Goal: Task Accomplishment & Management: Manage account settings

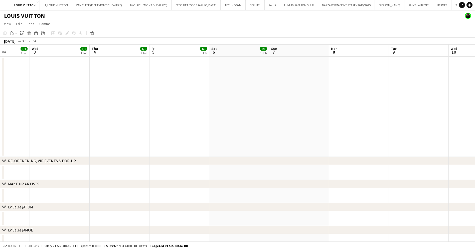
drag, startPoint x: 193, startPoint y: 143, endPoint x: 305, endPoint y: 148, distance: 111.9
click at [305, 148] on app-calendar-viewport "Sun 31 Mon 1 Tue 2 1/1 1 Job Wed 3 1/1 1 Job Thu 4 1/1 1 Job Fri 5 1/1 1 Job Sa…" at bounding box center [237, 234] width 475 height 379
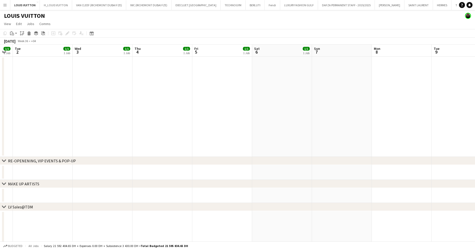
drag, startPoint x: 318, startPoint y: 161, endPoint x: 331, endPoint y: 161, distance: 13.0
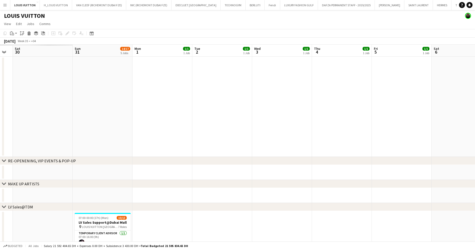
drag, startPoint x: 145, startPoint y: 134, endPoint x: 231, endPoint y: 121, distance: 86.4
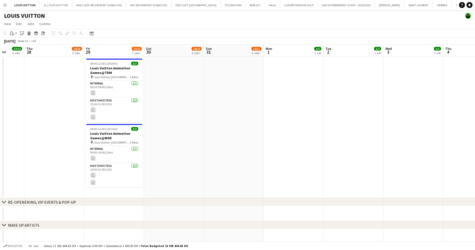
scroll to position [0, 114]
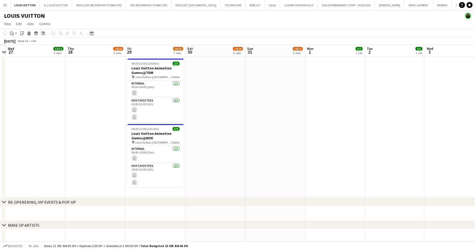
drag, startPoint x: 111, startPoint y: 114, endPoint x: 271, endPoint y: 110, distance: 160.6
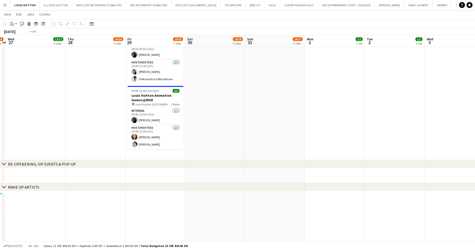
scroll to position [0, 149]
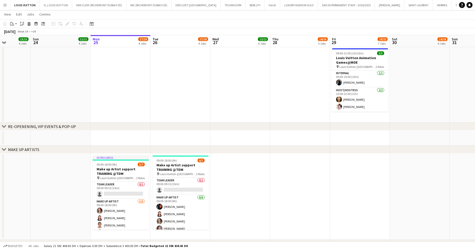
scroll to position [0, 153]
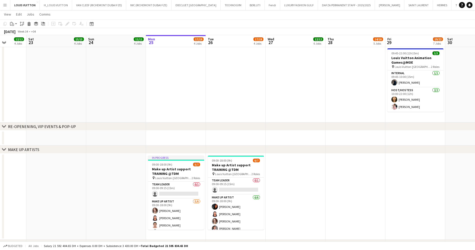
drag, startPoint x: 174, startPoint y: 98, endPoint x: 289, endPoint y: 100, distance: 115.1
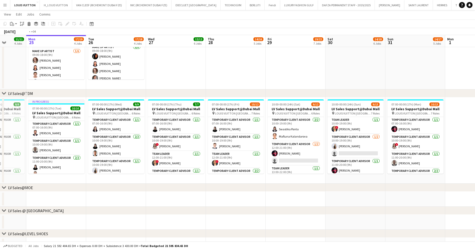
scroll to position [0, 178]
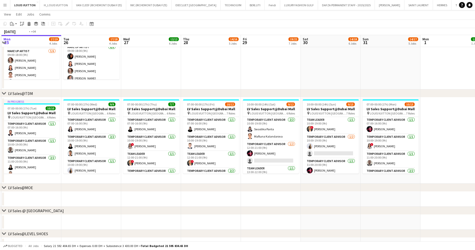
drag, startPoint x: 359, startPoint y: 145, endPoint x: 155, endPoint y: 155, distance: 204.4
click at [155, 155] on app-calendar-viewport "Fri 22 12/12 4 Jobs Sat 23 13/13 4 Jobs Sun 24 11/11 4 Jobs Mon 25 17/19 4 Jobs…" at bounding box center [237, 165] width 475 height 742
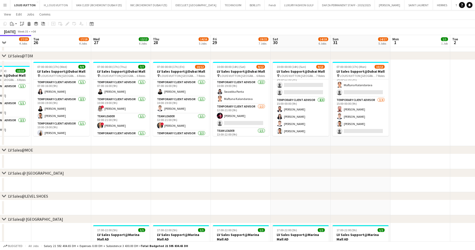
scroll to position [0, 140]
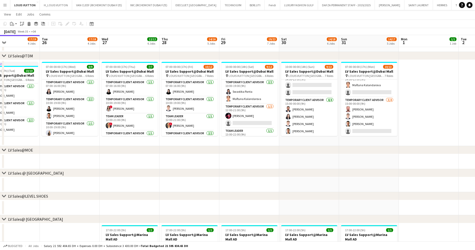
drag, startPoint x: 205, startPoint y: 108, endPoint x: 243, endPoint y: 108, distance: 38.3
click at [243, 108] on app-calendar-viewport "Sat 23 13/13 4 Jobs Sun 24 11/11 4 Jobs Mon 25 17/19 4 Jobs Tue 26 17/18 4 Jobs…" at bounding box center [237, 128] width 475 height 742
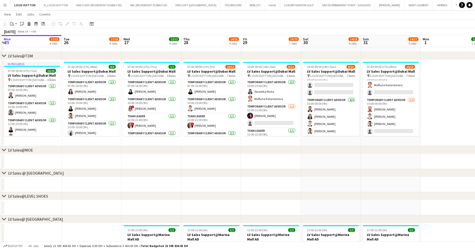
scroll to position [0, 133]
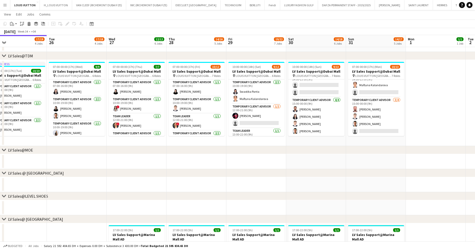
drag, startPoint x: 125, startPoint y: 73, endPoint x: 190, endPoint y: 75, distance: 65.6
click at [190, 75] on app-calendar-viewport "Sat 23 13/13 4 Jobs Sun 24 11/11 4 Jobs Mon 25 17/19 4 Jobs Tue 26 17/18 4 Jobs…" at bounding box center [237, 128] width 475 height 742
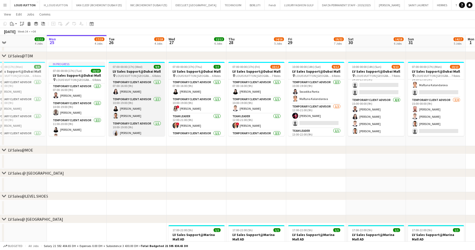
click at [120, 69] on h3 "LV Sales Support@Dubai Mall" at bounding box center [137, 71] width 56 height 5
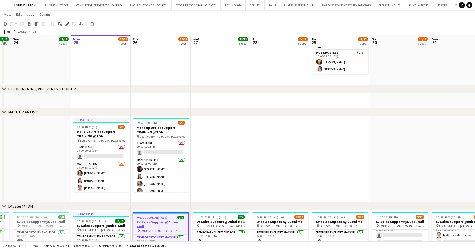
scroll to position [0, 108]
drag, startPoint x: 209, startPoint y: 145, endPoint x: 233, endPoint y: 145, distance: 24.0
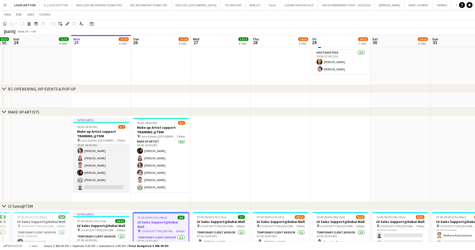
scroll to position [0, 0]
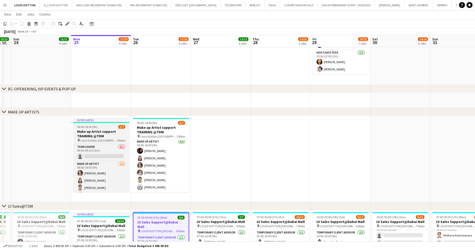
click at [92, 131] on h3 "Make up Artist support TRAINING @TDM" at bounding box center [101, 133] width 56 height 9
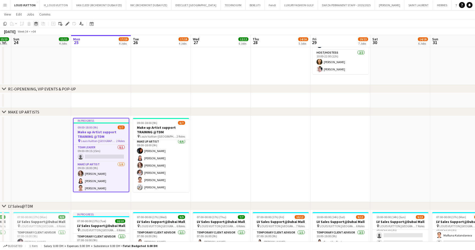
click at [35, 25] on icon at bounding box center [36, 25] width 4 height 1
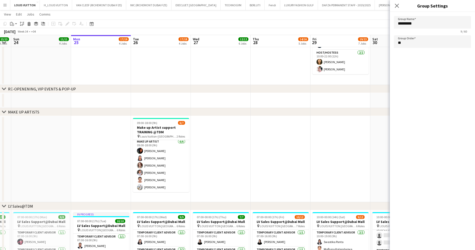
click at [219, 16] on app-page-menu "View Day view expanded Day view collapsed Month view Date picker Jump to [DATE]…" at bounding box center [237, 15] width 475 height 10
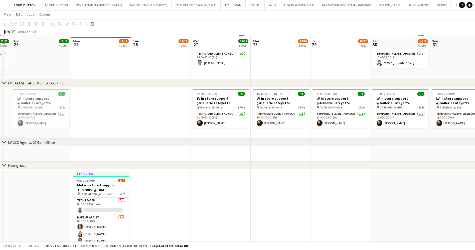
scroll to position [615, 0]
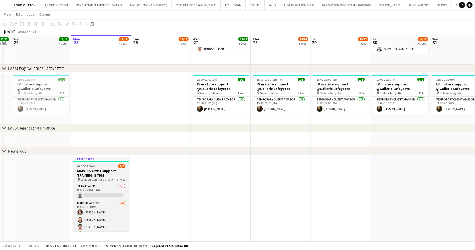
click at [103, 166] on div "09:00-18:00 (9h) 5/7" at bounding box center [101, 166] width 56 height 4
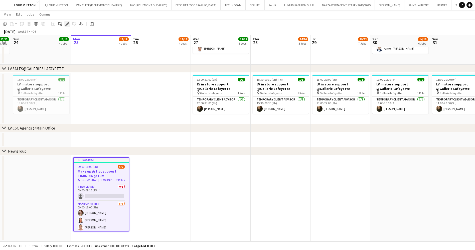
click at [69, 23] on icon "Edit" at bounding box center [67, 24] width 4 height 4
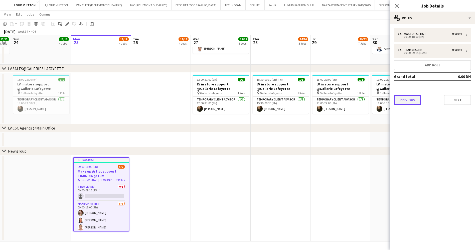
click at [411, 98] on button "Previous" at bounding box center [406, 100] width 27 height 10
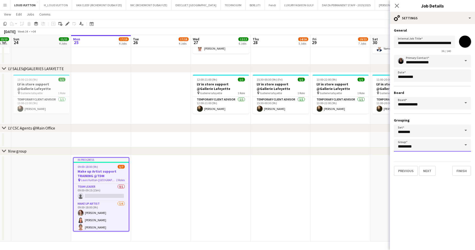
click at [454, 148] on input "*********" at bounding box center [431, 145] width 77 height 13
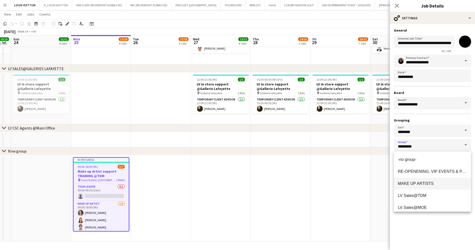
click at [441, 185] on span "MAKE UP ARTISTS" at bounding box center [432, 183] width 69 height 5
type input "**********"
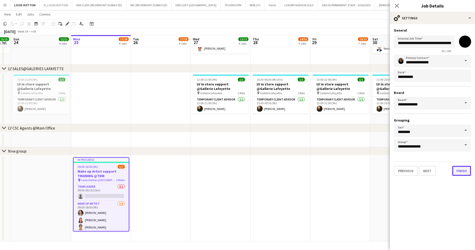
click at [465, 170] on button "Finish" at bounding box center [461, 171] width 19 height 10
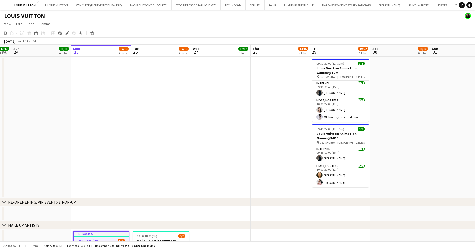
scroll to position [75, 0]
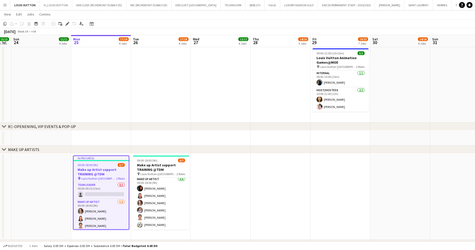
click at [184, 83] on app-date-cell at bounding box center [161, 51] width 60 height 141
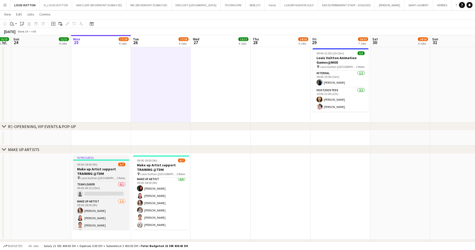
click at [109, 162] on app-job-card "In progress 09:00-18:00 (9h) 5/7 Make up Artist support TRAINING @TDM pin Louis…" at bounding box center [101, 192] width 56 height 74
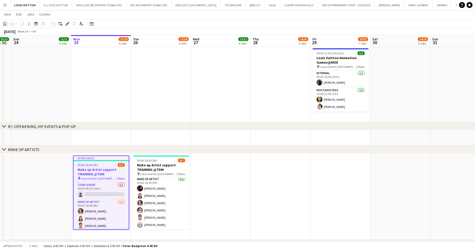
click at [6, 24] on icon "Copy" at bounding box center [5, 24] width 4 height 4
click at [295, 186] on app-date-cell at bounding box center [280, 196] width 60 height 86
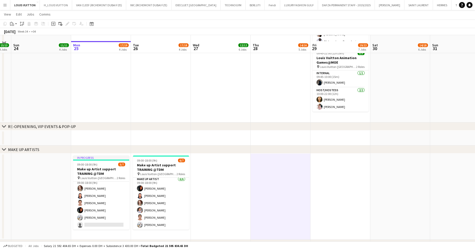
scroll to position [113, 0]
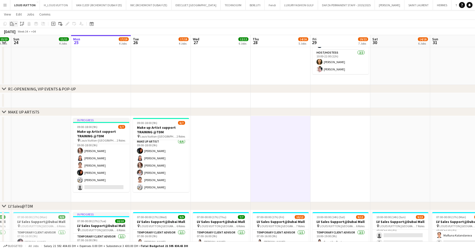
click at [13, 24] on icon at bounding box center [13, 25] width 2 height 2
click at [14, 32] on link "Paste Ctrl+V" at bounding box center [36, 33] width 47 height 5
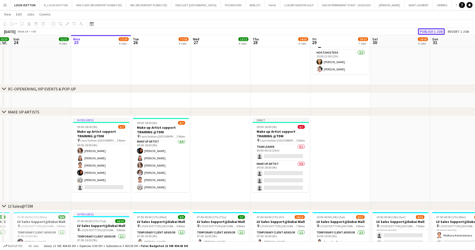
click at [429, 31] on button "Publish 1 job" at bounding box center [431, 31] width 27 height 7
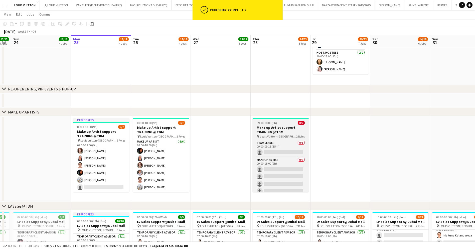
scroll to position [0, 107]
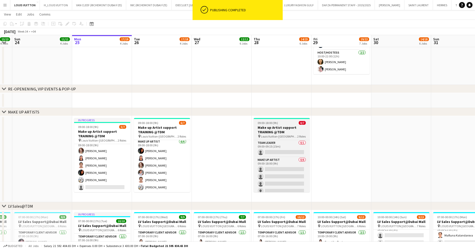
drag, startPoint x: 308, startPoint y: 155, endPoint x: 309, endPoint y: 166, distance: 11.3
click at [309, 166] on div "Team Leader 0/1 09:00-09:15 (15m) single-neutral-actions Make up artist 0/6 09:…" at bounding box center [281, 166] width 56 height 52
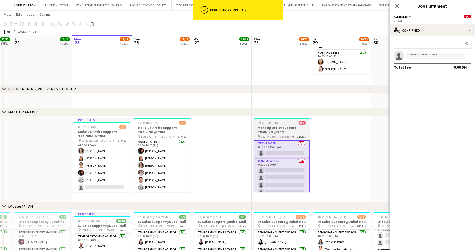
click at [272, 129] on h3 "Make up Artist support TRAINING @TDM" at bounding box center [281, 129] width 56 height 9
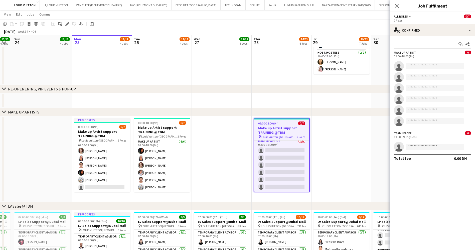
scroll to position [0, 0]
click at [2, 25] on div "Copy" at bounding box center [5, 24] width 6 height 6
click at [346, 136] on app-date-cell at bounding box center [341, 159] width 60 height 86
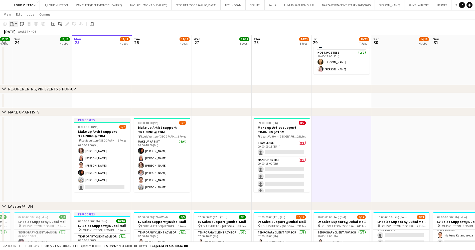
click at [13, 22] on icon "Paste" at bounding box center [12, 24] width 4 height 4
click at [20, 30] on div "Paste Ctrl+V Paste with crew Ctrl+Shift+V" at bounding box center [37, 38] width 56 height 22
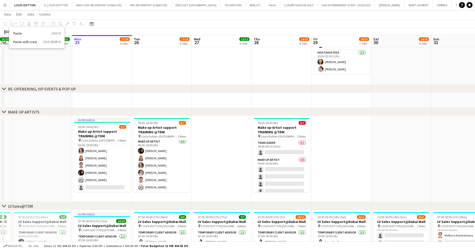
click at [357, 134] on app-date-cell at bounding box center [341, 159] width 60 height 86
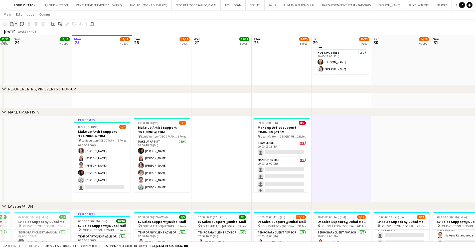
click at [11, 24] on icon "Paste" at bounding box center [12, 24] width 4 height 4
click at [17, 32] on link "Paste Ctrl+V" at bounding box center [36, 33] width 47 height 5
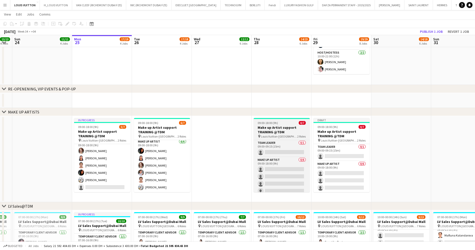
click at [263, 130] on h3 "Make up Artist support TRAINING @TDM" at bounding box center [281, 129] width 56 height 9
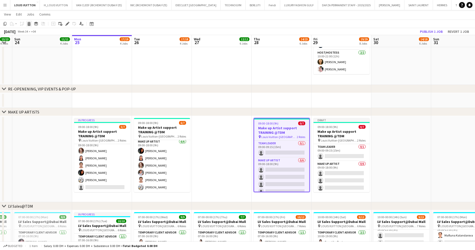
click at [28, 26] on div "Delete" at bounding box center [29, 24] width 6 height 6
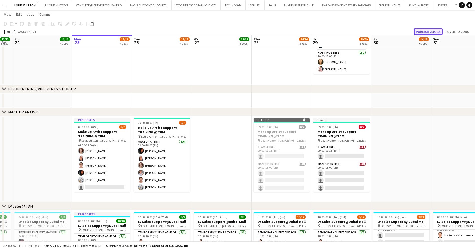
click at [422, 32] on button "Publish 2 jobs" at bounding box center [428, 31] width 29 height 7
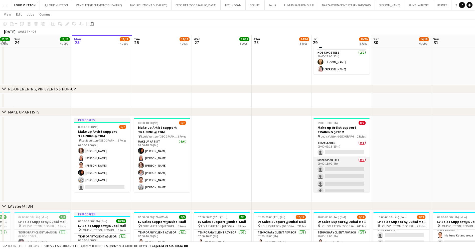
click at [337, 171] on app-card-role "Make up artist 0/6 09:00-18:00 (9h) single-neutral-actions single-neutral-actio…" at bounding box center [341, 183] width 56 height 53
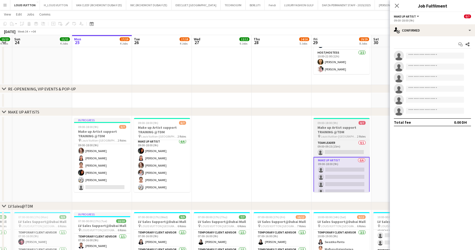
click at [341, 123] on div "09:00-18:00 (9h) 0/7" at bounding box center [341, 123] width 56 height 4
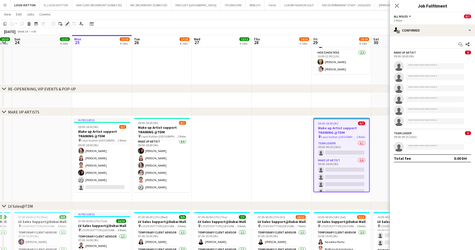
click at [67, 25] on icon "Edit" at bounding box center [67, 24] width 4 height 4
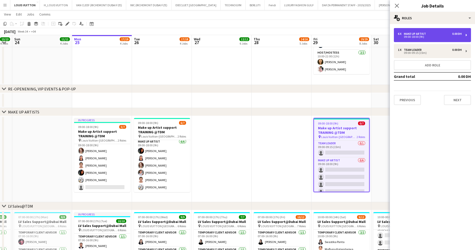
click at [433, 36] on div "09:00-18:00 (9h)" at bounding box center [430, 37] width 64 height 3
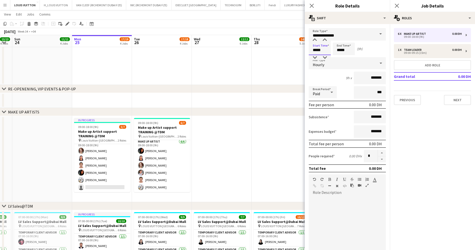
drag, startPoint x: 326, startPoint y: 51, endPoint x: 299, endPoint y: 51, distance: 26.5
type input "*****"
drag, startPoint x: 352, startPoint y: 52, endPoint x: 317, endPoint y: 52, distance: 34.5
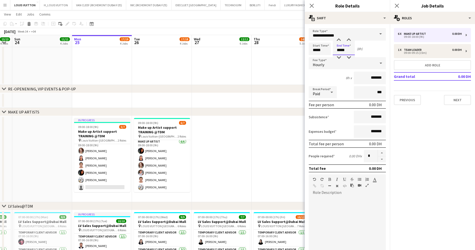
click at [317, 52] on div "Start Time ***** End Time ***** (8h)" at bounding box center [346, 49] width 77 height 13
type input "*****"
click at [328, 63] on div "Hourly" at bounding box center [341, 63] width 67 height 12
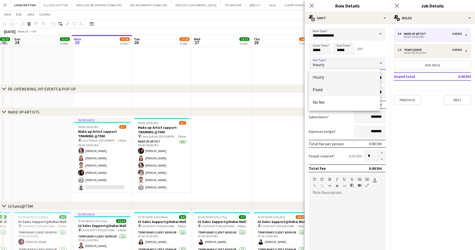
click at [326, 94] on mat-option "Fixed" at bounding box center [343, 90] width 71 height 13
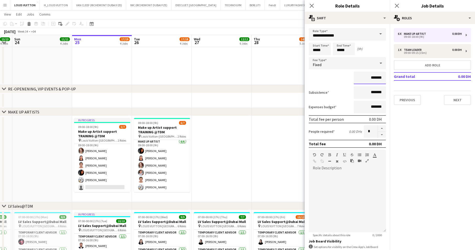
drag, startPoint x: 357, startPoint y: 79, endPoint x: 393, endPoint y: 79, distance: 36.0
click at [321, 81] on div "*******" at bounding box center [346, 78] width 77 height 13
click at [261, 96] on app-date-cell at bounding box center [281, 100] width 60 height 15
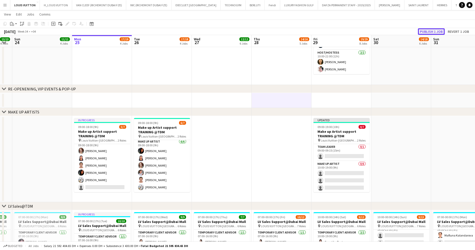
click at [434, 33] on button "Publish 1 job" at bounding box center [431, 31] width 27 height 7
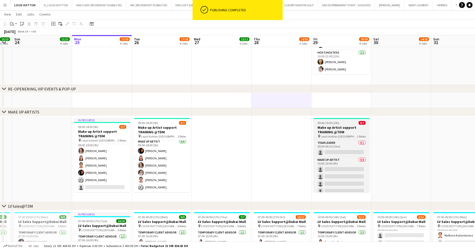
click at [339, 126] on h3 "Make up Artist support TRAINING @TDM" at bounding box center [341, 129] width 56 height 9
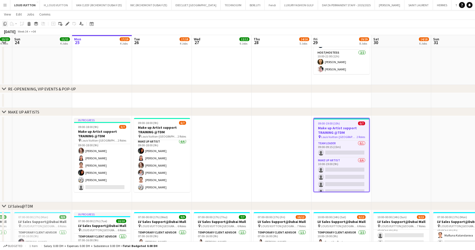
click at [6, 24] on icon "Copy" at bounding box center [5, 24] width 4 height 4
click at [397, 134] on app-date-cell at bounding box center [401, 159] width 60 height 86
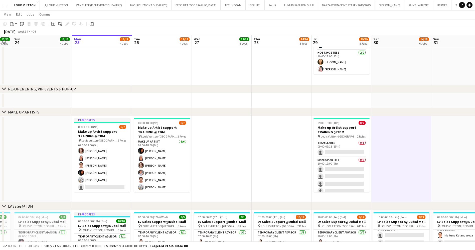
click at [440, 131] on app-date-cell at bounding box center [461, 159] width 60 height 86
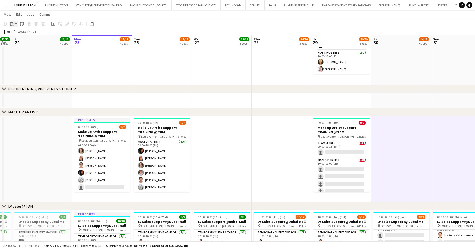
click at [15, 23] on div "Paste" at bounding box center [12, 24] width 6 height 6
click at [28, 42] on link "Paste with crew Ctrl+Shift+V" at bounding box center [36, 42] width 47 height 5
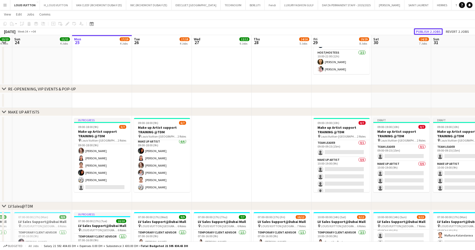
click at [421, 33] on button "Publish 2 jobs" at bounding box center [428, 31] width 29 height 7
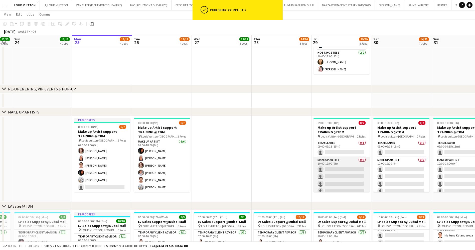
click at [334, 171] on app-card-role "Make up artist 0/6 10:00-19:00 (9h) single-neutral-actions single-neutral-actio…" at bounding box center [341, 183] width 56 height 53
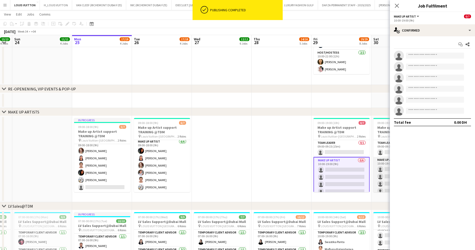
click at [380, 170] on app-card-role "Make up artist 0/6 10:00-19:00 (9h) single-neutral-actions single-neutral-actio…" at bounding box center [401, 183] width 56 height 53
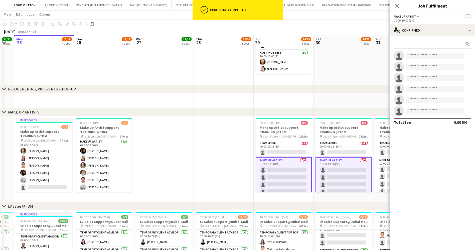
scroll to position [0, 177]
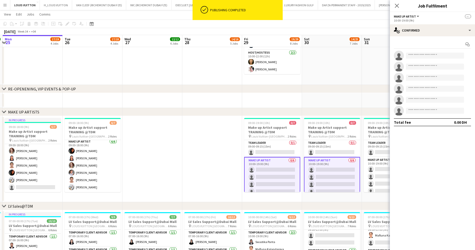
drag, startPoint x: 380, startPoint y: 170, endPoint x: 311, endPoint y: 175, distance: 69.5
click at [369, 169] on app-card-role "Make up artist 0/6 10:00-19:00 (9h) single-neutral-actions single-neutral-actio…" at bounding box center [391, 183] width 56 height 53
click at [412, 57] on input at bounding box center [435, 56] width 58 height 6
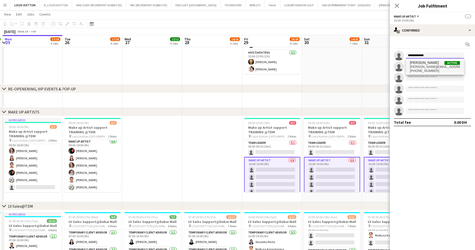
type input "**********"
click at [438, 64] on span "[PERSON_NAME]" at bounding box center [424, 63] width 29 height 4
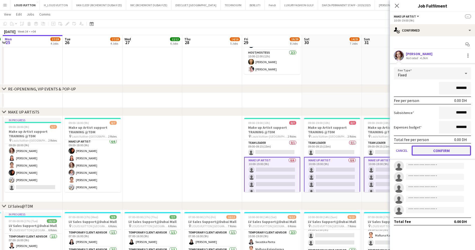
click at [443, 151] on button "Confirm" at bounding box center [440, 150] width 59 height 10
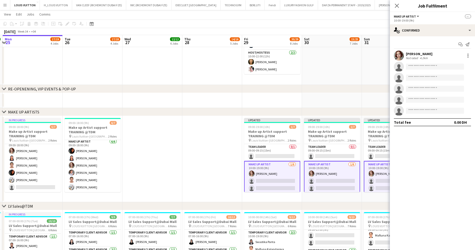
drag, startPoint x: 366, startPoint y: 25, endPoint x: 369, endPoint y: 25, distance: 3.5
click at [366, 25] on app-toolbar "Copy Paste Paste Ctrl+V Paste with crew Ctrl+Shift+V Paste linked Job [GEOGRAPH…" at bounding box center [237, 24] width 475 height 9
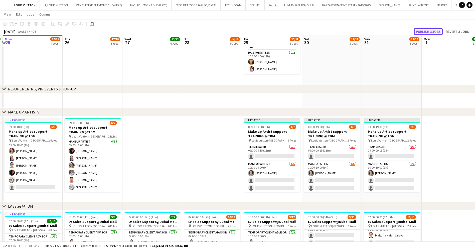
click at [422, 31] on button "Publish 3 jobs" at bounding box center [428, 31] width 29 height 7
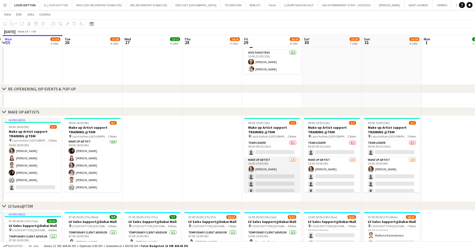
click at [270, 171] on app-card-role "Make up artist [DATE] 10:00-19:00 (9h) [PERSON_NAME] single-neutral-actions sin…" at bounding box center [272, 183] width 56 height 53
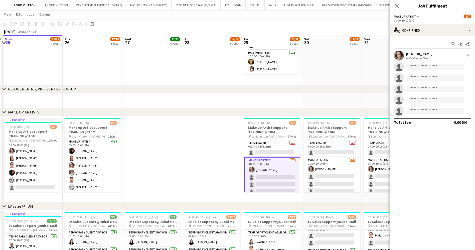
click at [420, 56] on div "4.2km" at bounding box center [424, 58] width 10 height 4
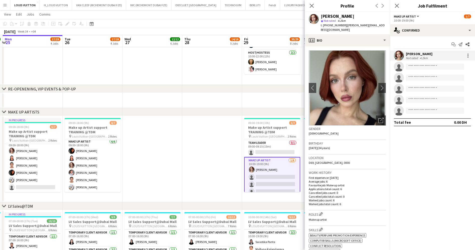
drag, startPoint x: 343, startPoint y: 25, endPoint x: 379, endPoint y: 26, distance: 35.5
click at [379, 26] on div "[PERSON_NAME] star Not rated 4.2km t. [PHONE_NUMBER] | [PERSON_NAME][EMAIL_ADDR…" at bounding box center [346, 23] width 85 height 22
copy span "[PERSON_NAME][EMAIL_ADDRESS][DOMAIN_NAME]"
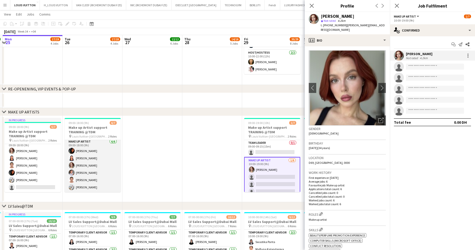
click at [95, 165] on app-card-role "Make up artist [DATE] 09:00-18:00 (9h) [PERSON_NAME] [PERSON_NAME] da [PERSON_N…" at bounding box center [93, 165] width 56 height 53
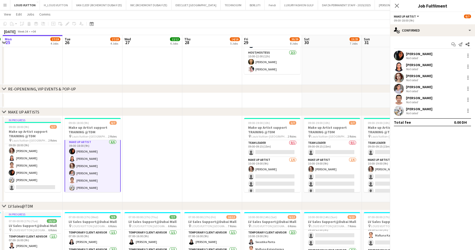
scroll to position [19, 0]
click at [87, 150] on app-card-role "Make up artist [DATE] 09:00-18:00 (9h) [PERSON_NAME] [PERSON_NAME] da [PERSON_N…" at bounding box center [93, 165] width 56 height 54
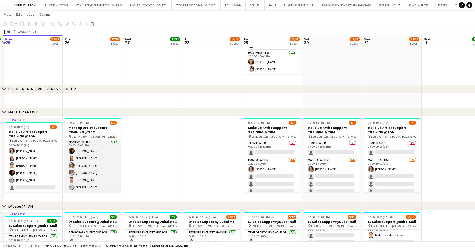
click at [87, 150] on app-card-role "Make up artist [DATE] 09:00-18:00 (9h) [PERSON_NAME] [PERSON_NAME] da [PERSON_N…" at bounding box center [93, 165] width 56 height 53
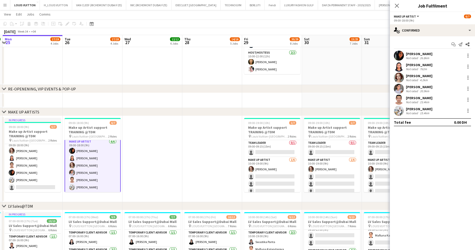
click at [414, 54] on div "[PERSON_NAME]" at bounding box center [419, 54] width 27 height 5
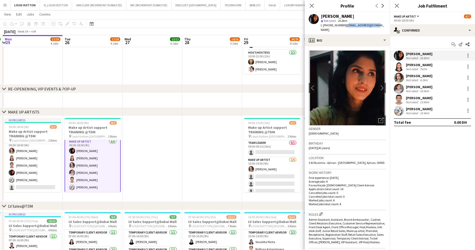
drag, startPoint x: 350, startPoint y: 26, endPoint x: 376, endPoint y: 24, distance: 25.3
click at [376, 24] on div "[PERSON_NAME] star Not rated 26.8km t. [PHONE_NUMBER] | [EMAIL_ADDRESS][DOMAIN_…" at bounding box center [346, 23] width 85 height 22
copy span "[EMAIL_ADDRESS][DOMAIN_NAME]"
click at [88, 157] on app-card-role "Make up artist [DATE] 09:00-18:00 (9h) [PERSON_NAME] [PERSON_NAME] da [PERSON_N…" at bounding box center [93, 165] width 56 height 54
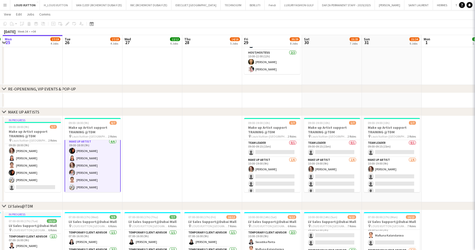
scroll to position [18, 0]
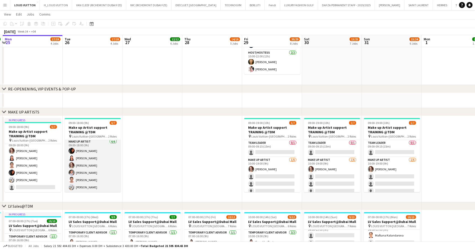
click at [94, 155] on app-card-role "Make up artist [DATE] 09:00-18:00 (9h) [PERSON_NAME] [PERSON_NAME] da [PERSON_N…" at bounding box center [93, 165] width 56 height 53
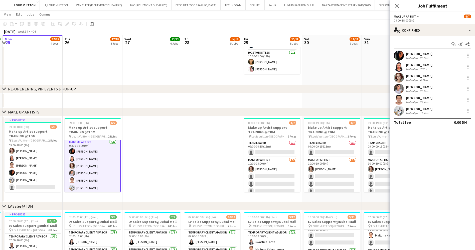
scroll to position [19, 0]
click at [428, 64] on div "[PERSON_NAME]" at bounding box center [419, 65] width 27 height 5
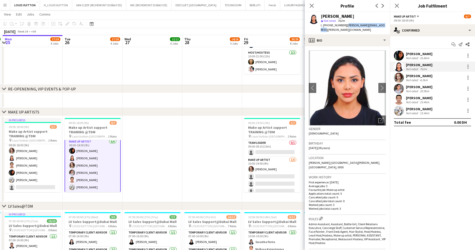
drag, startPoint x: 344, startPoint y: 26, endPoint x: 382, endPoint y: 29, distance: 37.9
click at [382, 29] on div "[PERSON_NAME] star Not rated 762m t. [PHONE_NUMBER] | [PERSON_NAME][EMAIL_ADDRE…" at bounding box center [346, 23] width 85 height 22
copy span "[PERSON_NAME][EMAIL_ADDRESS][PERSON_NAME][DOMAIN_NAME]"
click at [273, 96] on app-date-cell at bounding box center [272, 100] width 60 height 15
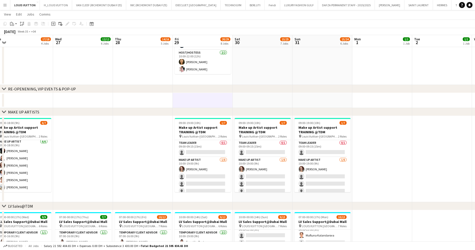
scroll to position [0, 187]
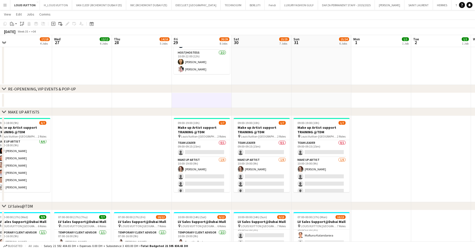
drag, startPoint x: 369, startPoint y: 176, endPoint x: 320, endPoint y: 175, distance: 48.5
click at [368, 138] on app-date-cell at bounding box center [381, 159] width 60 height 86
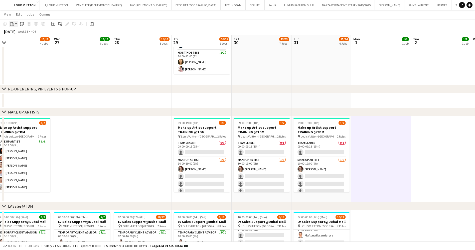
click at [14, 23] on icon "Paste" at bounding box center [12, 24] width 4 height 4
click at [18, 33] on link "Paste Ctrl+V" at bounding box center [36, 33] width 47 height 5
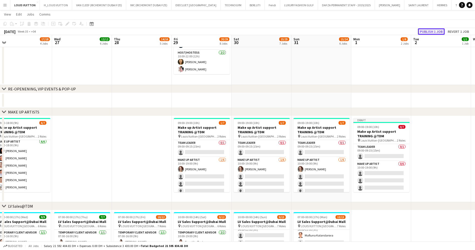
click at [440, 29] on button "Publish 1 job" at bounding box center [431, 31] width 27 height 7
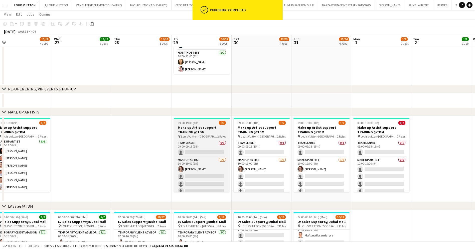
click at [199, 121] on div "09:00-19:00 (10h) 1/7" at bounding box center [202, 123] width 56 height 4
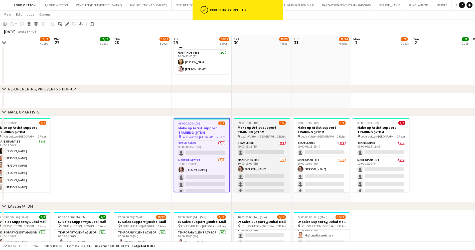
click at [255, 128] on h3 "Make up Artist support TRAINING @TDM" at bounding box center [261, 129] width 56 height 9
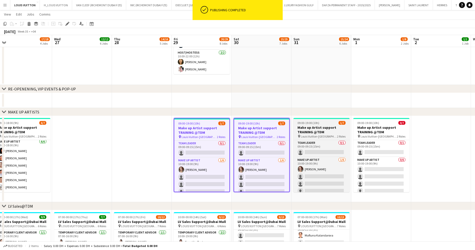
click at [311, 126] on h3 "Make up Artist support TRAINING @TDM" at bounding box center [321, 129] width 56 height 9
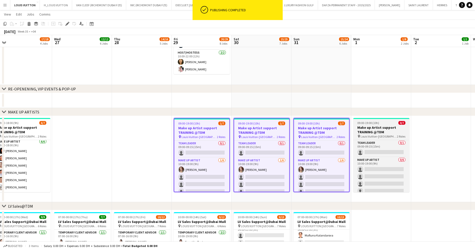
click at [378, 124] on span "09:00-19:00 (10h)" at bounding box center [368, 123] width 22 height 4
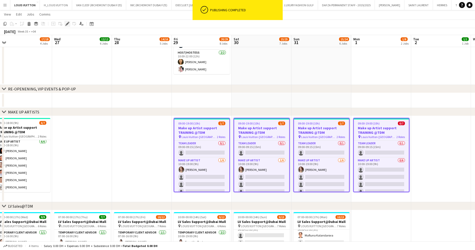
click at [67, 23] on icon "Edit" at bounding box center [67, 24] width 4 height 4
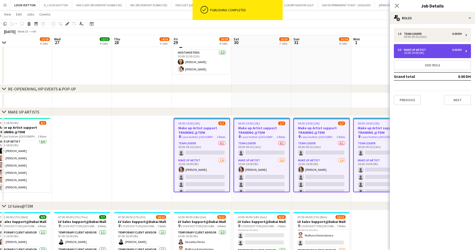
click at [421, 48] on div "Make up artist" at bounding box center [416, 50] width 24 height 4
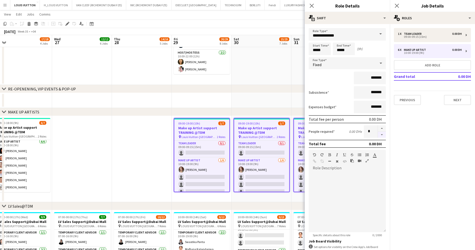
click at [377, 137] on button "button" at bounding box center [381, 135] width 8 height 6
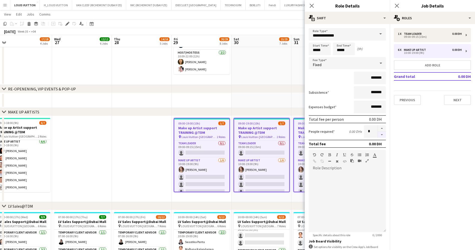
type input "*"
click at [281, 69] on app-date-cell at bounding box center [261, 13] width 60 height 141
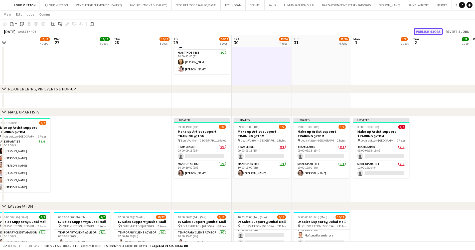
click at [432, 31] on button "Publish 4 jobs" at bounding box center [428, 31] width 29 height 7
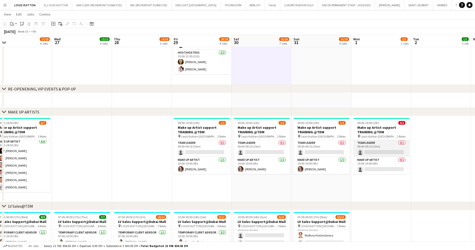
click at [385, 147] on app-card-role "Team Leader 0/1 09:00-09:15 (15m) single-neutral-actions" at bounding box center [381, 148] width 56 height 17
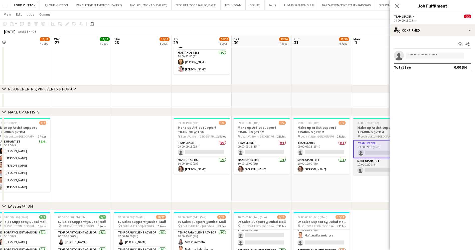
click at [370, 120] on app-job-card "09:00-19:00 (10h) 0/2 Make up Artist support TRAINING @TDM pin Louis Vuitton-Fa…" at bounding box center [381, 146] width 56 height 57
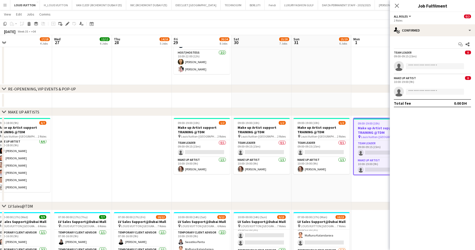
click at [66, 25] on icon at bounding box center [65, 25] width 1 height 1
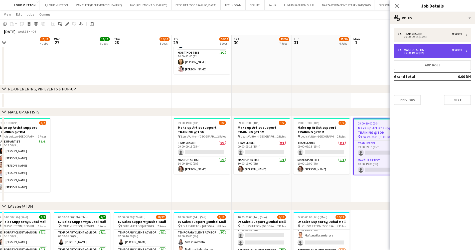
click at [426, 52] on div "10:00-19:00 (9h)" at bounding box center [430, 53] width 64 height 3
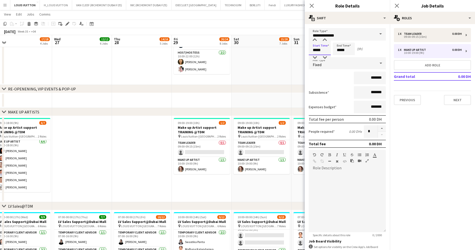
drag, startPoint x: 326, startPoint y: 50, endPoint x: 282, endPoint y: 53, distance: 44.4
type input "*****"
drag, startPoint x: 348, startPoint y: 52, endPoint x: 329, endPoint y: 51, distance: 19.5
click at [329, 51] on div "Start Time ***** End Time ***** (11h)" at bounding box center [346, 49] width 77 height 13
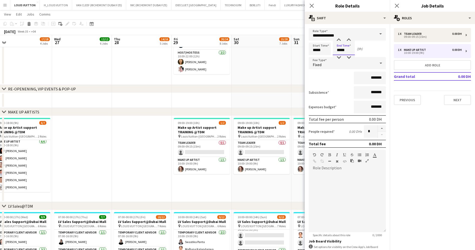
type input "*****"
click at [291, 27] on app-toolbar "Copy Paste Paste Ctrl+V Paste with crew Ctrl+Shift+V Paste linked Job [GEOGRAPH…" at bounding box center [237, 24] width 475 height 9
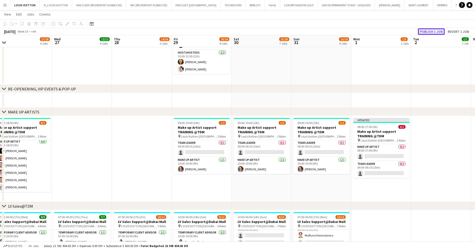
click at [435, 32] on button "Publish 1 job" at bounding box center [431, 31] width 27 height 7
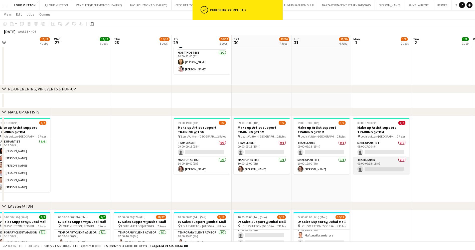
click at [378, 163] on app-card-role "Team Leader 0/1 09:00-09:15 (15m) single-neutral-actions" at bounding box center [381, 165] width 56 height 17
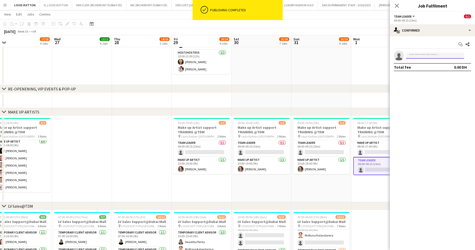
click at [416, 58] on input at bounding box center [435, 56] width 58 height 6
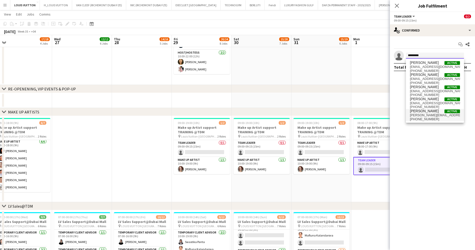
type input "*********"
click at [427, 117] on span "[PERSON_NAME][EMAIL_ADDRESS][DOMAIN_NAME]" at bounding box center [435, 115] width 50 height 4
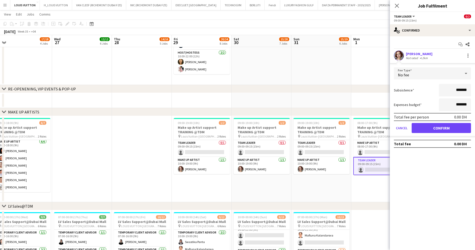
click at [445, 122] on form "Fee Type No fee Subsistence ******* Expenses budget ******* Total fee per perso…" at bounding box center [431, 102] width 85 height 70
click at [421, 127] on button "Confirm" at bounding box center [440, 128] width 59 height 10
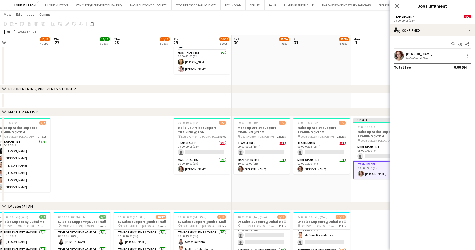
click at [349, 22] on app-toolbar "Copy Paste Paste Ctrl+V Paste with crew Ctrl+Shift+V Paste linked Job [GEOGRAPH…" at bounding box center [237, 24] width 475 height 9
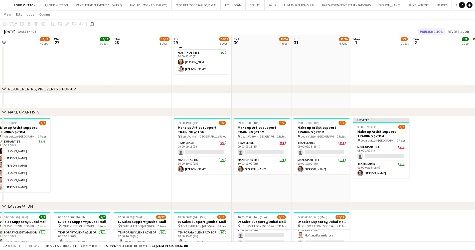
click at [427, 28] on div "[DATE] Week 35 • +04 Publish 1 job Revert 1 job" at bounding box center [237, 31] width 475 height 7
click at [438, 33] on button "Publish 1 job" at bounding box center [431, 31] width 27 height 7
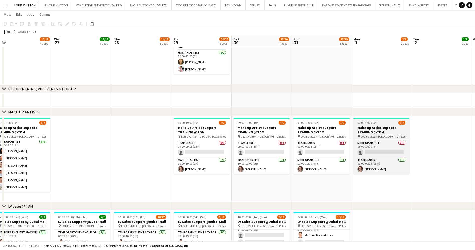
drag, startPoint x: 388, startPoint y: 132, endPoint x: 386, endPoint y: 129, distance: 3.2
click at [388, 132] on h3 "Make up Artist support TRAINING @TDM" at bounding box center [381, 129] width 56 height 9
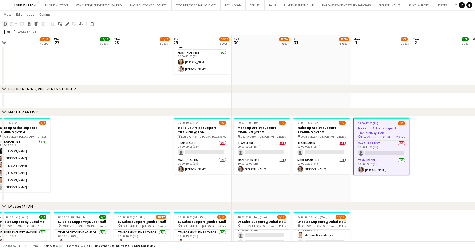
click at [5, 25] on icon at bounding box center [5, 24] width 3 height 4
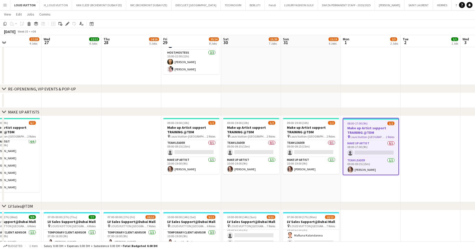
drag, startPoint x: 435, startPoint y: 163, endPoint x: 306, endPoint y: 160, distance: 128.6
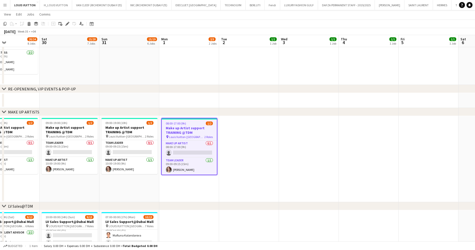
click at [364, 148] on app-date-cell at bounding box center [368, 159] width 60 height 86
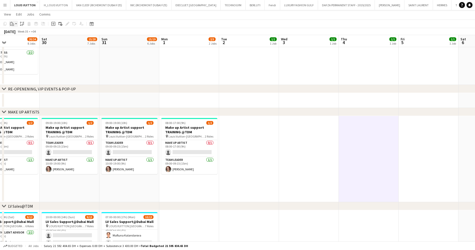
click at [13, 25] on icon "Paste" at bounding box center [12, 24] width 4 height 4
click at [19, 35] on link "Paste Ctrl+V" at bounding box center [36, 33] width 47 height 5
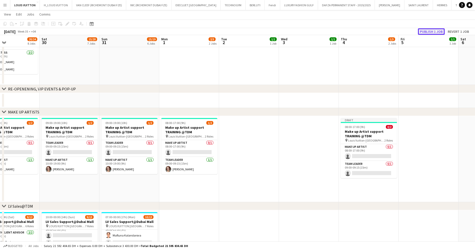
click at [428, 31] on button "Publish 1 job" at bounding box center [431, 31] width 27 height 7
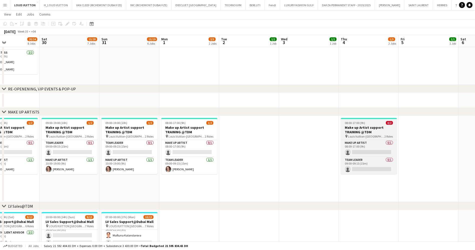
click at [363, 127] on h3 "Make up Artist support TRAINING @TDM" at bounding box center [368, 129] width 56 height 9
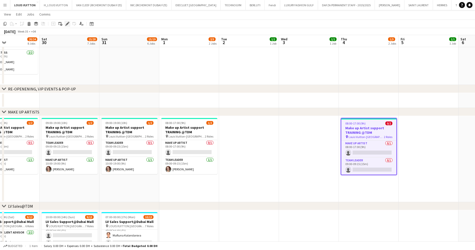
click at [66, 24] on icon "Edit" at bounding box center [67, 24] width 4 height 4
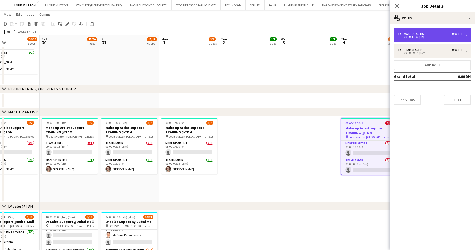
click at [410, 29] on div "1 x Make up artist 0.00 DH 08:00-17:00 (9h)" at bounding box center [431, 35] width 77 height 14
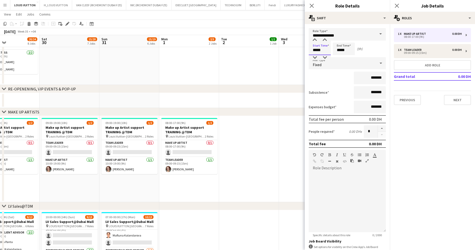
drag, startPoint x: 311, startPoint y: 51, endPoint x: 298, endPoint y: 51, distance: 13.0
type input "*****"
drag, startPoint x: 349, startPoint y: 52, endPoint x: 326, endPoint y: 50, distance: 23.8
click at [326, 50] on div "Start Time ***** End Time ***** (3h)" at bounding box center [346, 49] width 77 height 13
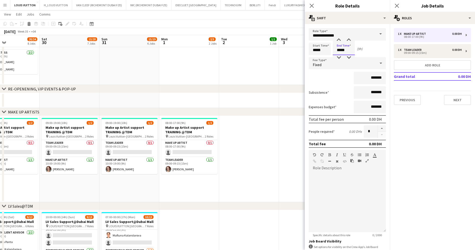
type input "*****"
click at [282, 25] on app-toolbar "Copy Paste Paste Ctrl+V Paste with crew Ctrl+Shift+V Paste linked Job [GEOGRAPH…" at bounding box center [237, 24] width 475 height 9
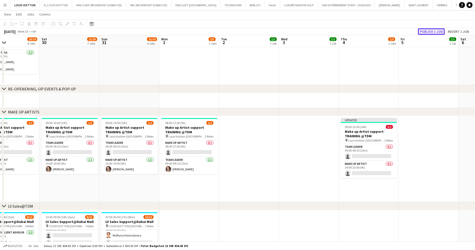
click at [434, 31] on button "Publish 1 job" at bounding box center [431, 31] width 27 height 7
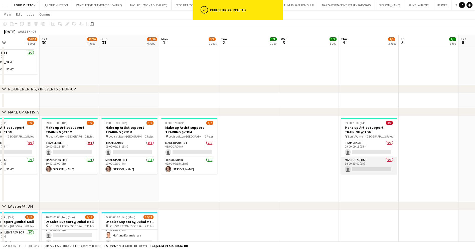
click at [370, 165] on app-card-role "Make up artist 0/1 14:00-23:00 (9h) single-neutral-actions" at bounding box center [368, 165] width 56 height 17
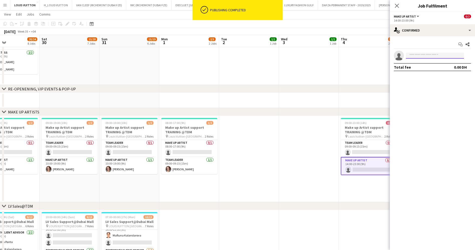
click at [417, 53] on input at bounding box center [435, 56] width 58 height 6
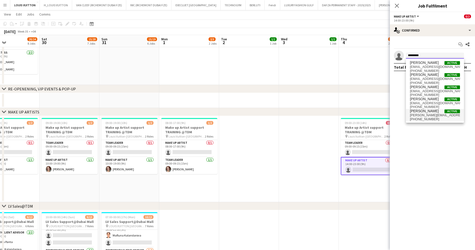
type input "*********"
click at [432, 116] on span "[PERSON_NAME][EMAIL_ADDRESS][DOMAIN_NAME]" at bounding box center [435, 115] width 50 height 4
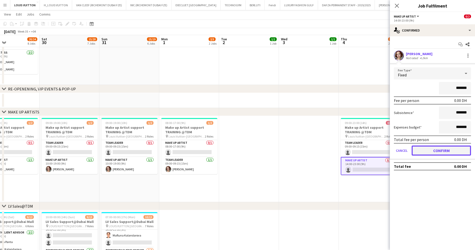
click at [445, 148] on button "Confirm" at bounding box center [440, 150] width 59 height 10
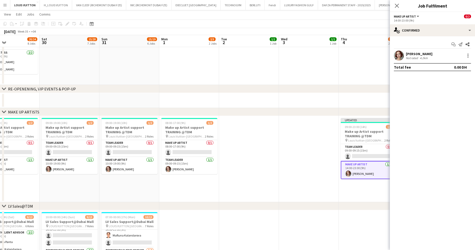
click at [364, 20] on app-toolbar "Copy Paste Paste Ctrl+V Paste with crew Ctrl+Shift+V Paste linked Job [GEOGRAPH…" at bounding box center [237, 24] width 475 height 9
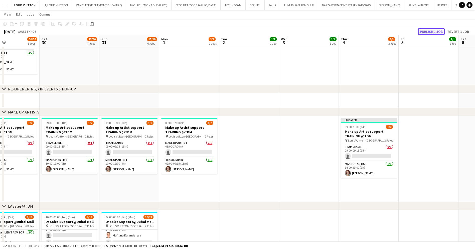
click at [431, 33] on button "Publish 1 job" at bounding box center [431, 31] width 27 height 7
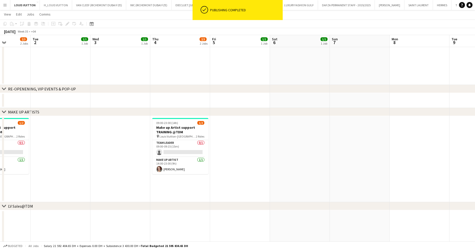
drag, startPoint x: 408, startPoint y: 161, endPoint x: 265, endPoint y: 167, distance: 143.0
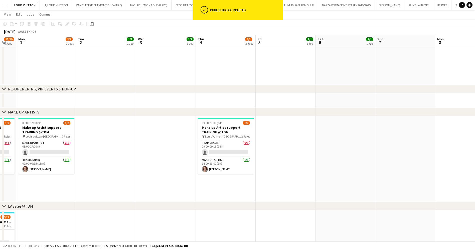
scroll to position [0, 150]
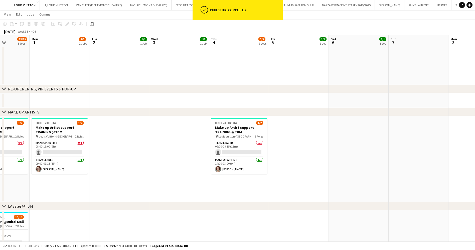
drag, startPoint x: 309, startPoint y: 170, endPoint x: 263, endPoint y: 173, distance: 46.6
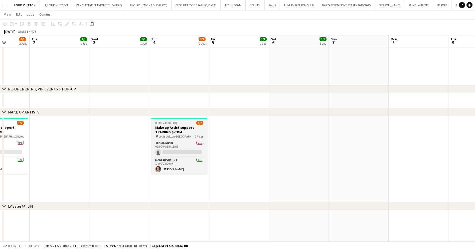
click at [174, 135] on span "Louis Vuitton-[GEOGRAPHIC_DATA]" at bounding box center [176, 136] width 36 height 4
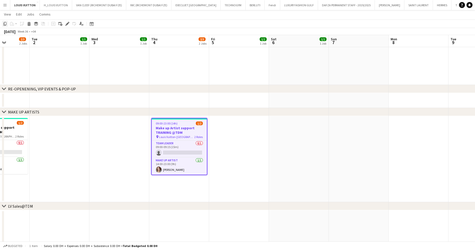
click at [6, 23] on icon "Copy" at bounding box center [5, 24] width 4 height 4
click at [288, 126] on app-date-cell at bounding box center [299, 159] width 60 height 86
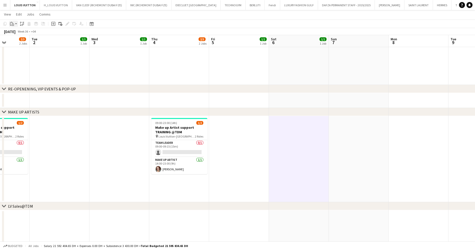
click at [15, 25] on app-action-btn "Paste" at bounding box center [13, 24] width 9 height 6
click at [20, 33] on link "Paste Ctrl+V" at bounding box center [36, 33] width 47 height 5
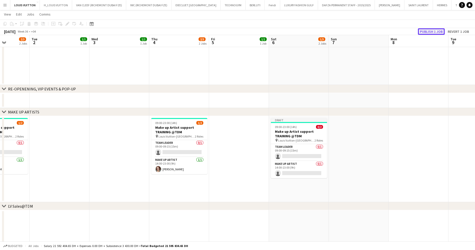
click at [428, 31] on button "Publish 1 job" at bounding box center [431, 31] width 27 height 7
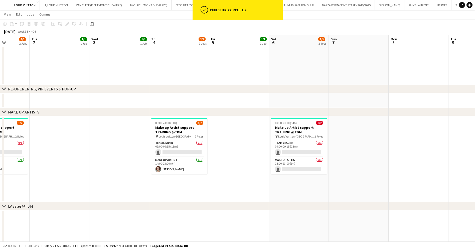
click at [293, 127] on h3 "Make up Artist support TRAINING @TDM" at bounding box center [299, 129] width 56 height 9
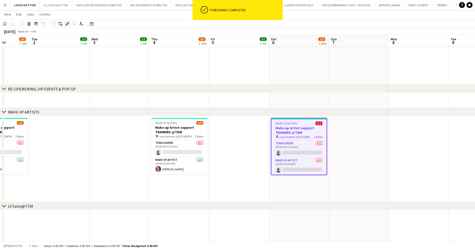
click at [68, 23] on icon at bounding box center [67, 24] width 3 height 3
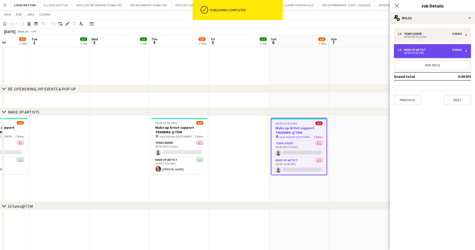
click at [414, 54] on div "14:00-23:00 (9h)" at bounding box center [430, 53] width 64 height 3
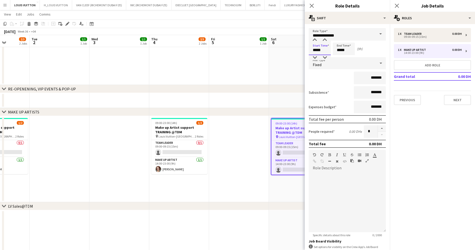
drag, startPoint x: 328, startPoint y: 52, endPoint x: 280, endPoint y: 53, distance: 48.0
type input "*****"
drag, startPoint x: 345, startPoint y: 51, endPoint x: 317, endPoint y: 51, distance: 28.0
click at [317, 51] on div "Start Time ***** End Time ***** (11h)" at bounding box center [346, 49] width 77 height 13
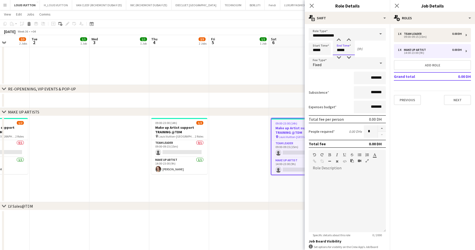
type input "*****"
click at [278, 23] on app-toolbar "Copy Paste Paste Ctrl+V Paste with crew Ctrl+Shift+V Paste linked Job [GEOGRAPH…" at bounding box center [237, 24] width 475 height 9
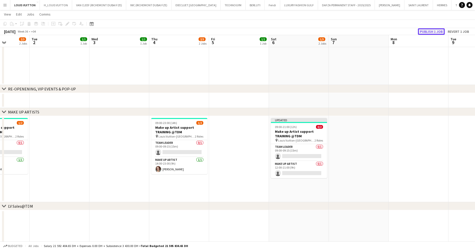
drag, startPoint x: 427, startPoint y: 34, endPoint x: 426, endPoint y: 31, distance: 2.8
click at [427, 34] on button "Publish 1 job" at bounding box center [431, 31] width 27 height 7
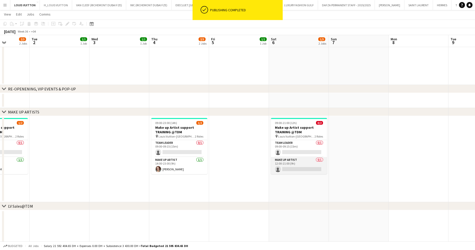
click at [305, 165] on app-card-role "Make up artist 0/1 12:00-21:00 (9h) single-neutral-actions" at bounding box center [299, 165] width 56 height 17
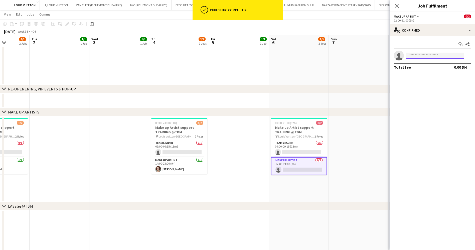
click at [415, 55] on input at bounding box center [435, 56] width 58 height 6
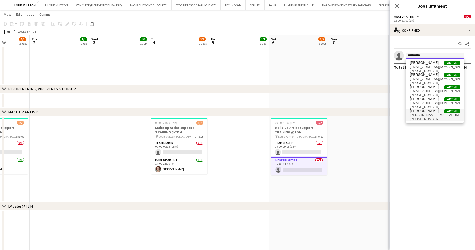
type input "*********"
click at [431, 116] on span "[PERSON_NAME][EMAIL_ADDRESS][DOMAIN_NAME]" at bounding box center [435, 115] width 50 height 4
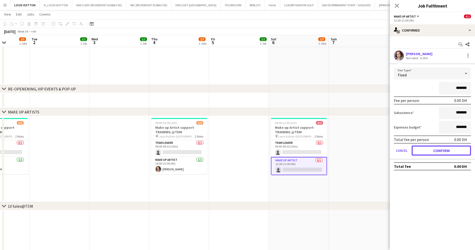
click at [446, 147] on button "Confirm" at bounding box center [440, 150] width 59 height 10
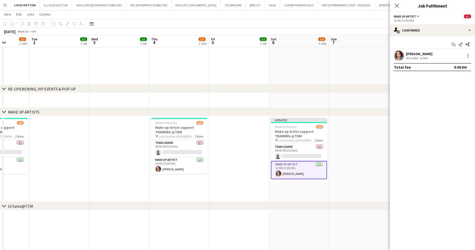
click at [358, 24] on app-toolbar "Copy Paste Paste Ctrl+V Paste with crew Ctrl+Shift+V Paste linked Job [GEOGRAPH…" at bounding box center [237, 24] width 475 height 9
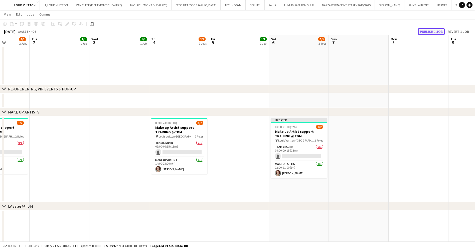
click at [426, 33] on button "Publish 1 job" at bounding box center [431, 31] width 27 height 7
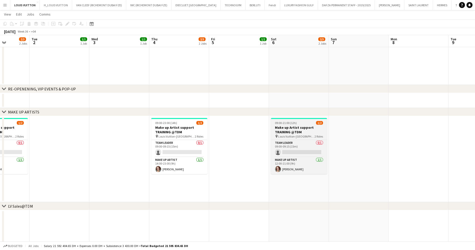
click at [285, 125] on h3 "Make up Artist support TRAINING @TDM" at bounding box center [299, 129] width 56 height 9
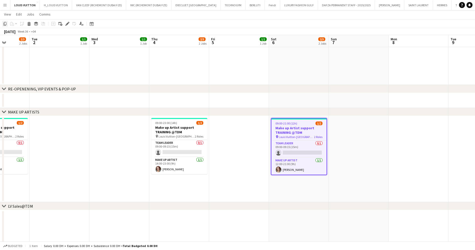
click at [5, 25] on icon at bounding box center [5, 24] width 3 height 4
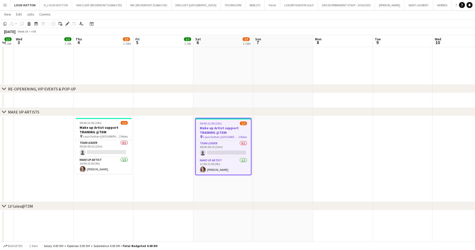
scroll to position [0, 180]
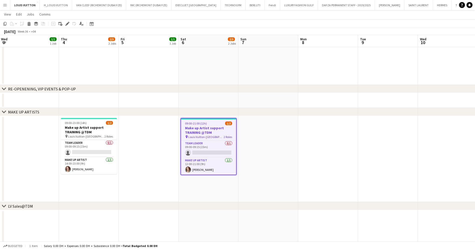
drag, startPoint x: 415, startPoint y: 144, endPoint x: 325, endPoint y: 144, distance: 90.3
click at [367, 135] on app-date-cell at bounding box center [388, 159] width 60 height 86
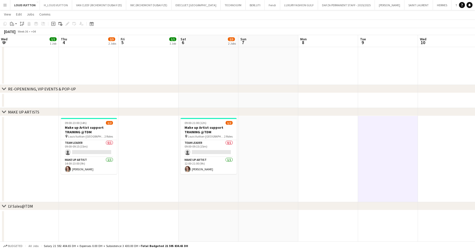
click at [436, 136] on app-date-cell at bounding box center [448, 159] width 60 height 86
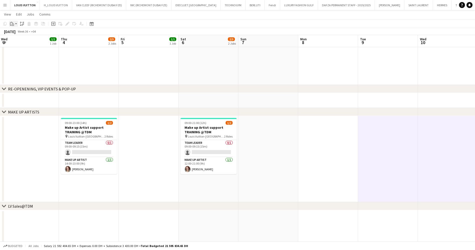
click at [13, 24] on icon "Paste" at bounding box center [12, 24] width 4 height 4
click at [19, 35] on link "Paste Ctrl+V" at bounding box center [36, 33] width 47 height 5
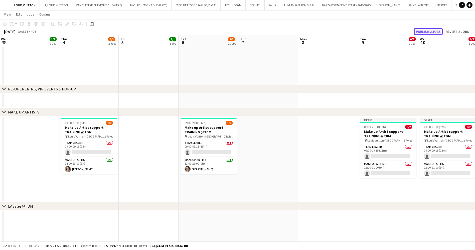
click at [429, 32] on button "Publish 2 jobs" at bounding box center [428, 31] width 29 height 7
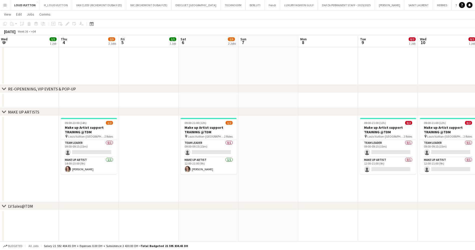
click at [327, 136] on app-date-cell at bounding box center [328, 159] width 60 height 86
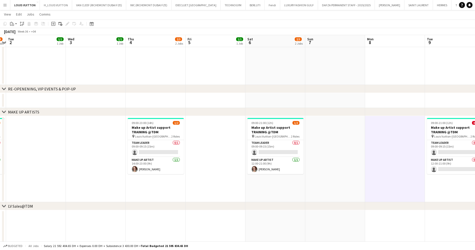
drag, startPoint x: 134, startPoint y: 161, endPoint x: 233, endPoint y: 153, distance: 99.9
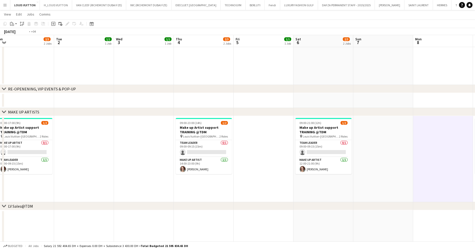
drag, startPoint x: 140, startPoint y: 157, endPoint x: 222, endPoint y: 147, distance: 82.8
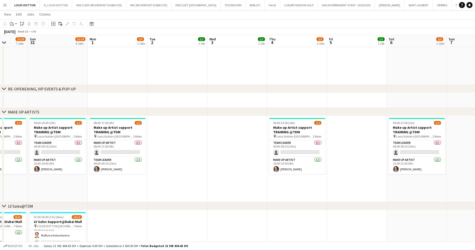
scroll to position [0, 134]
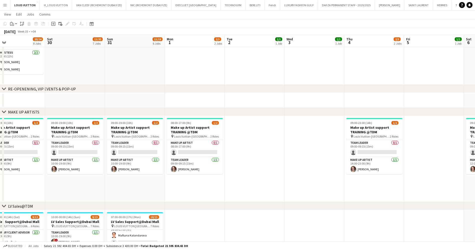
drag, startPoint x: 97, startPoint y: 137, endPoint x: 187, endPoint y: 134, distance: 90.1
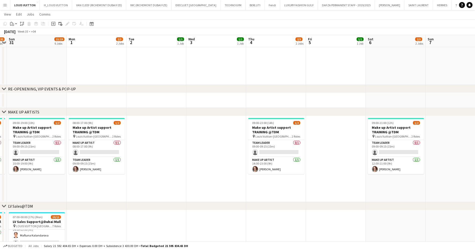
drag, startPoint x: 262, startPoint y: 153, endPoint x: 123, endPoint y: 158, distance: 139.2
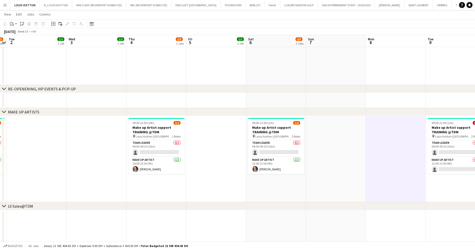
scroll to position [0, 154]
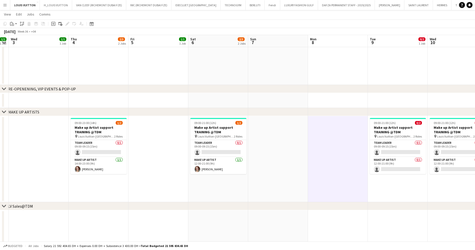
drag, startPoint x: 349, startPoint y: 164, endPoint x: 231, endPoint y: 164, distance: 118.1
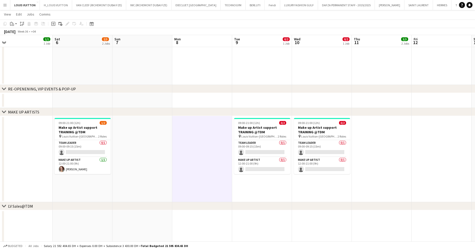
drag, startPoint x: 330, startPoint y: 161, endPoint x: 192, endPoint y: 161, distance: 138.1
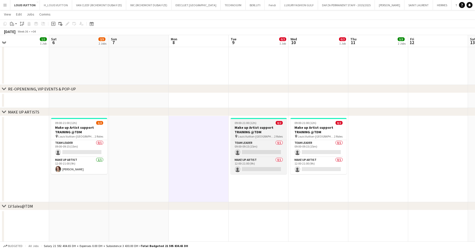
click at [264, 127] on h3 "Make up Artist support TRAINING @TDM" at bounding box center [258, 129] width 56 height 9
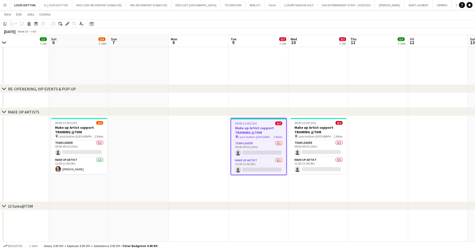
click at [148, 126] on app-date-cell at bounding box center [139, 159] width 60 height 86
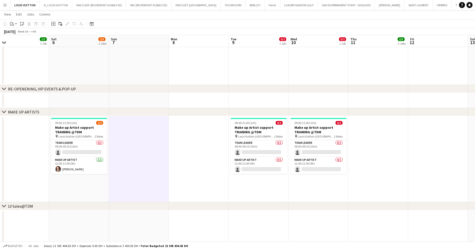
click at [201, 129] on app-date-cell at bounding box center [199, 159] width 60 height 86
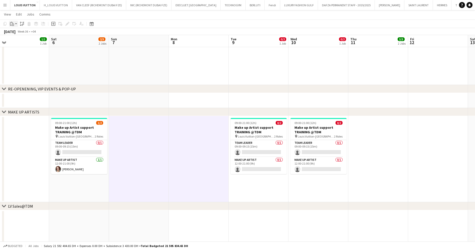
click at [13, 26] on div "Paste" at bounding box center [12, 24] width 6 height 6
click at [23, 34] on link "Paste Ctrl+V" at bounding box center [36, 33] width 47 height 5
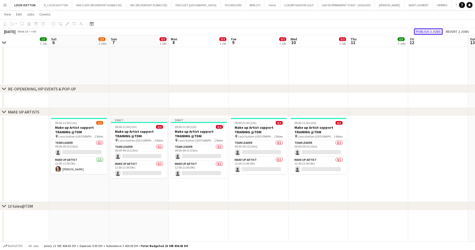
click at [426, 28] on button "Publish 2 jobs" at bounding box center [428, 31] width 29 height 7
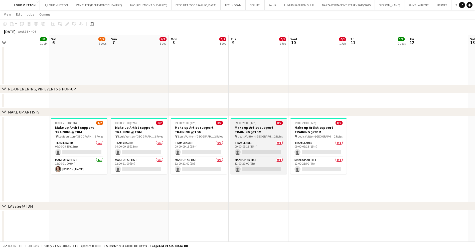
click at [259, 133] on h3 "Make up Artist support TRAINING @TDM" at bounding box center [258, 129] width 56 height 9
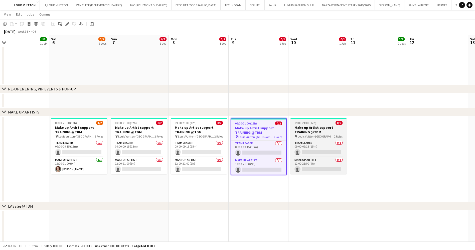
click at [313, 124] on span "09:00-21:00 (12h)" at bounding box center [305, 123] width 22 height 4
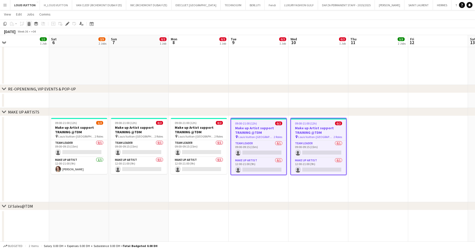
click at [30, 24] on icon "Delete" at bounding box center [29, 24] width 4 height 4
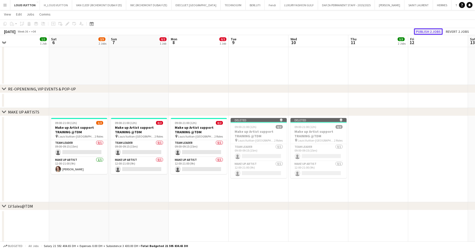
click at [434, 29] on button "Publish 2 jobs" at bounding box center [428, 31] width 29 height 7
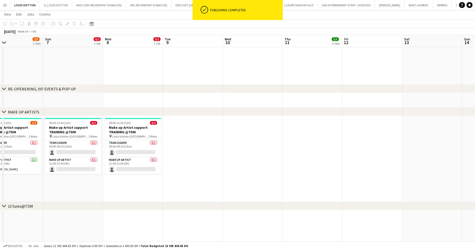
scroll to position [0, 149]
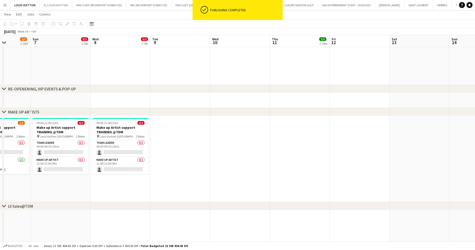
drag, startPoint x: 352, startPoint y: 156, endPoint x: 296, endPoint y: 155, distance: 55.5
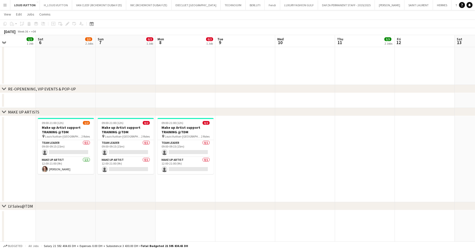
scroll to position [0, 134]
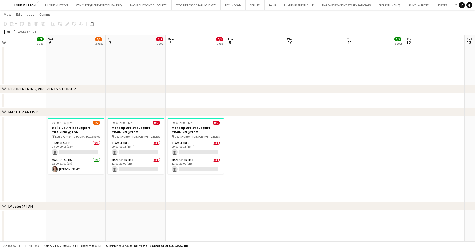
drag, startPoint x: 73, startPoint y: 127, endPoint x: 148, endPoint y: 128, distance: 75.1
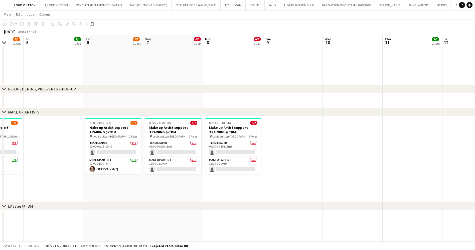
scroll to position [0, 146]
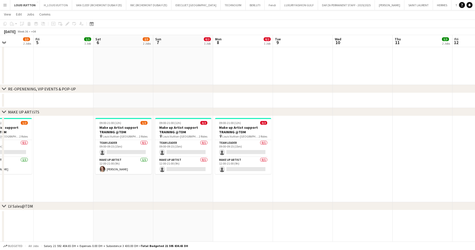
drag, startPoint x: 158, startPoint y: 124, endPoint x: 197, endPoint y: 125, distance: 38.8
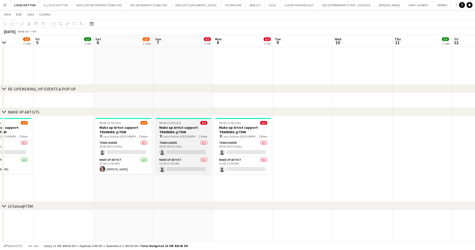
click at [192, 128] on h3 "Make up Artist support TRAINING @TDM" at bounding box center [183, 129] width 56 height 9
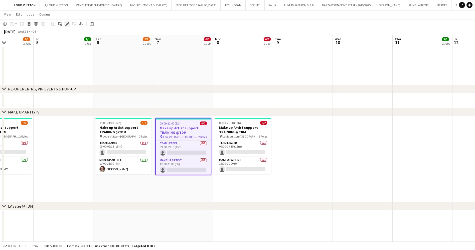
click at [66, 23] on icon "Edit" at bounding box center [67, 24] width 4 height 4
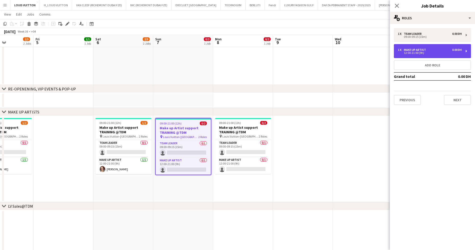
click at [431, 48] on div "1 x Make up artist 0.00 DH" at bounding box center [430, 50] width 64 height 4
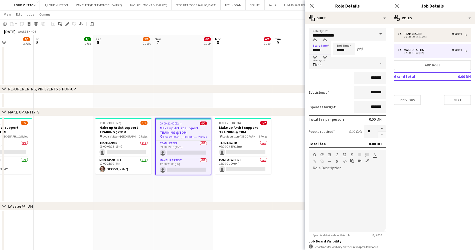
drag, startPoint x: 322, startPoint y: 51, endPoint x: 299, endPoint y: 50, distance: 23.3
type input "*****"
drag, startPoint x: 349, startPoint y: 51, endPoint x: 327, endPoint y: 54, distance: 21.7
click at [327, 54] on div "Start Time ***** End Time ***** (13h)" at bounding box center [346, 49] width 77 height 13
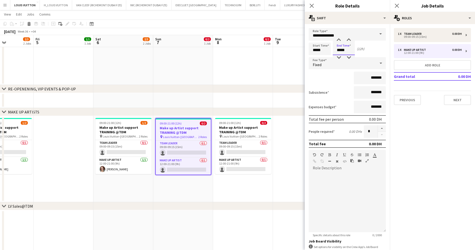
type input "*****"
click at [289, 22] on app-toolbar "Copy Paste Paste Ctrl+V Paste with crew Ctrl+Shift+V Paste linked Job [GEOGRAPH…" at bounding box center [237, 24] width 475 height 9
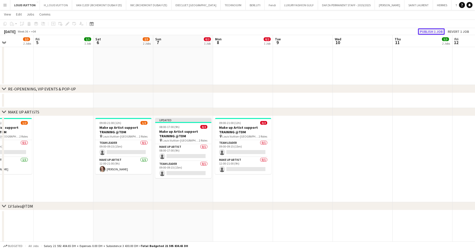
click at [424, 32] on button "Publish 1 job" at bounding box center [431, 31] width 27 height 7
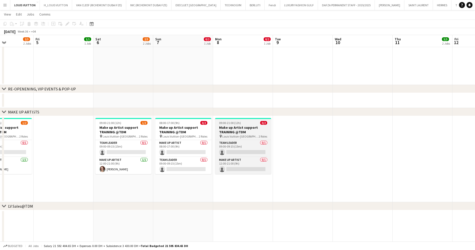
click at [249, 128] on h3 "Make up Artist support TRAINING @TDM" at bounding box center [243, 129] width 56 height 9
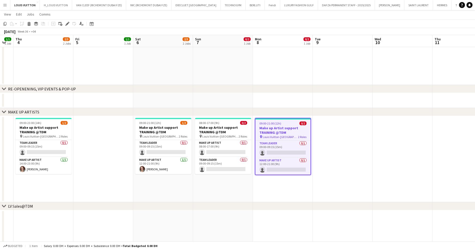
scroll to position [0, 142]
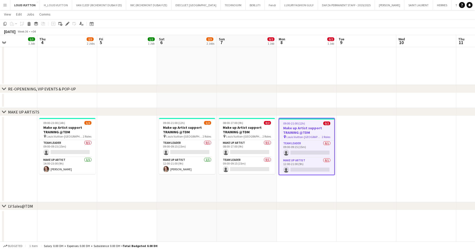
drag, startPoint x: 182, startPoint y: 130, endPoint x: 245, endPoint y: 130, distance: 63.5
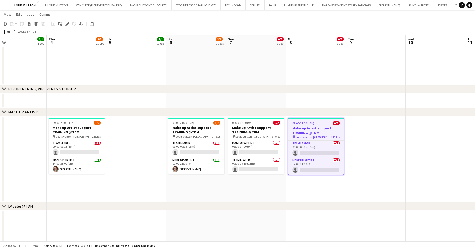
scroll to position [0, 130]
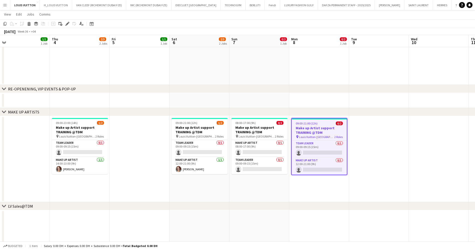
drag, startPoint x: 176, startPoint y: 131, endPoint x: 189, endPoint y: 131, distance: 12.8
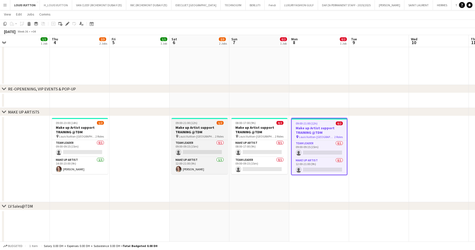
click at [188, 128] on h3 "Make up Artist support TRAINING @TDM" at bounding box center [199, 129] width 56 height 9
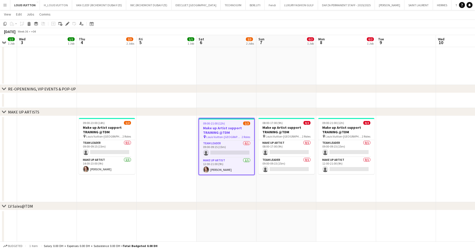
drag, startPoint x: 129, startPoint y: 146, endPoint x: 254, endPoint y: 143, distance: 124.6
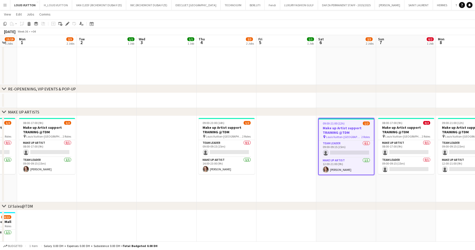
scroll to position [0, 125]
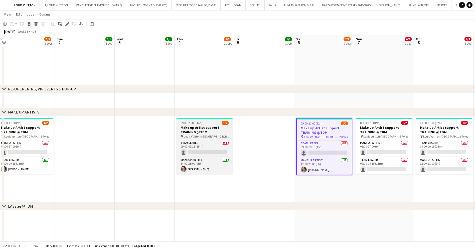
click at [199, 129] on h3 "Make up Artist support TRAINING @TDM" at bounding box center [204, 129] width 56 height 9
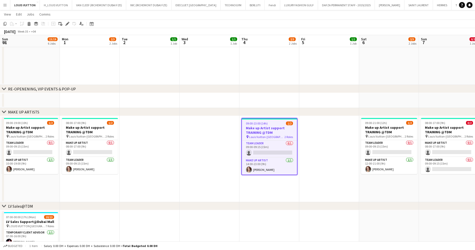
drag, startPoint x: 168, startPoint y: 147, endPoint x: 262, endPoint y: 141, distance: 94.5
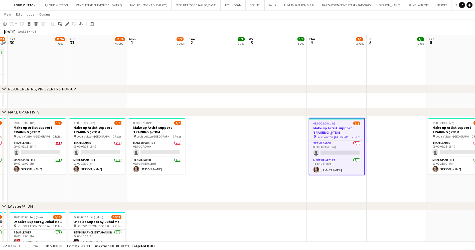
drag, startPoint x: 189, startPoint y: 136, endPoint x: 282, endPoint y: 133, distance: 92.9
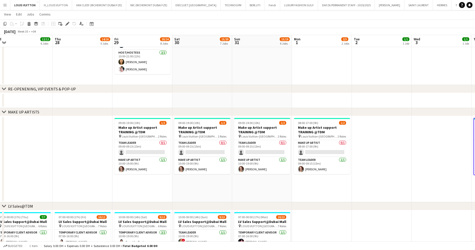
drag, startPoint x: 121, startPoint y: 132, endPoint x: 184, endPoint y: 131, distance: 62.5
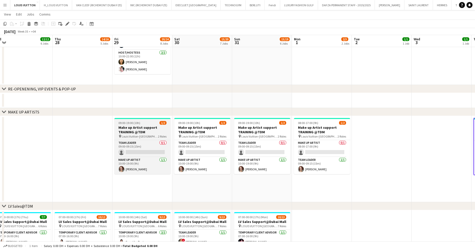
scroll to position [0, 140]
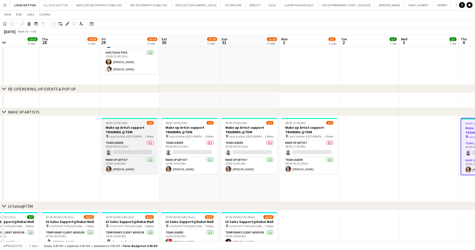
click at [131, 130] on h3 "Make up Artist support TRAINING @TDM" at bounding box center [130, 129] width 56 height 9
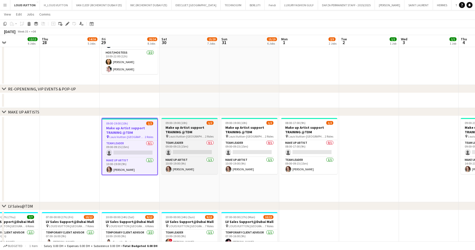
click at [182, 132] on h3 "Make up Artist support TRAINING @TDM" at bounding box center [189, 129] width 56 height 9
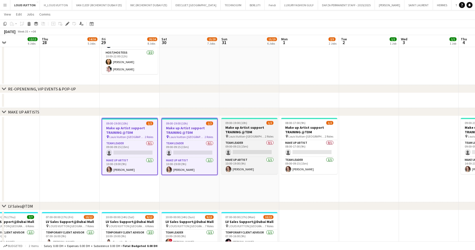
drag, startPoint x: 239, startPoint y: 126, endPoint x: 245, endPoint y: 126, distance: 5.5
click at [240, 126] on h3 "Make up Artist support TRAINING @TDM" at bounding box center [249, 129] width 56 height 9
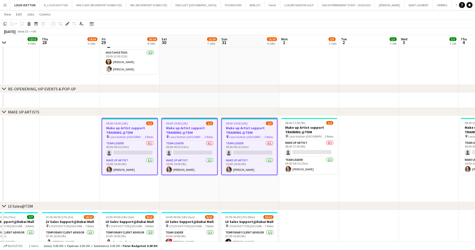
scroll to position [0, 139]
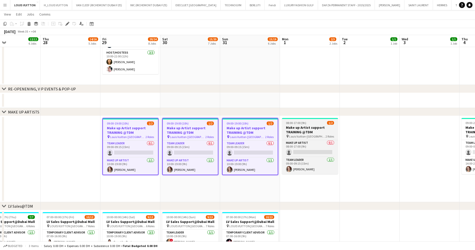
click at [311, 125] on h3 "Make up Artist support TRAINING @TDM" at bounding box center [310, 129] width 56 height 9
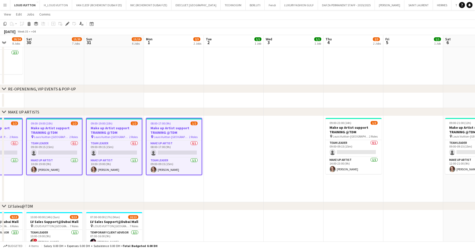
scroll to position [0, 178]
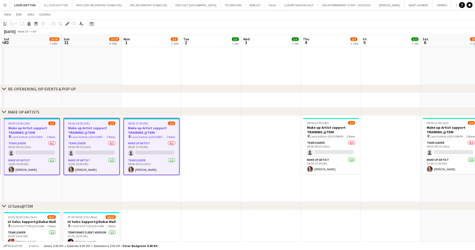
drag, startPoint x: 243, startPoint y: 151, endPoint x: 221, endPoint y: 152, distance: 22.5
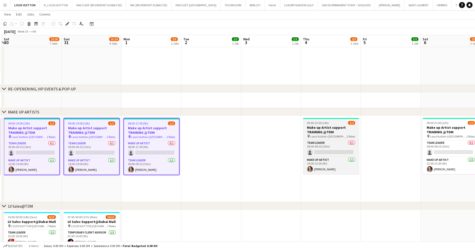
click at [321, 130] on h3 "Make up Artist support TRAINING @TDM" at bounding box center [331, 129] width 56 height 9
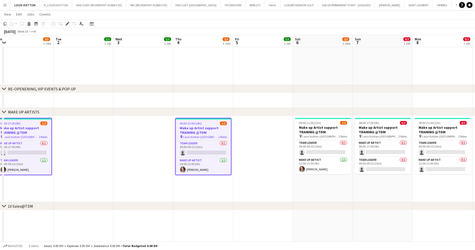
scroll to position [0, 202]
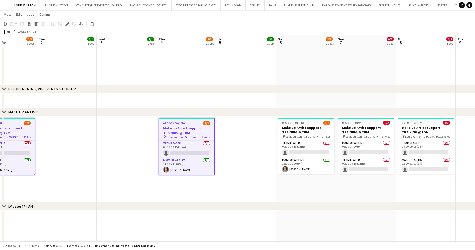
drag, startPoint x: 264, startPoint y: 144, endPoint x: 247, endPoint y: 144, distance: 16.8
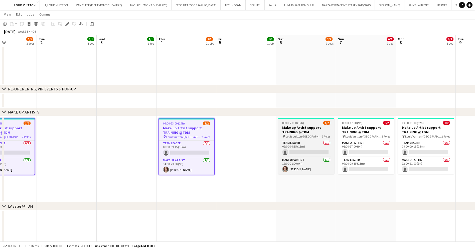
click at [316, 126] on h3 "Make up Artist support TRAINING @TDM" at bounding box center [306, 129] width 56 height 9
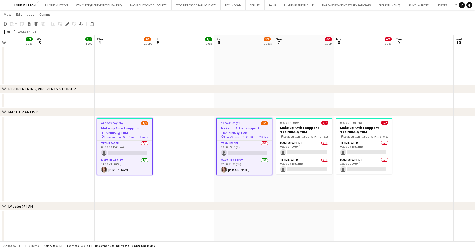
drag, startPoint x: 335, startPoint y: 133, endPoint x: 310, endPoint y: 133, distance: 25.8
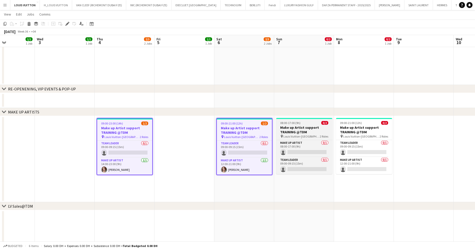
scroll to position [0, 146]
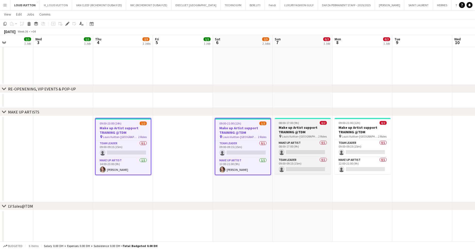
click at [292, 126] on h3 "Make up Artist support TRAINING @TDM" at bounding box center [302, 129] width 56 height 9
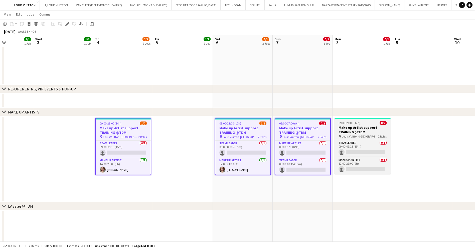
click at [346, 126] on h3 "Make up Artist support TRAINING @TDM" at bounding box center [362, 129] width 56 height 9
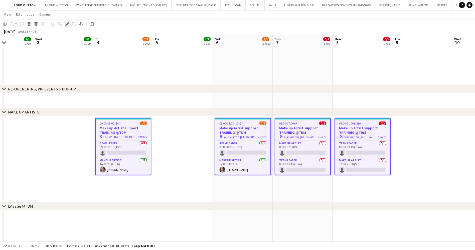
click at [68, 25] on icon "Edit" at bounding box center [67, 24] width 4 height 4
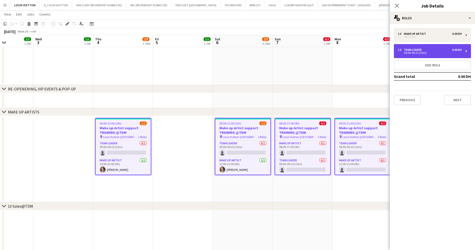
click at [424, 52] on div "09:00-09:15 (15m)" at bounding box center [430, 53] width 64 height 3
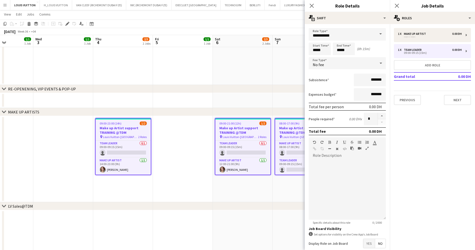
click at [377, 123] on div at bounding box center [381, 119] width 8 height 13
click at [270, 45] on app-board-header-date "Sat 6 2/3 2 Jobs" at bounding box center [243, 41] width 60 height 12
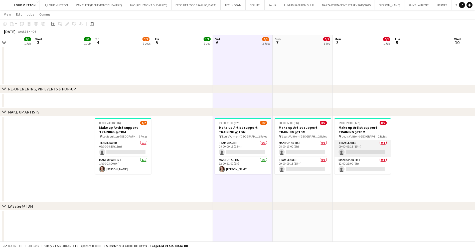
click at [366, 145] on app-card-role "Team Leader 0/1 09:00-09:15 (15m) single-neutral-actions" at bounding box center [362, 148] width 56 height 17
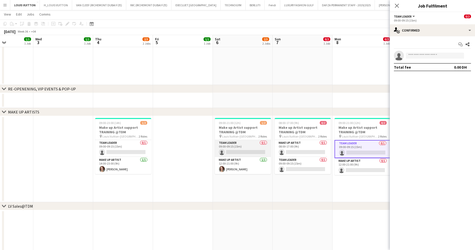
click at [248, 145] on app-card-role "Team Leader 0/1 09:00-09:15 (15m) single-neutral-actions" at bounding box center [243, 148] width 56 height 17
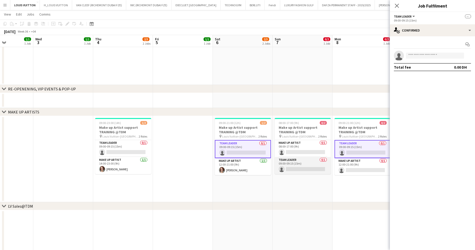
click at [305, 163] on app-card-role "Team Leader 0/1 09:00-09:15 (15m) single-neutral-actions" at bounding box center [302, 165] width 56 height 17
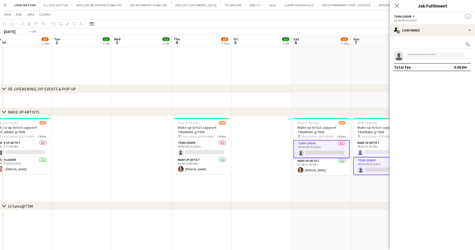
drag, startPoint x: 198, startPoint y: 152, endPoint x: 338, endPoint y: 147, distance: 139.5
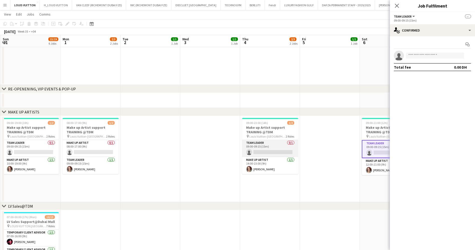
click at [270, 144] on app-card-role "Team Leader 0/1 09:00-09:15 (15m) single-neutral-actions" at bounding box center [270, 148] width 56 height 17
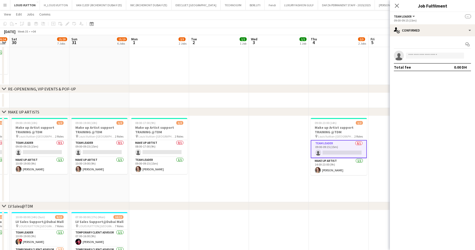
drag, startPoint x: 250, startPoint y: 155, endPoint x: 287, endPoint y: 155, distance: 36.5
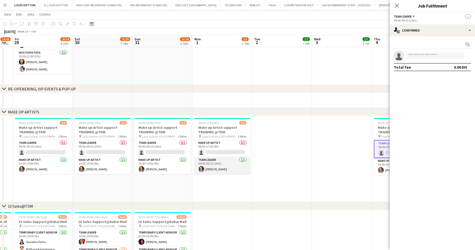
click at [207, 166] on app-card-role "Team Leader [DATE] 09:00-09:15 (15m) [PERSON_NAME]" at bounding box center [222, 165] width 56 height 17
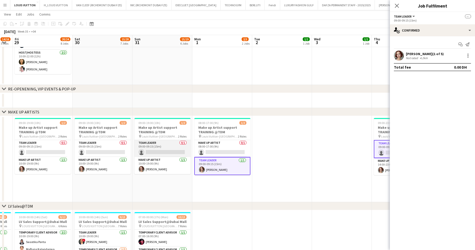
click at [160, 146] on app-card-role "Team Leader 0/1 09:00-09:15 (15m) single-neutral-actions" at bounding box center [162, 148] width 56 height 17
drag, startPoint x: 153, startPoint y: 146, endPoint x: 260, endPoint y: 148, distance: 107.1
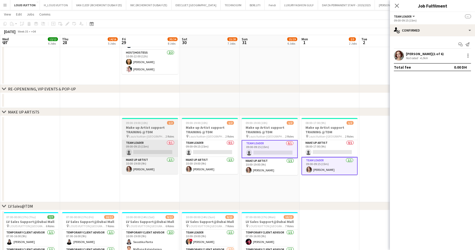
drag, startPoint x: 205, startPoint y: 144, endPoint x: 144, endPoint y: 143, distance: 61.0
click at [203, 144] on app-card-role "Team Leader 0/1 09:00-09:15 (15m) single-neutral-actions" at bounding box center [210, 148] width 56 height 17
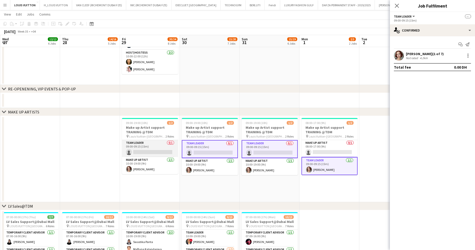
scroll to position [0, 121]
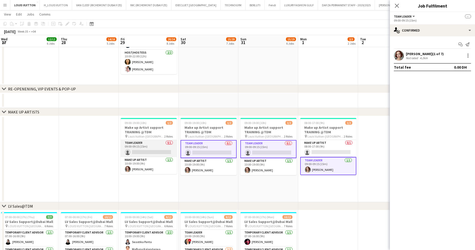
click at [143, 143] on app-card-role "Team Leader 0/1 09:00-09:15 (15m) single-neutral-actions" at bounding box center [149, 148] width 56 height 17
click at [463, 56] on div "[PERSON_NAME] (1 of 8) Not rated 4.2km" at bounding box center [431, 56] width 85 height 10
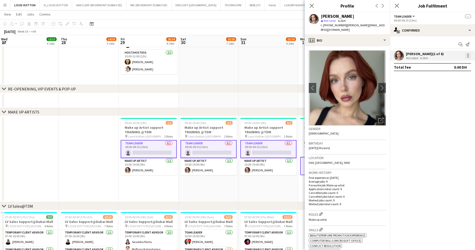
click at [470, 53] on div at bounding box center [468, 56] width 6 height 6
click at [451, 99] on span "Remove" at bounding box center [451, 101] width 31 height 5
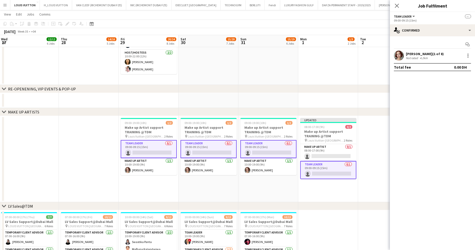
click at [292, 23] on app-toolbar "Copy Paste Paste Ctrl+V Paste with crew Ctrl+Shift+V Paste linked Job [GEOGRAPH…" at bounding box center [237, 24] width 475 height 9
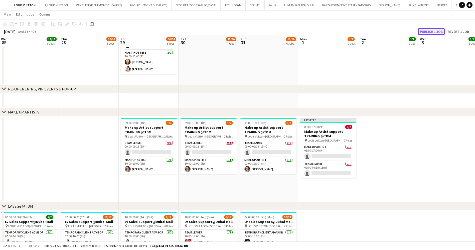
click at [436, 33] on button "Publish 1 job" at bounding box center [431, 31] width 27 height 7
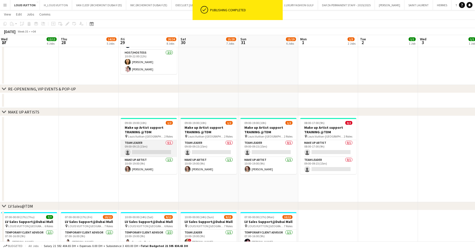
click at [152, 141] on app-card-role "Team Leader 0/1 09:00-09:15 (15m) single-neutral-actions" at bounding box center [149, 148] width 56 height 17
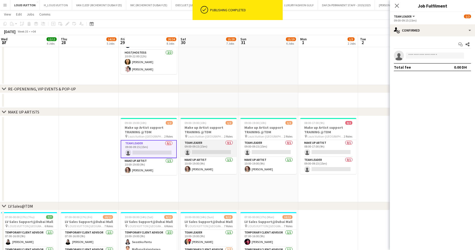
click at [202, 146] on app-card-role "Team Leader 0/1 09:00-09:15 (15m) single-neutral-actions" at bounding box center [208, 148] width 56 height 17
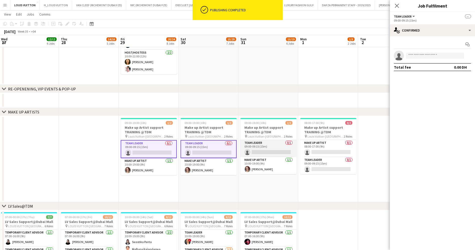
click at [255, 143] on app-card-role "Team Leader 0/1 09:00-09:15 (15m) single-neutral-actions" at bounding box center [268, 148] width 56 height 17
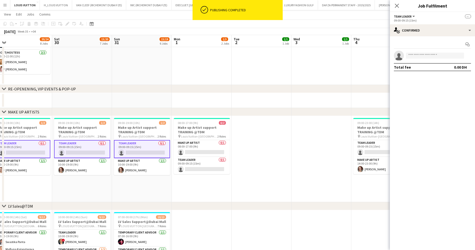
drag, startPoint x: 319, startPoint y: 151, endPoint x: 193, endPoint y: 153, distance: 126.3
drag, startPoint x: 209, startPoint y: 161, endPoint x: 228, endPoint y: 161, distance: 18.8
click at [209, 161] on app-card-role "Team Leader 0/1 09:00-09:15 (15m) single-neutral-actions" at bounding box center [202, 165] width 56 height 17
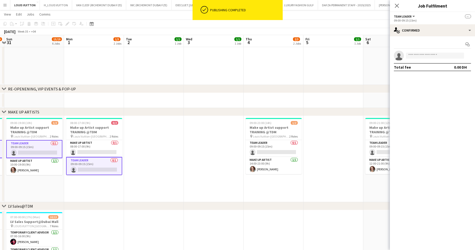
drag, startPoint x: 280, startPoint y: 169, endPoint x: 144, endPoint y: 166, distance: 136.6
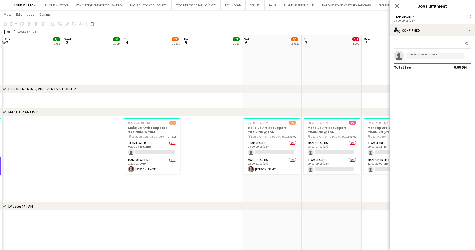
drag, startPoint x: 146, startPoint y: 165, endPoint x: 138, endPoint y: 165, distance: 8.0
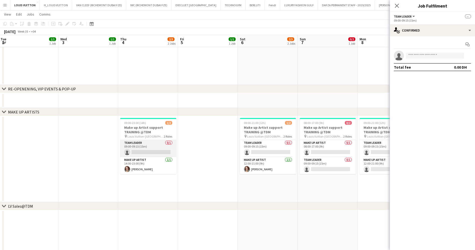
click at [151, 147] on app-card-role "Team Leader 0/1 09:00-09:15 (15m) single-neutral-actions" at bounding box center [148, 148] width 56 height 17
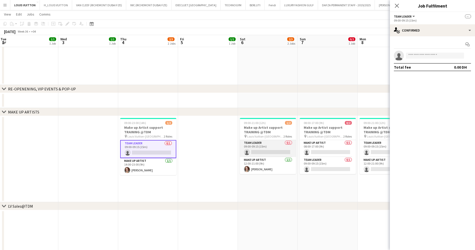
click at [252, 145] on app-card-role "Team Leader 0/1 09:00-09:15 (15m) single-neutral-actions" at bounding box center [268, 148] width 56 height 17
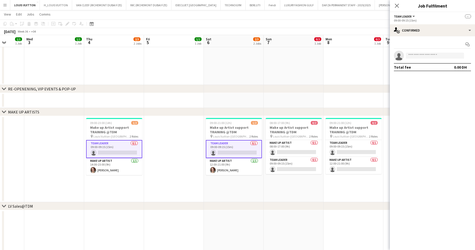
drag, startPoint x: 335, startPoint y: 167, endPoint x: 241, endPoint y: 167, distance: 94.1
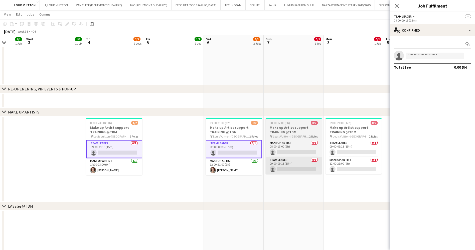
scroll to position [0, 155]
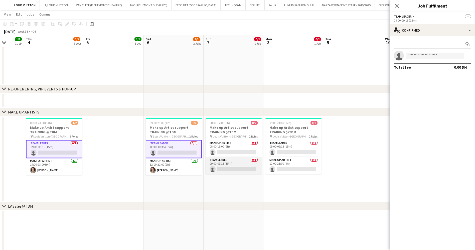
click at [242, 165] on app-card-role "Team Leader 0/1 09:00-09:15 (15m) single-neutral-actions" at bounding box center [233, 165] width 56 height 17
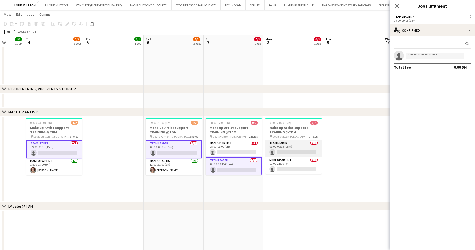
click at [278, 140] on app-card-role "Team Leader 0/1 09:00-09:15 (15m) single-neutral-actions" at bounding box center [293, 148] width 56 height 17
click at [326, 129] on app-date-cell at bounding box center [353, 159] width 60 height 86
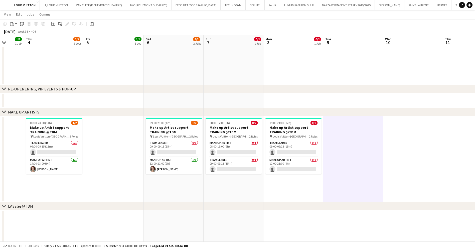
click at [275, 111] on div "chevron-right MAKE UP ARTISTS" at bounding box center [237, 112] width 475 height 8
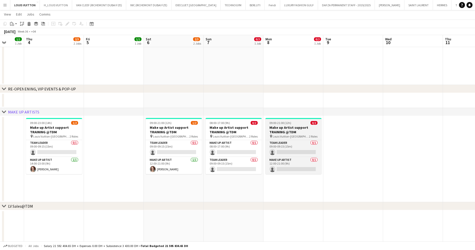
click at [285, 128] on h3 "Make up Artist support TRAINING @TDM" at bounding box center [293, 129] width 56 height 9
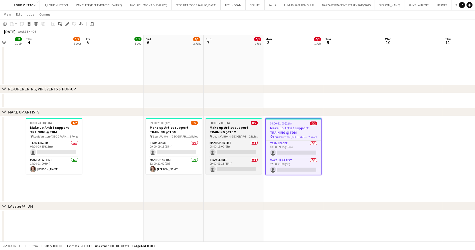
click at [212, 122] on span "08:00-17:00 (9h)" at bounding box center [219, 123] width 20 height 4
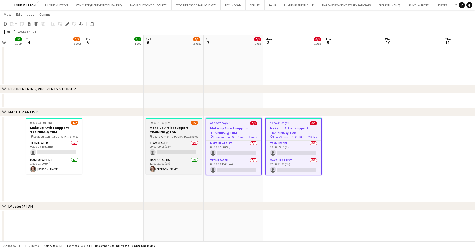
click at [178, 126] on h3 "Make up Artist support TRAINING @TDM" at bounding box center [174, 129] width 56 height 9
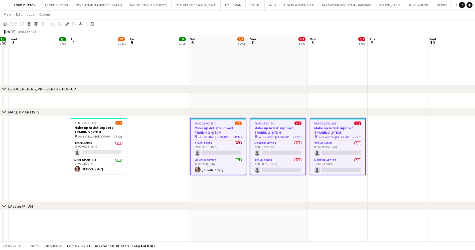
drag, startPoint x: 160, startPoint y: 131, endPoint x: 265, endPoint y: 133, distance: 105.8
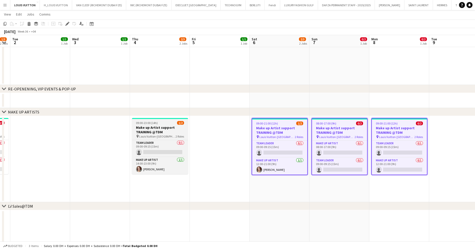
click at [159, 134] on span "Louis Vuitton-[GEOGRAPHIC_DATA]" at bounding box center [157, 136] width 36 height 4
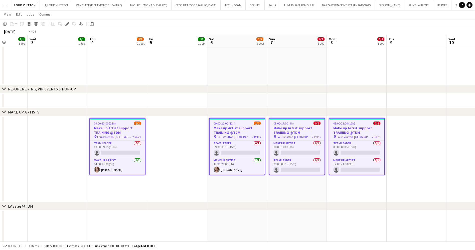
drag, startPoint x: 159, startPoint y: 134, endPoint x: 296, endPoint y: 130, distance: 136.9
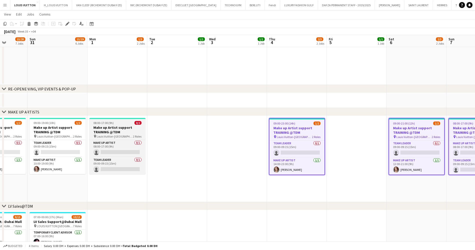
click at [115, 130] on h3 "Make up Artist support TRAINING @TDM" at bounding box center [117, 129] width 56 height 9
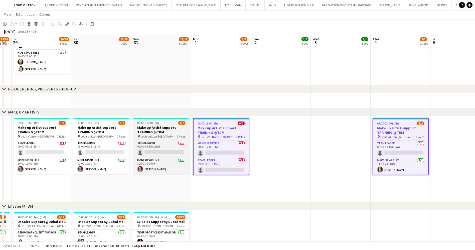
drag, startPoint x: 165, startPoint y: 132, endPoint x: 176, endPoint y: 131, distance: 10.6
click at [167, 131] on h3 "Make up Artist support TRAINING @TDM" at bounding box center [161, 129] width 56 height 9
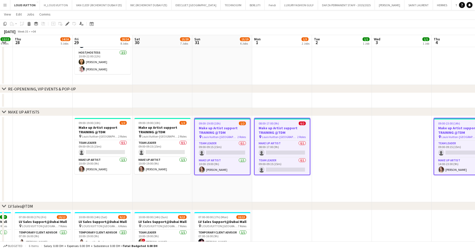
scroll to position [0, 141]
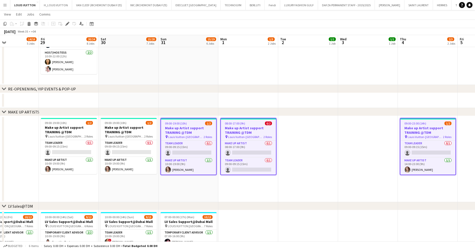
drag, startPoint x: 225, startPoint y: 133, endPoint x: 307, endPoint y: 138, distance: 82.9
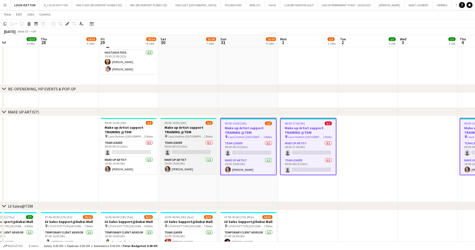
click at [190, 135] on span "Louis Vuitton-[GEOGRAPHIC_DATA]" at bounding box center [186, 136] width 36 height 4
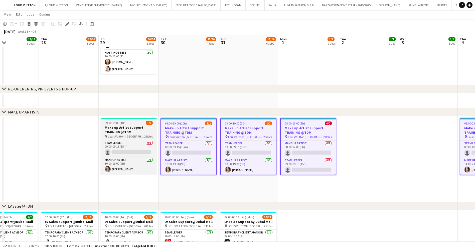
click at [139, 128] on h3 "Make up Artist support TRAINING @TDM" at bounding box center [129, 129] width 56 height 9
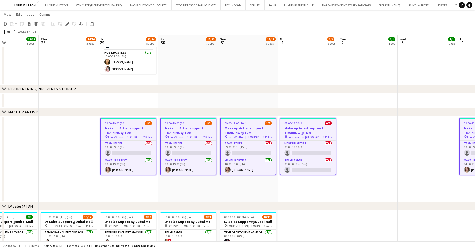
drag, startPoint x: 64, startPoint y: 24, endPoint x: 70, endPoint y: 23, distance: 6.3
click at [65, 24] on div "Edit" at bounding box center [67, 24] width 6 height 6
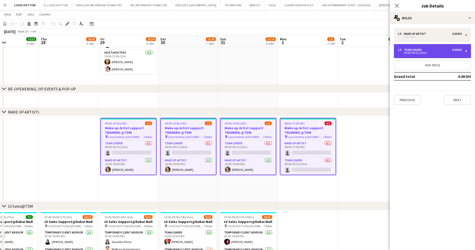
click at [452, 49] on div "0.00 DH" at bounding box center [457, 50] width 10 height 4
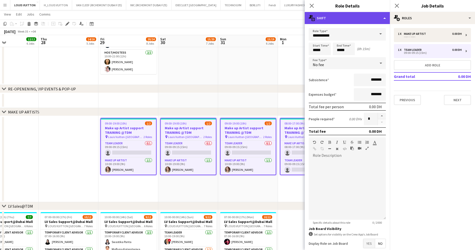
click at [364, 19] on div "multiple-actions-text Shift" at bounding box center [346, 18] width 85 height 12
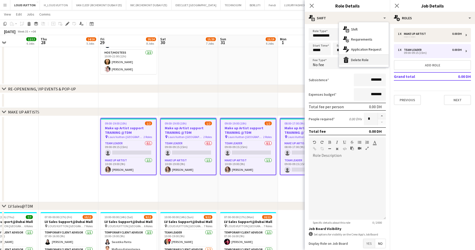
click at [367, 59] on div "bin-2 Delete Role" at bounding box center [364, 60] width 50 height 10
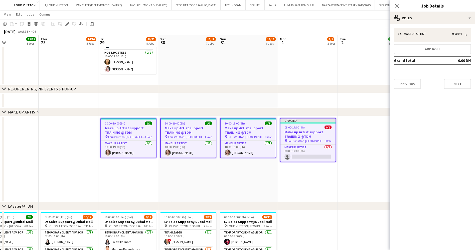
click at [276, 23] on app-toolbar "Copy Paste Paste Ctrl+V Paste with crew Ctrl+Shift+V Paste linked Job [GEOGRAPH…" at bounding box center [237, 24] width 475 height 9
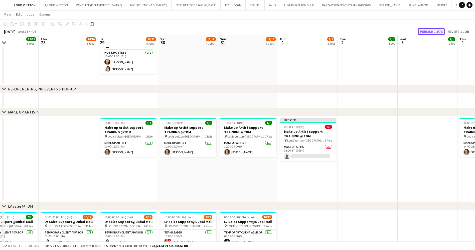
click at [426, 33] on button "Publish 1 job" at bounding box center [431, 31] width 27 height 7
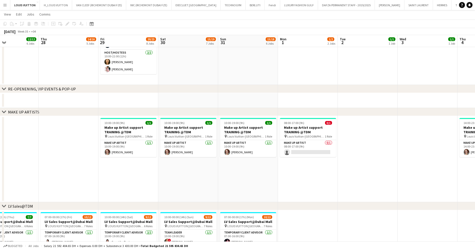
scroll to position [0, 154]
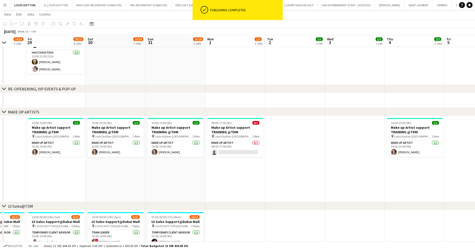
drag, startPoint x: 374, startPoint y: 153, endPoint x: 302, endPoint y: 153, distance: 72.5
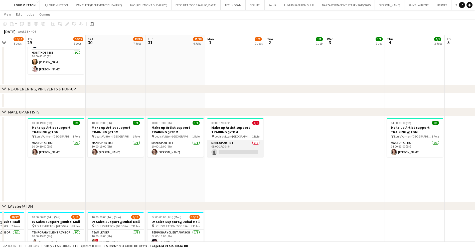
click at [238, 149] on app-card-role "Make up artist 0/1 08:00-17:00 (9h) single-neutral-actions" at bounding box center [235, 148] width 56 height 17
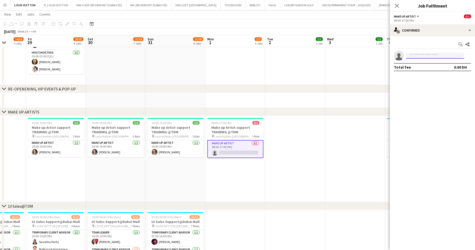
click at [414, 58] on input at bounding box center [435, 56] width 58 height 6
type input "**********"
click at [436, 63] on span "[PERSON_NAME]" at bounding box center [424, 63] width 29 height 4
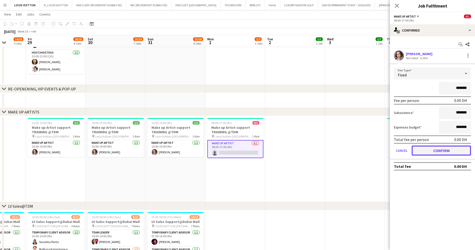
click at [436, 151] on button "Confirm" at bounding box center [440, 150] width 59 height 10
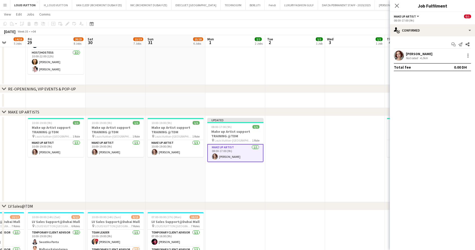
click at [359, 26] on app-toolbar "Copy Paste Paste Ctrl+V Paste with crew Ctrl+Shift+V Paste linked Job [GEOGRAPH…" at bounding box center [237, 24] width 475 height 9
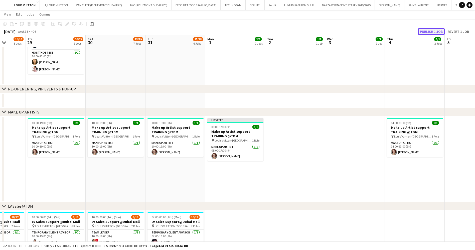
click at [428, 32] on button "Publish 1 job" at bounding box center [431, 31] width 27 height 7
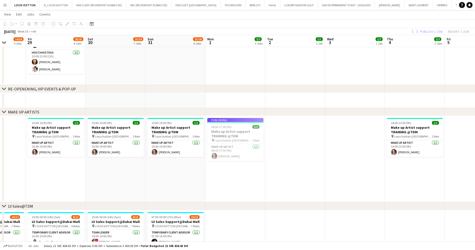
scroll to position [0, 189]
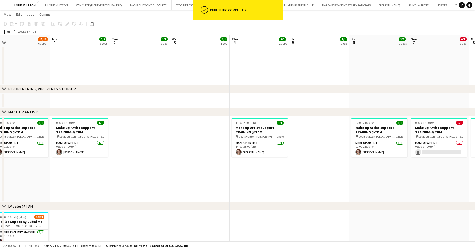
drag, startPoint x: 402, startPoint y: 142, endPoint x: 247, endPoint y: 140, distance: 155.1
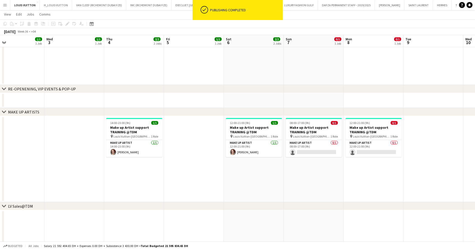
scroll to position [0, 195]
drag, startPoint x: 392, startPoint y: 145, endPoint x: 266, endPoint y: 138, distance: 125.8
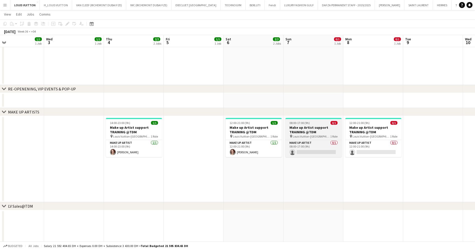
click at [323, 129] on h3 "Make up Artist support TRAINING @TDM" at bounding box center [313, 129] width 56 height 9
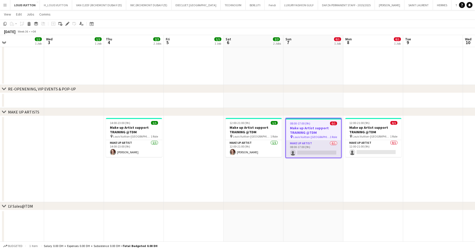
click at [318, 148] on app-card-role "Make up artist 0/1 08:00-17:00 (9h) single-neutral-actions" at bounding box center [313, 148] width 55 height 17
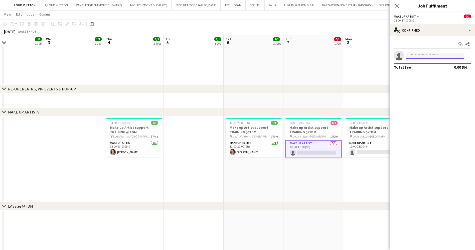
click at [415, 57] on input at bounding box center [435, 56] width 58 height 6
type input "**********"
click at [432, 65] on span "[PERSON_NAME][EMAIL_ADDRESS][DOMAIN_NAME]" at bounding box center [435, 67] width 50 height 4
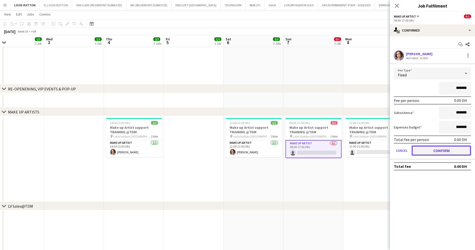
click at [442, 153] on button "Confirm" at bounding box center [440, 150] width 59 height 10
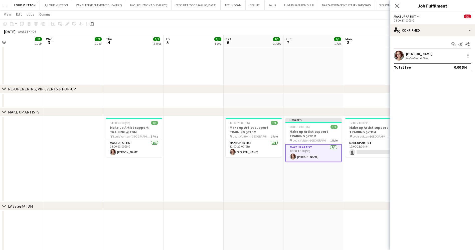
click at [362, 17] on app-page-menu "View Day view expanded Day view collapsed Month view Date picker Jump to [DATE]…" at bounding box center [237, 15] width 475 height 10
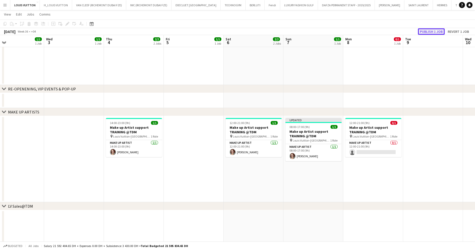
click at [430, 31] on button "Publish 1 job" at bounding box center [431, 31] width 27 height 7
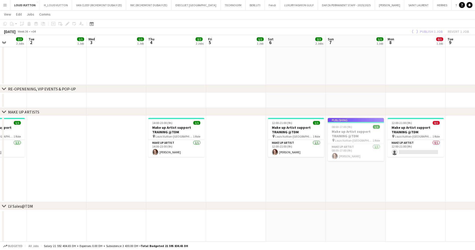
drag, startPoint x: 407, startPoint y: 156, endPoint x: 335, endPoint y: 157, distance: 71.8
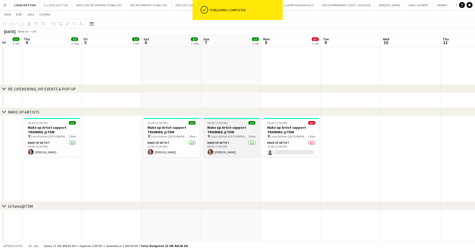
click at [233, 129] on h3 "Make up Artist support TRAINING @TDM" at bounding box center [231, 129] width 56 height 9
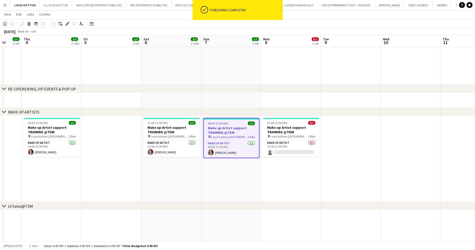
click at [6, 25] on icon at bounding box center [5, 24] width 3 height 4
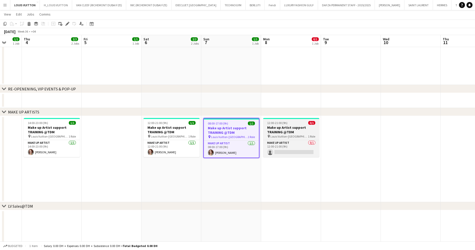
click at [286, 124] on span "12:00-21:00 (9h)" at bounding box center [277, 123] width 20 height 4
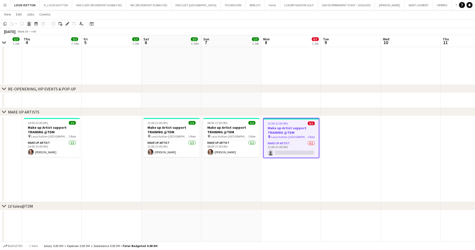
click at [28, 24] on icon at bounding box center [29, 24] width 3 height 3
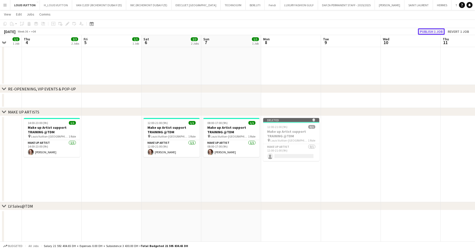
click at [429, 28] on button "Publish 1 job" at bounding box center [431, 31] width 27 height 7
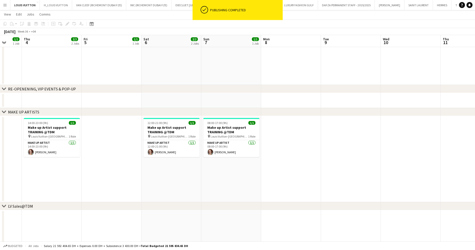
click at [285, 130] on app-date-cell at bounding box center [291, 159] width 60 height 86
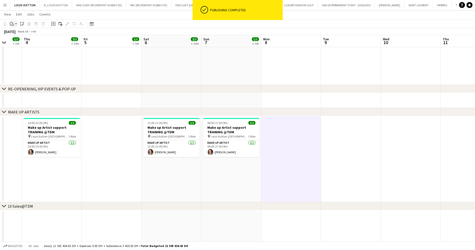
click at [14, 23] on icon "Paste" at bounding box center [12, 24] width 4 height 4
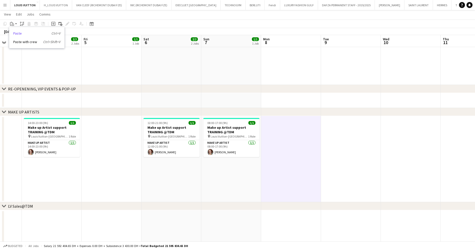
click at [21, 33] on link "Paste Ctrl+V" at bounding box center [36, 33] width 47 height 5
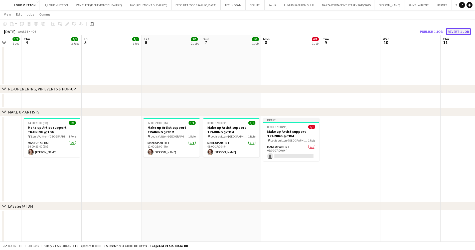
click at [455, 34] on button "Revert 1 job" at bounding box center [457, 31] width 25 height 7
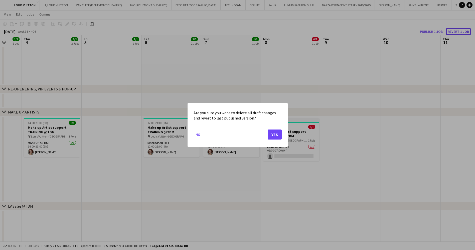
scroll to position [0, 0]
click at [281, 136] on button "Yes" at bounding box center [274, 134] width 14 height 10
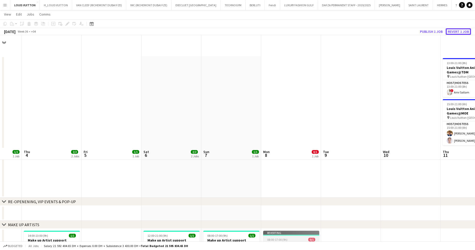
scroll to position [113, 0]
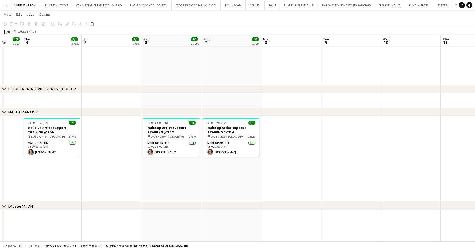
click at [289, 130] on app-date-cell at bounding box center [291, 159] width 60 height 86
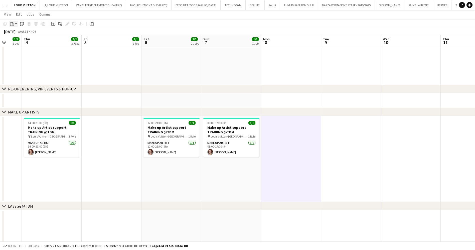
click at [12, 25] on icon at bounding box center [13, 25] width 2 height 2
click at [17, 42] on link "Paste with crew Ctrl+Shift+V" at bounding box center [36, 42] width 47 height 5
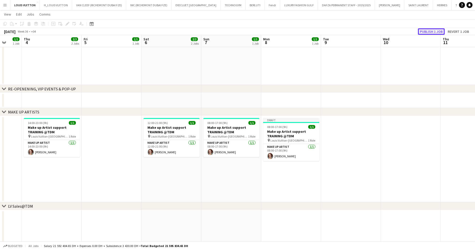
click at [441, 31] on button "Publish 1 job" at bounding box center [431, 31] width 27 height 7
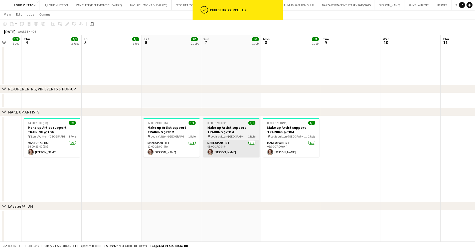
drag, startPoint x: 251, startPoint y: 146, endPoint x: 372, endPoint y: 147, distance: 121.1
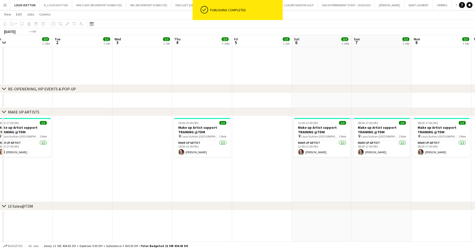
drag, startPoint x: 167, startPoint y: 144, endPoint x: 292, endPoint y: 144, distance: 125.1
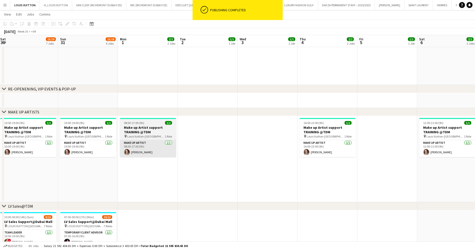
drag, startPoint x: 217, startPoint y: 141, endPoint x: 356, endPoint y: 140, distance: 139.6
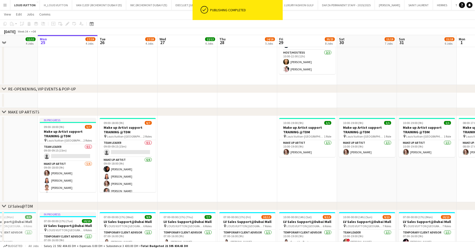
drag, startPoint x: 204, startPoint y: 130, endPoint x: 350, endPoint y: 131, distance: 146.1
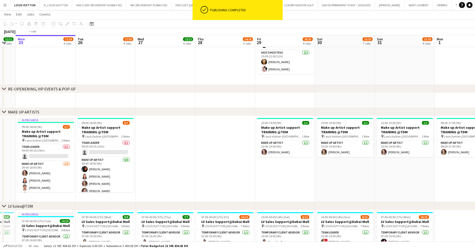
drag, startPoint x: 257, startPoint y: 155, endPoint x: 189, endPoint y: 156, distance: 68.3
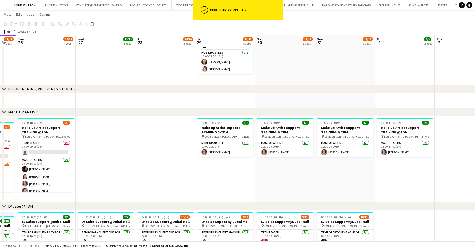
scroll to position [0, 178]
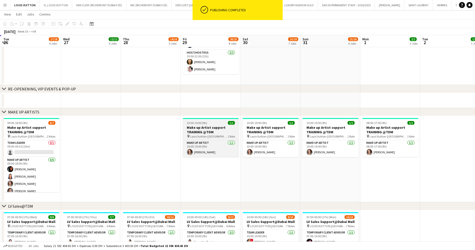
click at [221, 127] on h3 "Make up Artist support TRAINING @TDM" at bounding box center [211, 129] width 56 height 9
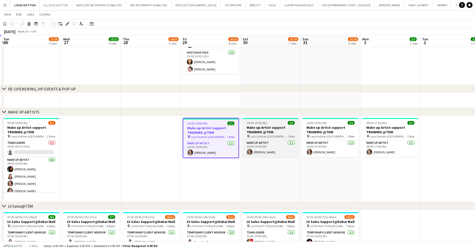
click at [292, 127] on h3 "Make up Artist support TRAINING @TDM" at bounding box center [270, 129] width 56 height 9
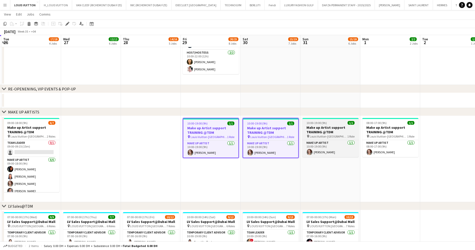
click at [336, 128] on h3 "Make up Artist support TRAINING @TDM" at bounding box center [330, 129] width 56 height 9
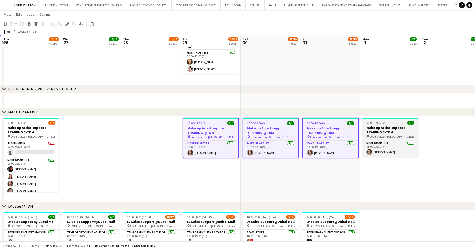
click at [390, 131] on h3 "Make up Artist support TRAINING @TDM" at bounding box center [390, 129] width 56 height 9
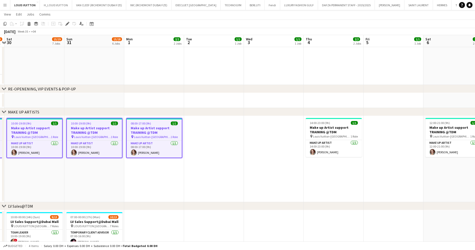
drag, startPoint x: 364, startPoint y: 138, endPoint x: 169, endPoint y: 133, distance: 194.4
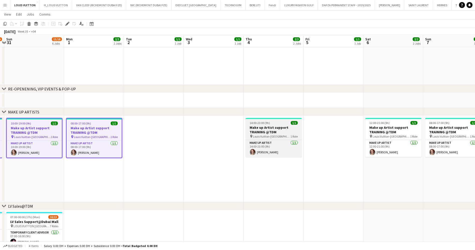
click at [267, 128] on h3 "Make up Artist support TRAINING @TDM" at bounding box center [273, 129] width 56 height 9
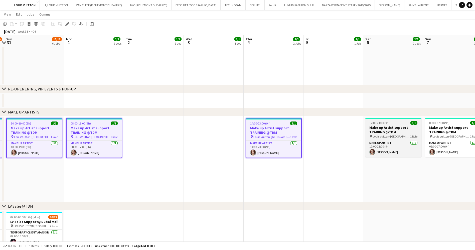
click at [391, 130] on h3 "Make up Artist support TRAINING @TDM" at bounding box center [393, 129] width 56 height 9
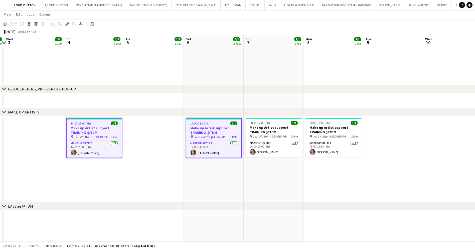
drag, startPoint x: 390, startPoint y: 134, endPoint x: 228, endPoint y: 132, distance: 161.6
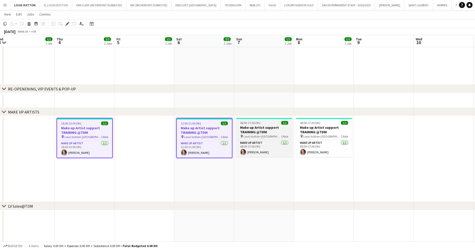
click at [266, 126] on h3 "Make up Artist support TRAINING @TDM" at bounding box center [264, 129] width 56 height 9
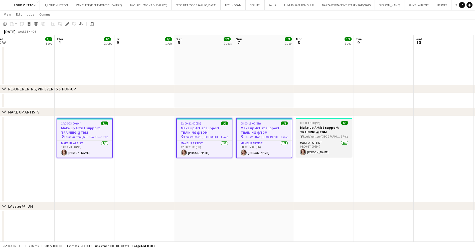
click at [300, 125] on h3 "Make up Artist support TRAINING @TDM" at bounding box center [324, 129] width 56 height 9
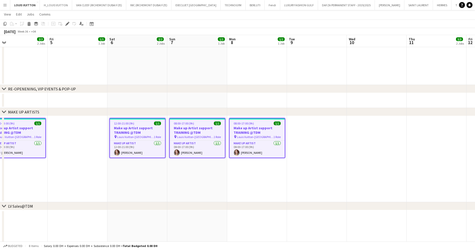
scroll to position [0, 148]
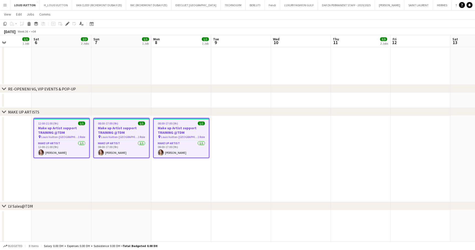
drag, startPoint x: 286, startPoint y: 139, endPoint x: 210, endPoint y: 139, distance: 75.8
click at [66, 24] on icon "Edit" at bounding box center [67, 24] width 4 height 4
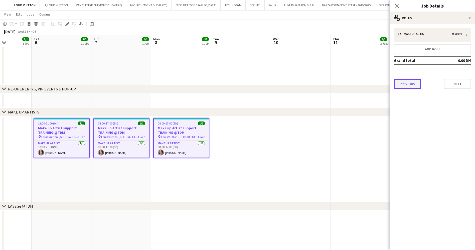
click at [414, 80] on button "Previous" at bounding box center [406, 84] width 27 height 10
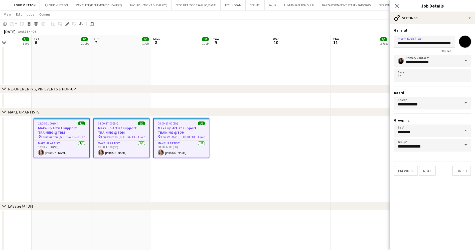
scroll to position [0, 14]
drag, startPoint x: 436, startPoint y: 44, endPoint x: 439, endPoint y: 43, distance: 3.3
click at [439, 43] on input "**********" at bounding box center [423, 42] width 61 height 13
type input "**********"
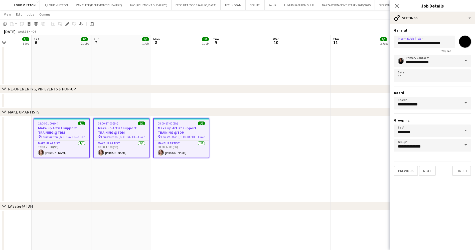
drag, startPoint x: 353, startPoint y: 18, endPoint x: 374, endPoint y: 17, distance: 21.8
click at [354, 17] on app-page-menu "View Day view expanded Day view collapsed Month view Date picker Jump to [DATE]…" at bounding box center [237, 15] width 475 height 10
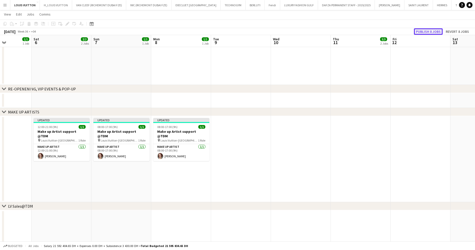
click at [424, 34] on button "Publish 8 jobs" at bounding box center [428, 31] width 29 height 7
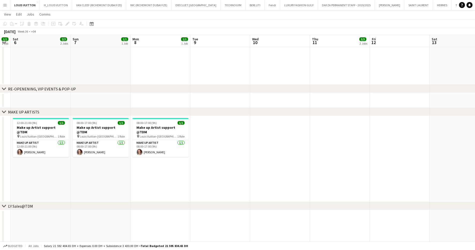
scroll to position [0, 104]
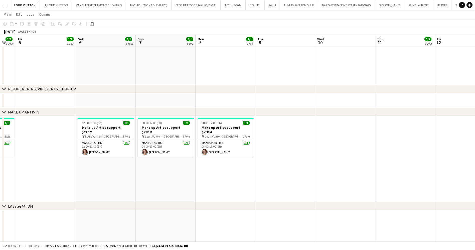
drag, startPoint x: 255, startPoint y: 140, endPoint x: 303, endPoint y: 139, distance: 48.8
click at [147, 125] on h3 "Make up Artist support @TDM" at bounding box center [166, 129] width 56 height 9
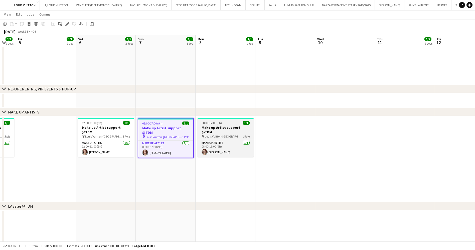
click at [238, 127] on h3 "Make up Artist support @TDM" at bounding box center [225, 129] width 56 height 9
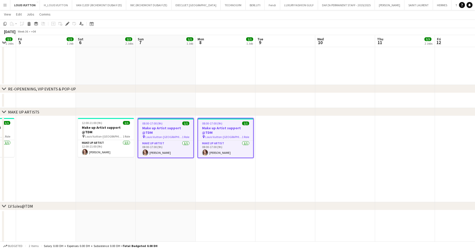
click at [177, 125] on div "08:00-17:00 (9h) 1/1" at bounding box center [165, 123] width 55 height 4
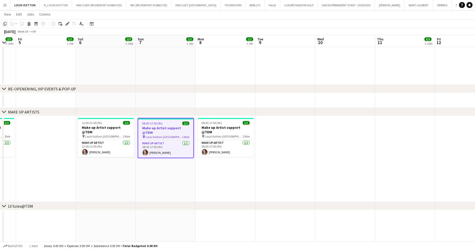
click at [4, 23] on icon at bounding box center [5, 24] width 3 height 4
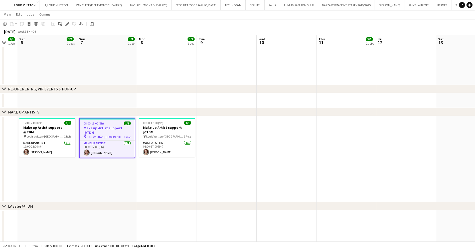
drag, startPoint x: 310, startPoint y: 150, endPoint x: 245, endPoint y: 151, distance: 64.5
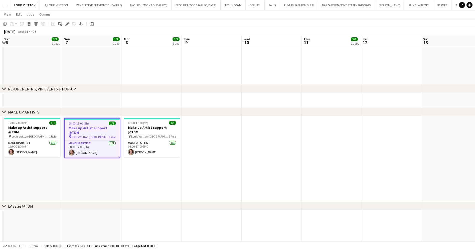
click at [330, 130] on app-date-cell at bounding box center [331, 159] width 60 height 86
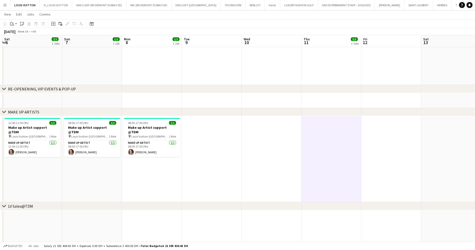
click at [377, 128] on app-date-cell at bounding box center [391, 159] width 60 height 86
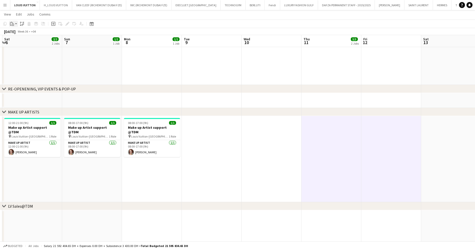
click at [9, 24] on div "Paste" at bounding box center [12, 24] width 6 height 6
click at [19, 34] on link "Paste Ctrl+V" at bounding box center [36, 33] width 47 height 5
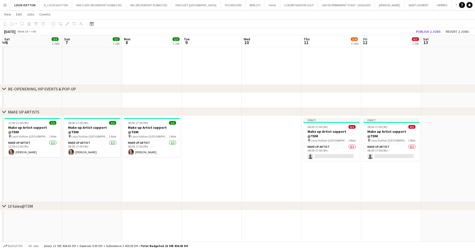
drag, startPoint x: 211, startPoint y: 63, endPoint x: 224, endPoint y: 55, distance: 16.2
click at [210, 63] on app-date-cell at bounding box center [212, 13] width 60 height 141
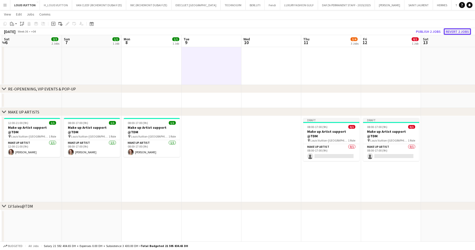
click at [458, 29] on button "Revert 2 jobs" at bounding box center [456, 31] width 27 height 7
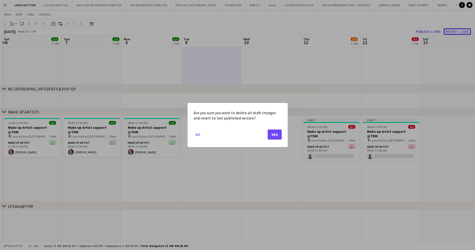
scroll to position [0, 0]
click at [275, 136] on button "Yes" at bounding box center [274, 134] width 14 height 10
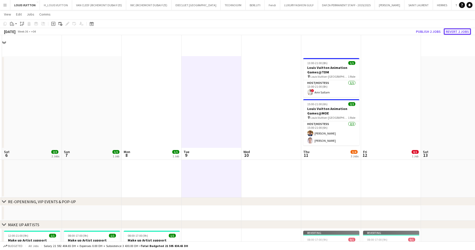
scroll to position [113, 0]
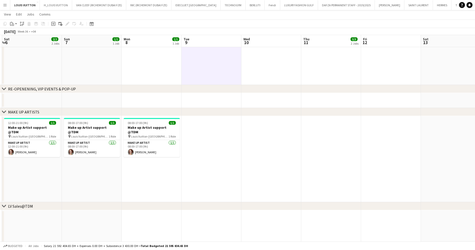
click at [335, 129] on app-date-cell at bounding box center [331, 159] width 60 height 86
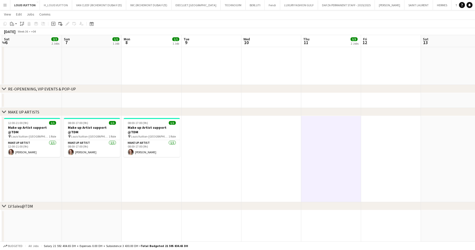
click at [378, 126] on app-date-cell at bounding box center [391, 159] width 60 height 86
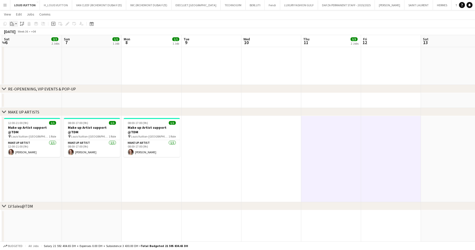
click at [13, 22] on icon "Paste" at bounding box center [12, 24] width 4 height 4
click at [18, 41] on link "Paste with crew Ctrl+Shift+V" at bounding box center [36, 42] width 47 height 5
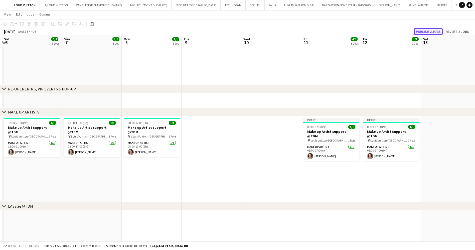
click at [435, 31] on button "Publish 2 jobs" at bounding box center [428, 31] width 29 height 7
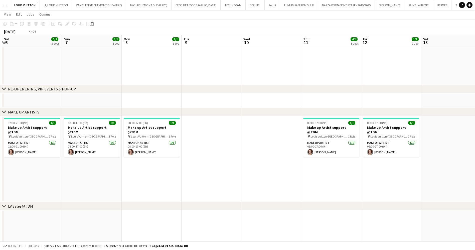
drag, startPoint x: 441, startPoint y: 141, endPoint x: 258, endPoint y: 138, distance: 183.4
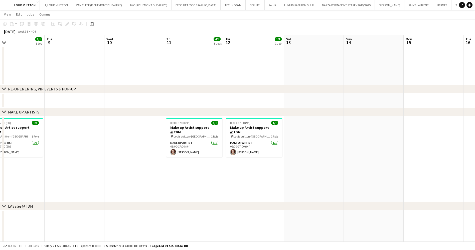
drag, startPoint x: 363, startPoint y: 134, endPoint x: 170, endPoint y: 135, distance: 192.6
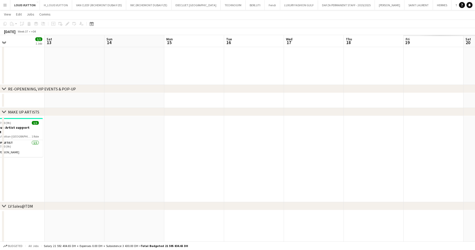
drag, startPoint x: 287, startPoint y: 133, endPoint x: 193, endPoint y: 135, distance: 93.6
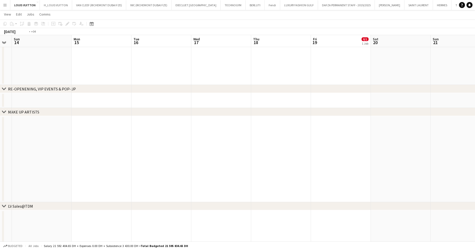
scroll to position [0, 144]
drag, startPoint x: 314, startPoint y: 141, endPoint x: 306, endPoint y: 142, distance: 8.3
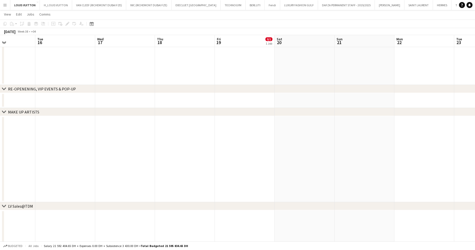
click at [362, 137] on app-date-cell at bounding box center [364, 159] width 60 height 86
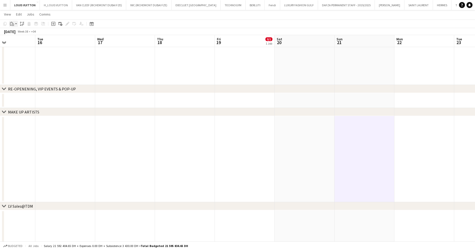
click at [12, 22] on icon at bounding box center [12, 22] width 1 height 1
click at [19, 41] on link "Paste with crew Ctrl+Shift+V" at bounding box center [36, 42] width 47 height 5
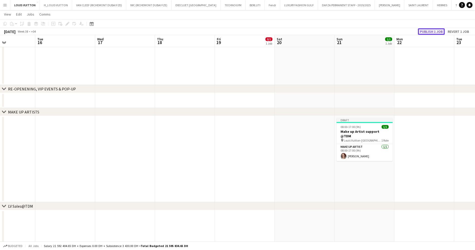
click at [426, 32] on button "Publish 1 job" at bounding box center [431, 31] width 27 height 7
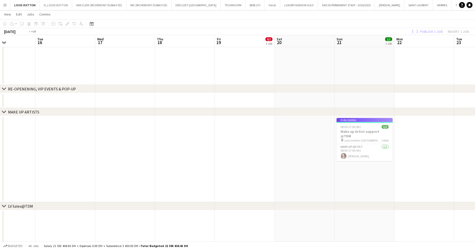
drag, startPoint x: 238, startPoint y: 130, endPoint x: 314, endPoint y: 140, distance: 76.6
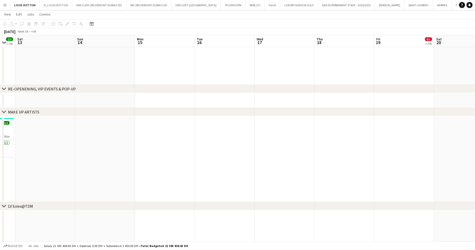
drag, startPoint x: 252, startPoint y: 139, endPoint x: 364, endPoint y: 137, distance: 111.3
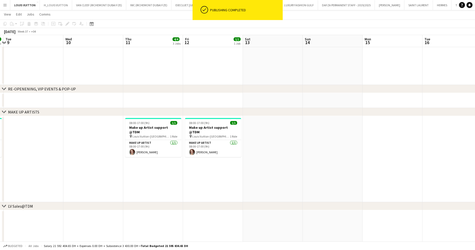
drag, startPoint x: 150, startPoint y: 150, endPoint x: 213, endPoint y: 151, distance: 63.3
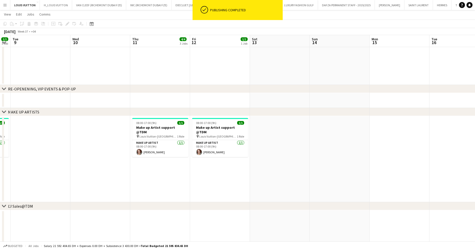
drag, startPoint x: 120, startPoint y: 136, endPoint x: 100, endPoint y: 138, distance: 20.9
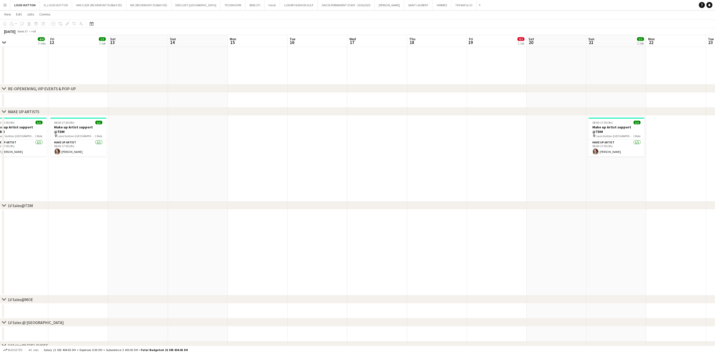
scroll to position [0, 110]
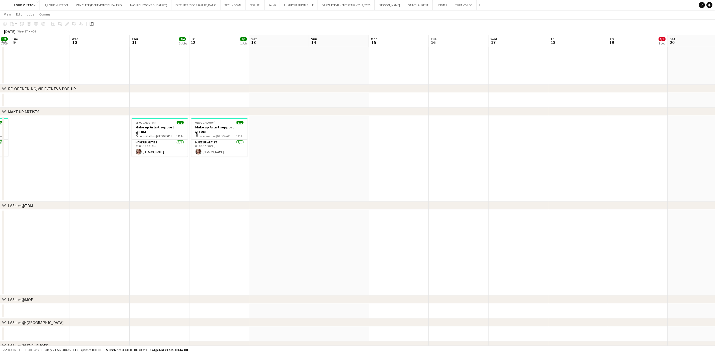
drag, startPoint x: 192, startPoint y: 154, endPoint x: 333, endPoint y: 153, distance: 141.3
click at [333, 153] on app-calendar-viewport "Sun 7 1/1 1 Job Mon 8 1/1 1 Job Tue 9 Wed 10 Thu 11 4/4 3 Jobs Fri 12 1/1 1 Job…" at bounding box center [357, 289] width 715 height 765
click at [350, 129] on app-date-cell at bounding box center [339, 159] width 60 height 86
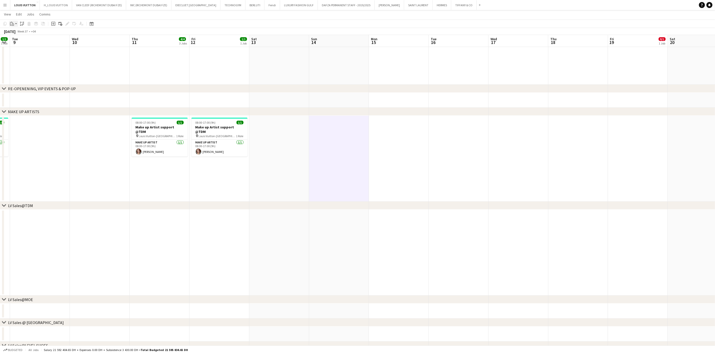
click at [13, 21] on div "Paste" at bounding box center [12, 24] width 6 height 6
click at [19, 35] on link "Paste Ctrl+V" at bounding box center [36, 33] width 47 height 5
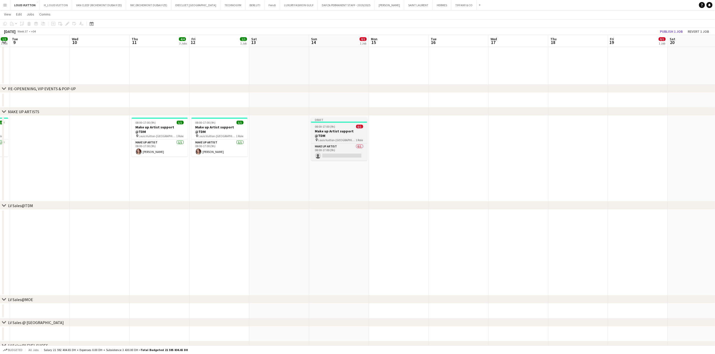
click at [342, 138] on span "Louis Vuitton-[GEOGRAPHIC_DATA]" at bounding box center [337, 140] width 38 height 4
click at [67, 21] on div "Edit" at bounding box center [67, 24] width 6 height 6
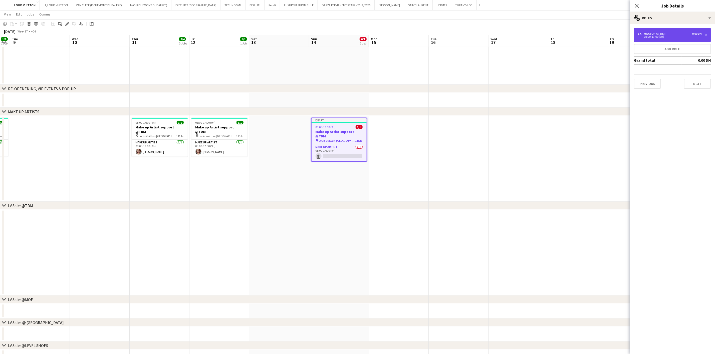
click at [474, 38] on div "08:00-17:00 (9h)" at bounding box center [670, 37] width 64 height 3
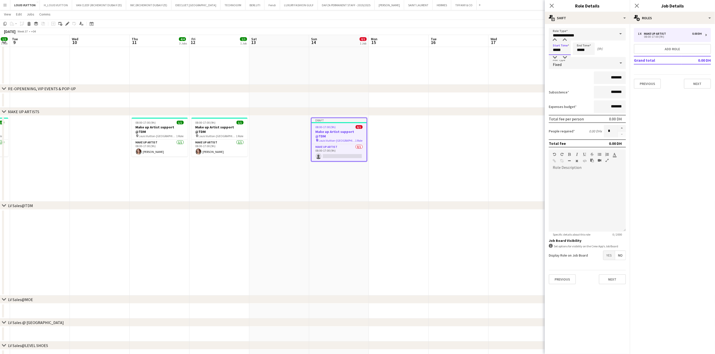
drag, startPoint x: 565, startPoint y: 51, endPoint x: 510, endPoint y: 56, distance: 55.0
click at [474, 56] on body "Menu Boards Boards Boards All jobs Status Workforce Workforce My Workforce Recr…" at bounding box center [357, 283] width 715 height 793
type input "*****"
drag, startPoint x: 586, startPoint y: 52, endPoint x: 549, endPoint y: 52, distance: 37.3
click at [474, 52] on div "Start Time ***** End Time ***** (2h)" at bounding box center [587, 49] width 77 height 13
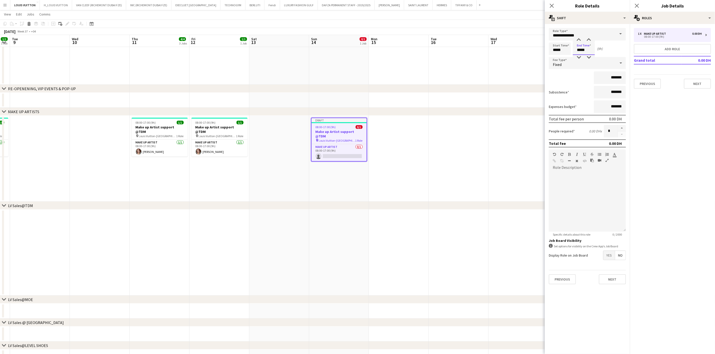
type input "*****"
click at [474, 21] on app-toolbar "Copy Paste Paste Ctrl+V Paste with crew Ctrl+Shift+V Paste linked Job [GEOGRAPH…" at bounding box center [357, 24] width 715 height 9
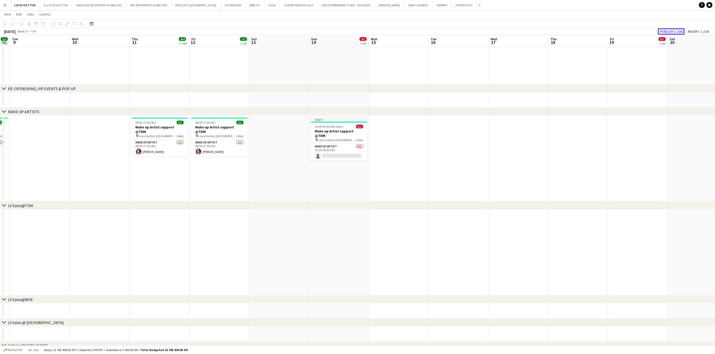
click at [474, 31] on button "Publish 1 job" at bounding box center [671, 31] width 27 height 7
drag, startPoint x: 338, startPoint y: 143, endPoint x: 339, endPoint y: 132, distance: 10.6
click at [338, 143] on app-card-role "Make up artist 0/1 15:00-00:00 (9h) single-neutral-actions" at bounding box center [339, 148] width 56 height 17
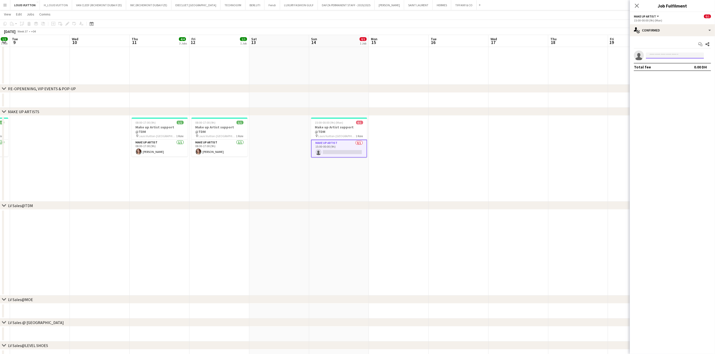
click at [474, 57] on input at bounding box center [675, 56] width 58 height 6
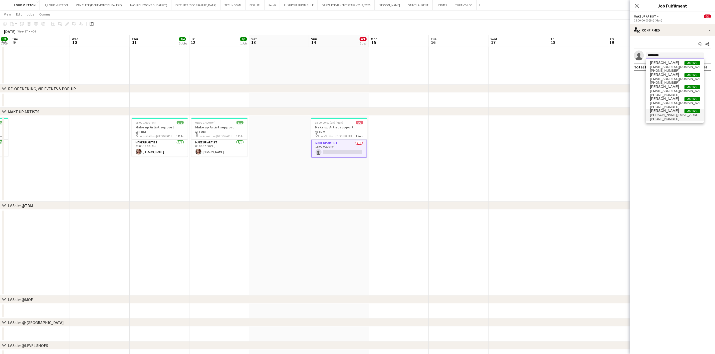
type input "*********"
click at [474, 114] on span "[PERSON_NAME][EMAIL_ADDRESS][DOMAIN_NAME]" at bounding box center [675, 115] width 50 height 4
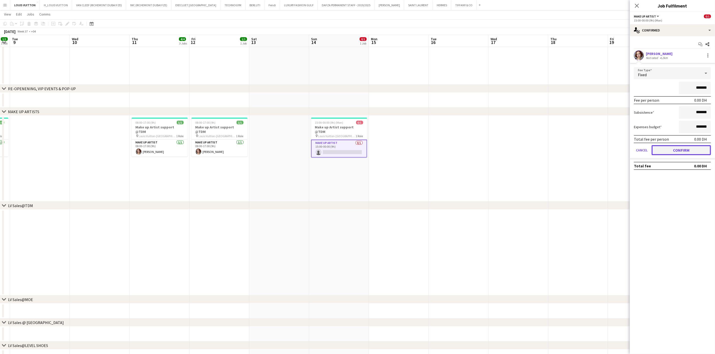
click at [474, 146] on button "Confirm" at bounding box center [680, 150] width 59 height 10
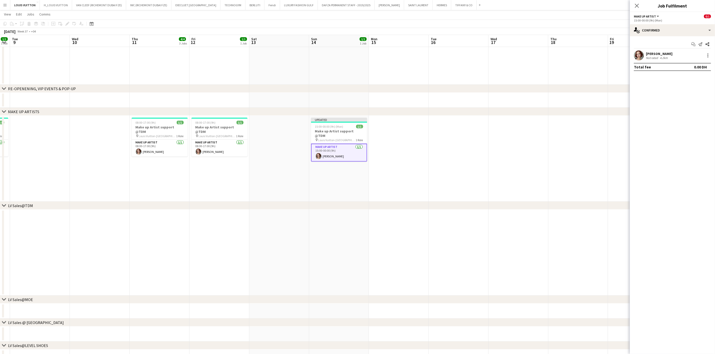
click at [474, 21] on app-toolbar "Copy Paste Paste Ctrl+V Paste with crew Ctrl+Shift+V Paste linked Job [GEOGRAPH…" at bounding box center [357, 24] width 715 height 9
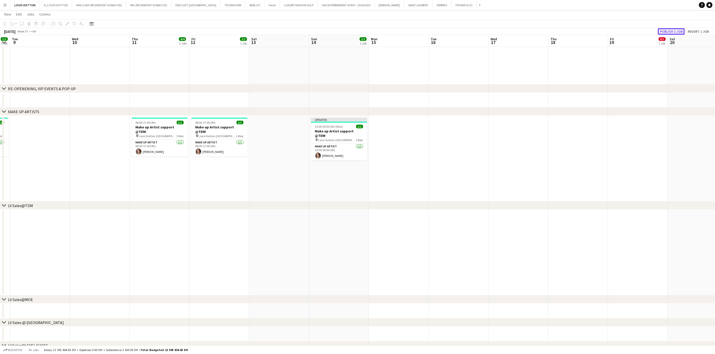
click at [474, 31] on button "Publish 1 job" at bounding box center [671, 31] width 27 height 7
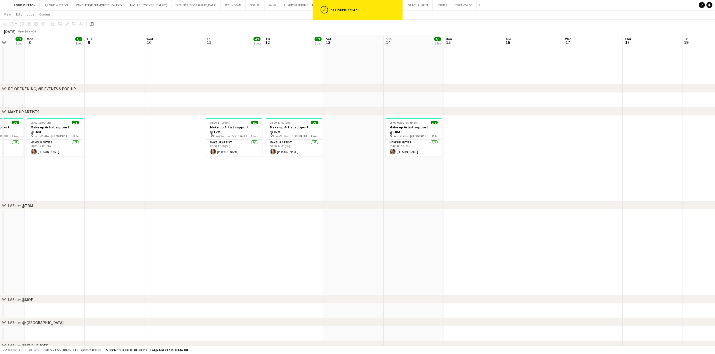
drag, startPoint x: 185, startPoint y: 129, endPoint x: 273, endPoint y: 131, distance: 87.8
click at [273, 131] on app-calendar-viewport "Sat 6 2/2 2 Jobs Sun 7 1/1 1 Job Mon 8 1/1 1 Job Tue 9 Wed 10 Thu 11 4/4 3 Jobs…" at bounding box center [357, 289] width 715 height 765
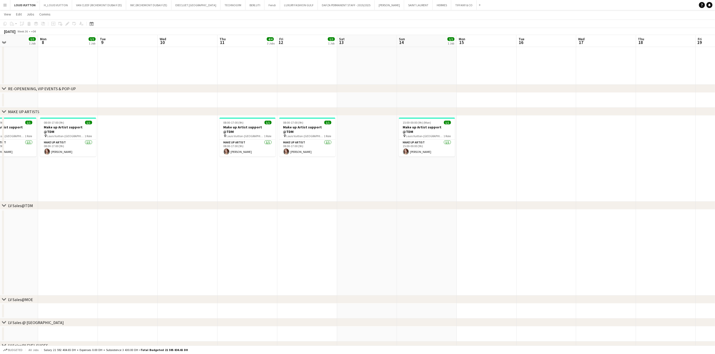
drag, startPoint x: 440, startPoint y: 131, endPoint x: 396, endPoint y: 105, distance: 51.1
click at [440, 134] on span "Louis Vuitton-[GEOGRAPHIC_DATA]" at bounding box center [425, 136] width 38 height 4
click at [5, 25] on icon "Copy" at bounding box center [5, 24] width 4 height 4
click at [474, 122] on app-date-cell at bounding box center [487, 159] width 60 height 86
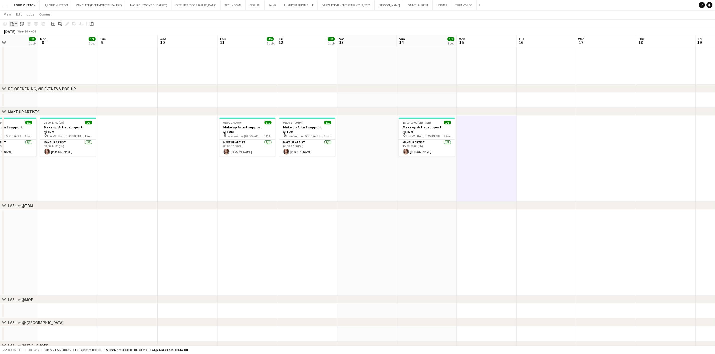
click at [10, 25] on icon at bounding box center [11, 23] width 2 height 3
click at [12, 34] on div "Paste Ctrl+V Paste with crew Ctrl+Shift+V" at bounding box center [36, 37] width 55 height 21
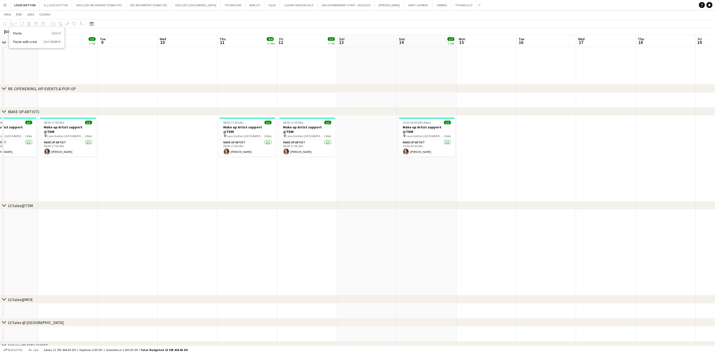
click at [474, 117] on app-date-cell at bounding box center [487, 159] width 60 height 86
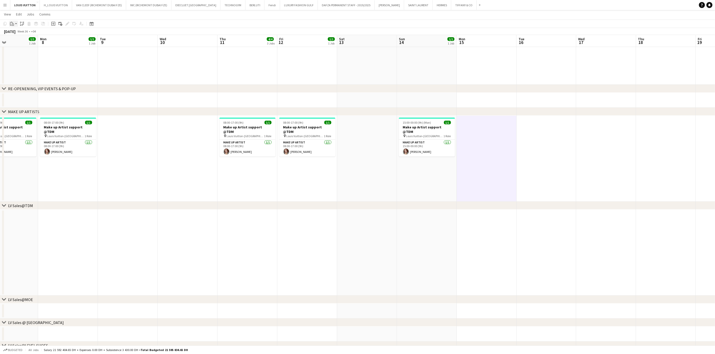
click at [14, 24] on div "Paste" at bounding box center [12, 24] width 6 height 6
click at [20, 35] on link "Paste Ctrl+V" at bounding box center [36, 33] width 47 height 5
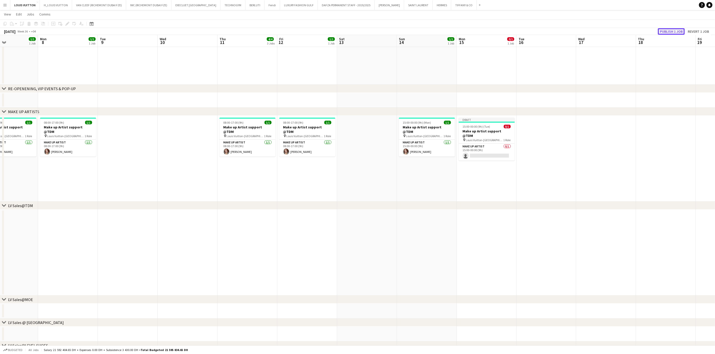
click at [474, 29] on button "Publish 1 job" at bounding box center [671, 31] width 27 height 7
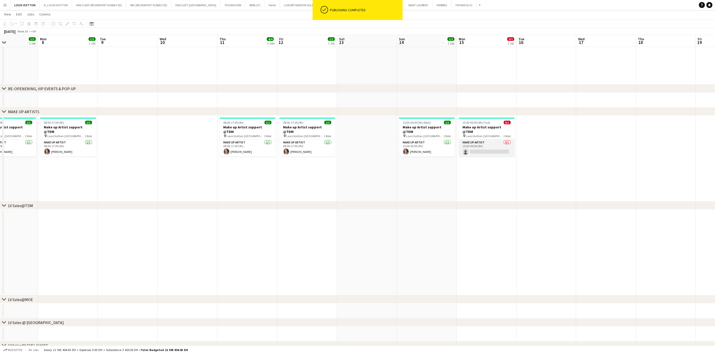
click at [474, 140] on app-card-role "Make up artist 0/1 15:00-00:00 (9h) single-neutral-actions" at bounding box center [487, 148] width 56 height 17
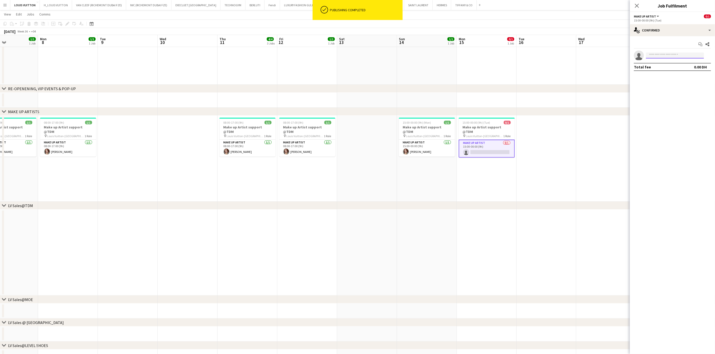
click at [474, 56] on input at bounding box center [675, 56] width 58 height 6
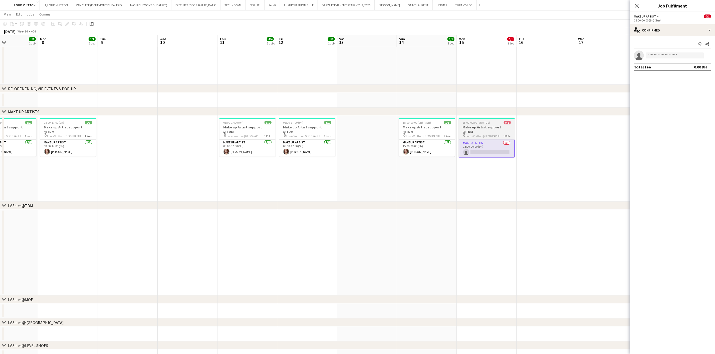
click at [474, 127] on h3 "Make up Artist support @TDM" at bounding box center [487, 129] width 56 height 9
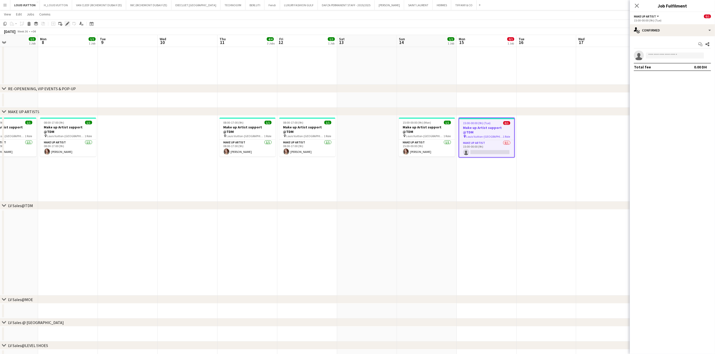
click at [66, 26] on icon "Edit" at bounding box center [67, 24] width 4 height 4
click at [474, 41] on div "1 x Make up artist 0.00 DH 15:00-00:00 (9h)" at bounding box center [672, 35] width 77 height 14
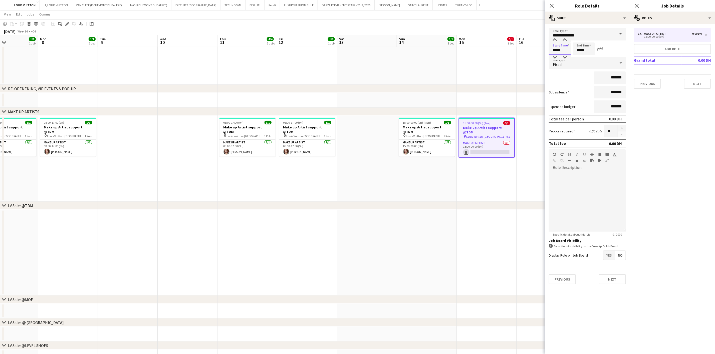
drag, startPoint x: 567, startPoint y: 52, endPoint x: 532, endPoint y: 56, distance: 35.9
click at [474, 56] on body "Menu Boards Boards Boards All jobs Status Workforce Workforce My Workforce Recr…" at bounding box center [357, 283] width 715 height 793
type input "*****"
drag, startPoint x: 588, startPoint y: 52, endPoint x: 561, endPoint y: 53, distance: 27.0
click at [474, 53] on div "Start Time ***** End Time ***** (10h)" at bounding box center [587, 49] width 77 height 13
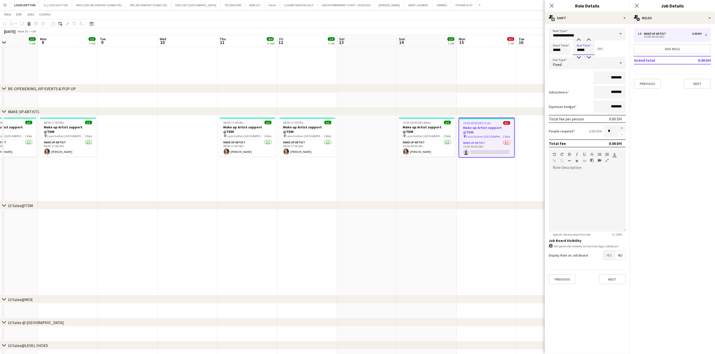
type input "*****"
click at [474, 28] on div "[DATE] Week 36 • +04" at bounding box center [357, 31] width 715 height 7
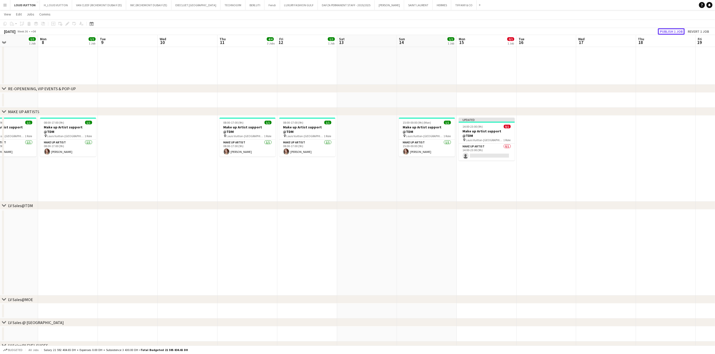
drag, startPoint x: 667, startPoint y: 28, endPoint x: 663, endPoint y: 26, distance: 4.6
click at [474, 28] on button "Publish 1 job" at bounding box center [671, 31] width 27 height 7
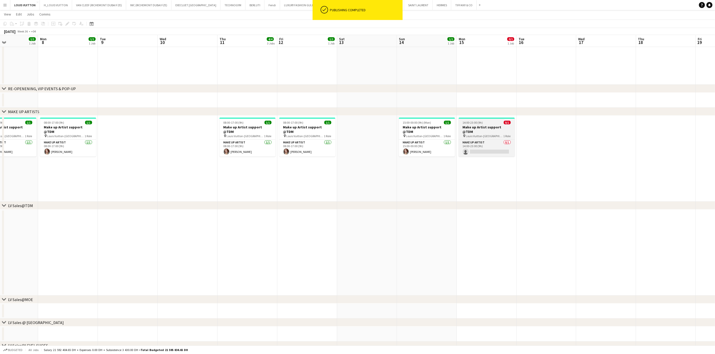
click at [474, 121] on span "14:00-23:00 (9h)" at bounding box center [473, 123] width 20 height 4
click at [474, 141] on app-card-role "Make up artist 0/1 14:00-23:00 (9h) single-neutral-actions" at bounding box center [486, 148] width 55 height 17
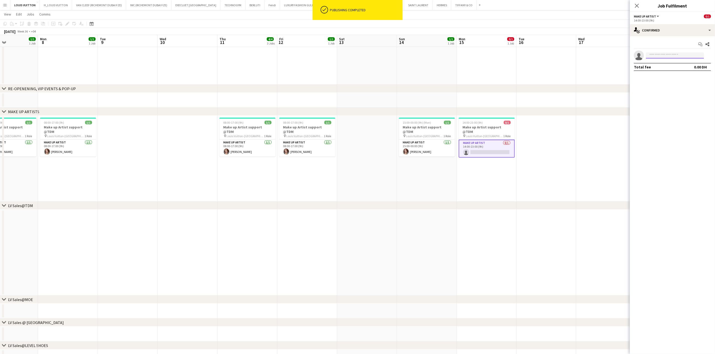
click at [474, 57] on input at bounding box center [675, 56] width 58 height 6
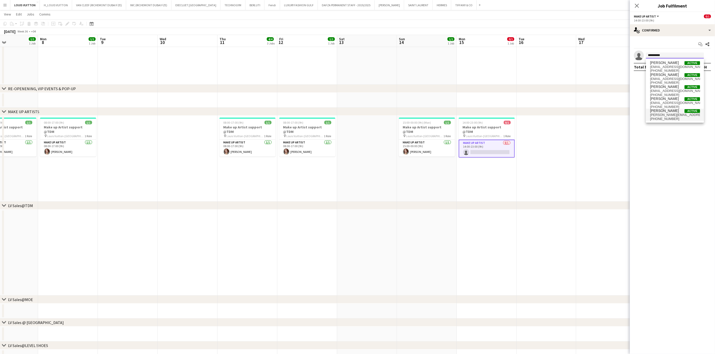
type input "*********"
click at [474, 116] on span "[PERSON_NAME][EMAIL_ADDRESS][DOMAIN_NAME]" at bounding box center [675, 115] width 50 height 4
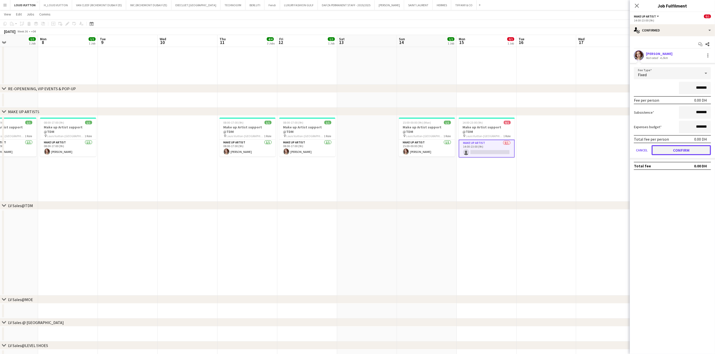
click at [474, 145] on button "Confirm" at bounding box center [680, 150] width 59 height 10
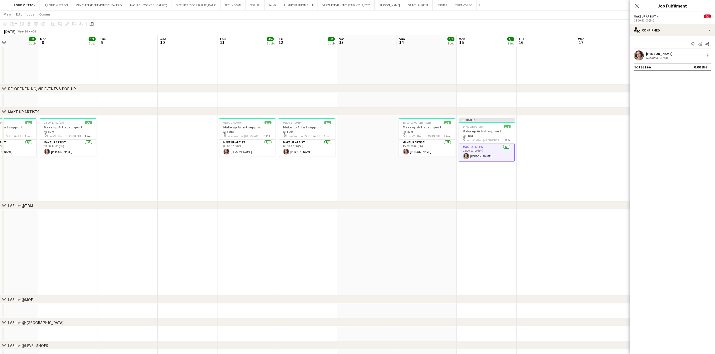
click at [474, 33] on div "[DATE] Week 36 • +04 Publish 1 job Revert 1 job" at bounding box center [357, 31] width 715 height 7
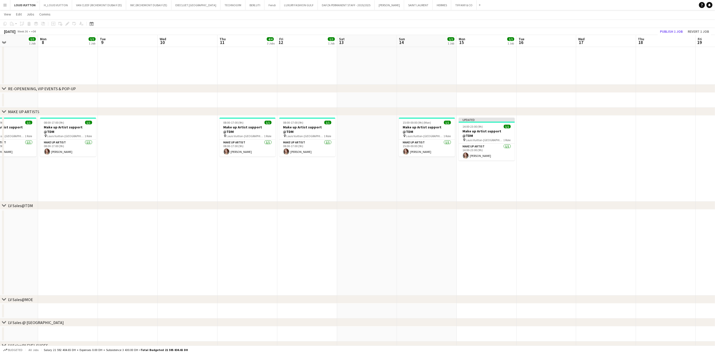
click at [474, 28] on div "[DATE] Week 36 • +04 Publish 1 job Revert 1 job" at bounding box center [357, 31] width 715 height 7
click at [474, 32] on button "Publish 1 job" at bounding box center [671, 31] width 27 height 7
click at [474, 129] on h3 "Make up Artist support @TDM" at bounding box center [487, 129] width 56 height 9
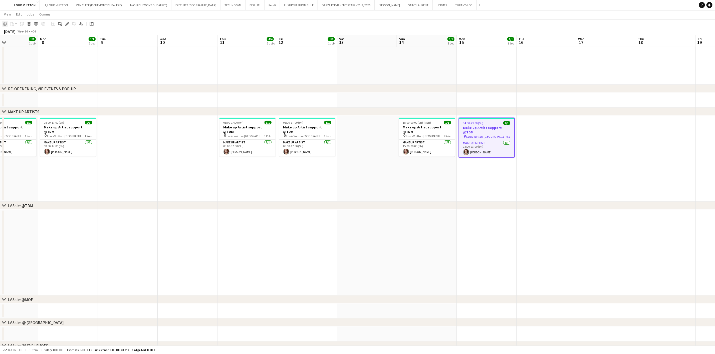
click at [4, 22] on icon at bounding box center [5, 24] width 3 height 4
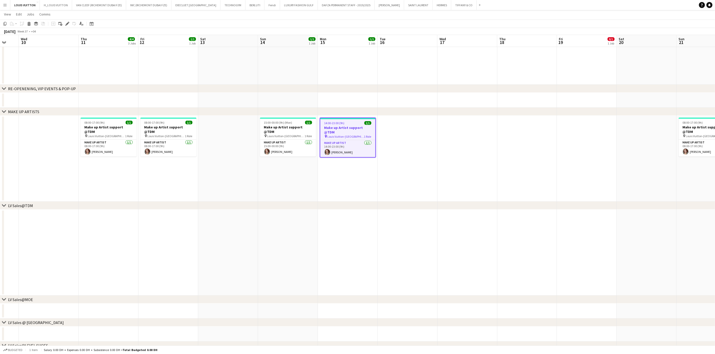
drag, startPoint x: 565, startPoint y: 158, endPoint x: 463, endPoint y: 158, distance: 102.8
click at [463, 158] on app-calendar-viewport "Sun 7 1/1 1 Job Mon 8 1/1 1 Job Tue 9 Wed 10 Thu 11 4/4 3 Jobs Fri 12 1/1 1 Job…" at bounding box center [357, 289] width 715 height 765
click at [474, 121] on app-date-cell at bounding box center [527, 159] width 60 height 86
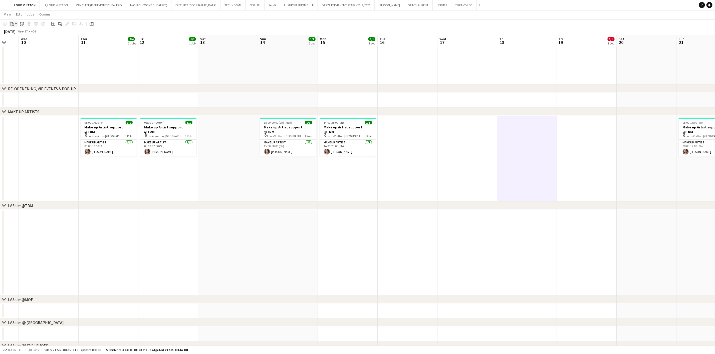
click at [12, 24] on icon "Paste" at bounding box center [12, 24] width 4 height 4
click at [18, 34] on link "Paste Ctrl+V" at bounding box center [36, 33] width 47 height 5
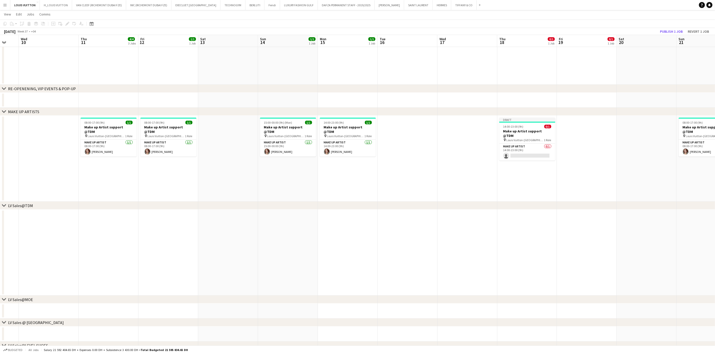
click at [474, 28] on div "[DATE] Week 37 • +04 Publish 1 job Revert 1 job" at bounding box center [357, 31] width 715 height 7
click at [474, 30] on button "Publish 1 job" at bounding box center [671, 31] width 27 height 7
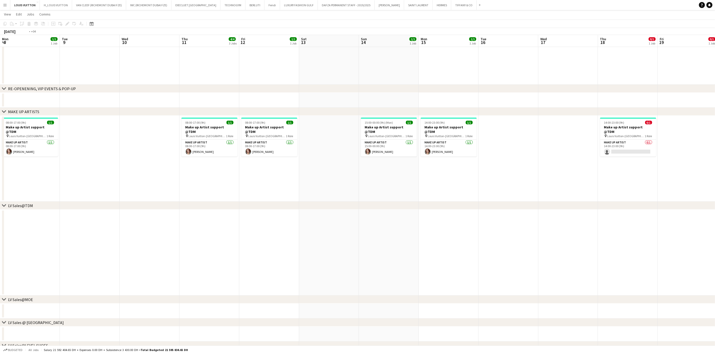
scroll to position [0, 119]
drag, startPoint x: 188, startPoint y: 134, endPoint x: 308, endPoint y: 132, distance: 119.6
click at [308, 132] on app-calendar-viewport "Sat 6 2/2 2 Jobs Sun 7 1/1 1 Job Mon 8 1/1 1 Job Tue 9 Wed 10 Thu 11 4/4 3 Jobs…" at bounding box center [357, 289] width 715 height 765
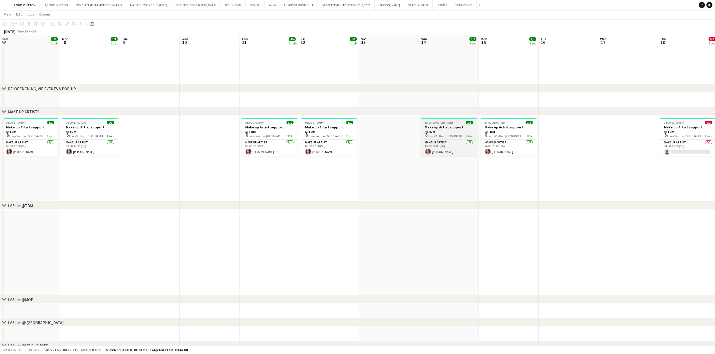
click at [444, 124] on span "15:00-00:00 (9h) (Mon)" at bounding box center [439, 123] width 28 height 4
click at [5, 22] on icon at bounding box center [5, 24] width 3 height 4
drag, startPoint x: 706, startPoint y: 114, endPoint x: 477, endPoint y: 135, distance: 229.9
click at [473, 135] on div "chevron-right RE-OPENENING, VIP EVENTS & POP-UP chevron-right MAKE UP ARTISTS c…" at bounding box center [357, 289] width 715 height 765
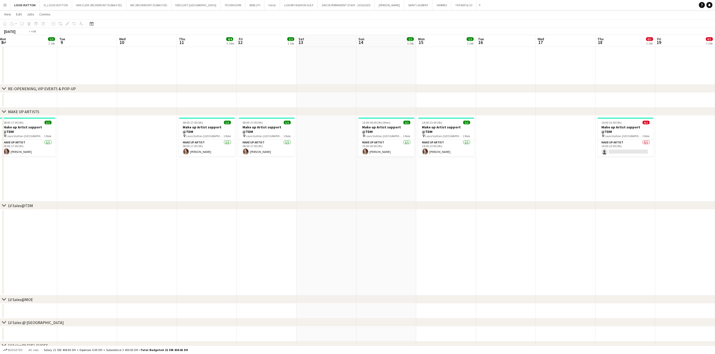
drag, startPoint x: 579, startPoint y: 150, endPoint x: 508, endPoint y: 143, distance: 70.8
click at [442, 148] on app-calendar-viewport "Fri 5 1/1 1 Job Sat 6 2/2 2 Jobs Sun 7 1/1 1 Job Mon 8 1/1 1 Job Tue 9 Wed 10 T…" at bounding box center [357, 289] width 715 height 765
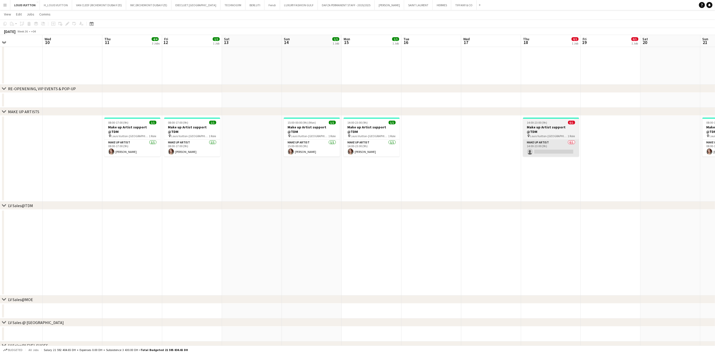
drag, startPoint x: 451, startPoint y: 147, endPoint x: 460, endPoint y: 140, distance: 11.5
click at [450, 147] on app-calendar-viewport "Sun 7 1/1 1 Job Mon 8 1/1 1 Job Tue 9 Wed 10 Thu 11 4/4 3 Jobs Fri 12 1/1 1 Job…" at bounding box center [357, 289] width 715 height 765
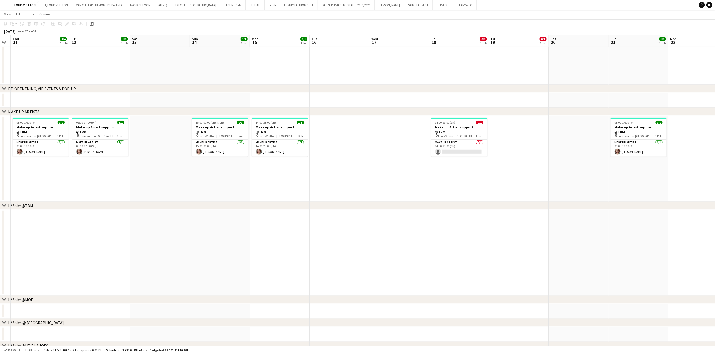
click at [474, 118] on app-date-cell at bounding box center [519, 159] width 60 height 86
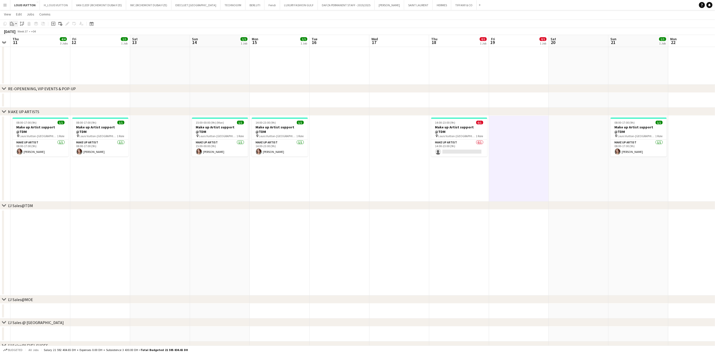
click at [14, 23] on div "Paste" at bounding box center [12, 24] width 6 height 6
click at [29, 42] on link "Paste with crew Ctrl+Shift+V" at bounding box center [36, 42] width 47 height 5
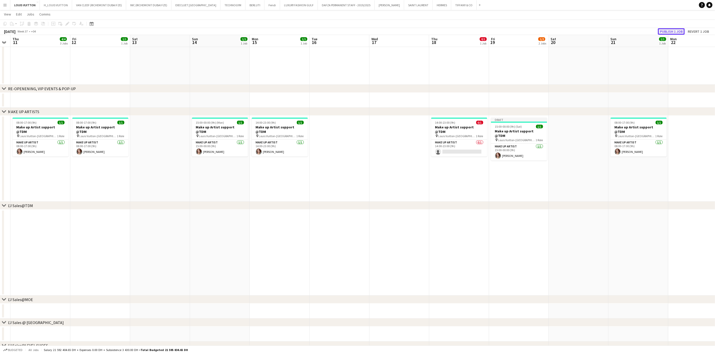
drag, startPoint x: 681, startPoint y: 30, endPoint x: 678, endPoint y: 29, distance: 2.6
click at [474, 30] on button "Publish 1 job" at bounding box center [671, 31] width 27 height 7
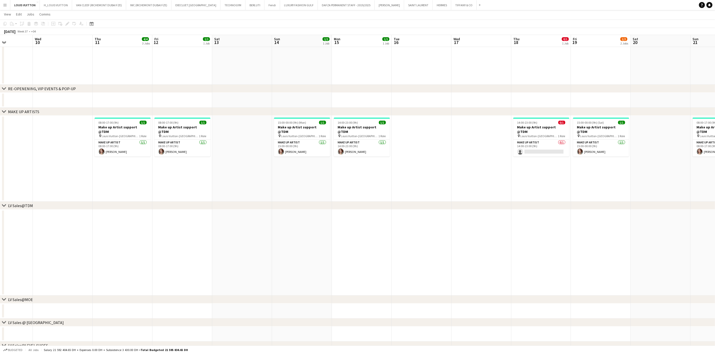
scroll to position [0, 142]
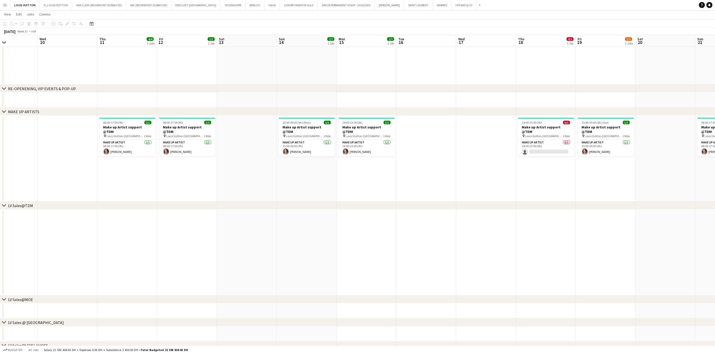
drag, startPoint x: 256, startPoint y: 138, endPoint x: 343, endPoint y: 133, distance: 86.9
click at [343, 133] on app-calendar-viewport "Sun 7 1/1 1 Job Mon 8 1/1 1 Job Tue 9 Wed 10 Thu 11 4/4 3 Jobs Fri 12 1/1 1 Job…" at bounding box center [357, 289] width 715 height 765
click at [144, 134] on span "1 Role" at bounding box center [147, 136] width 7 height 4
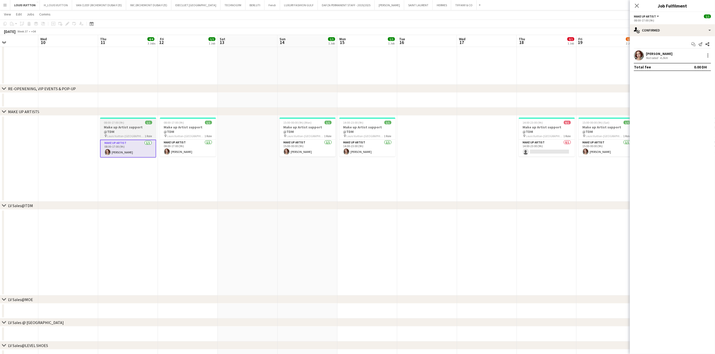
click at [120, 124] on span "08:00-17:00 (9h)" at bounding box center [114, 123] width 20 height 4
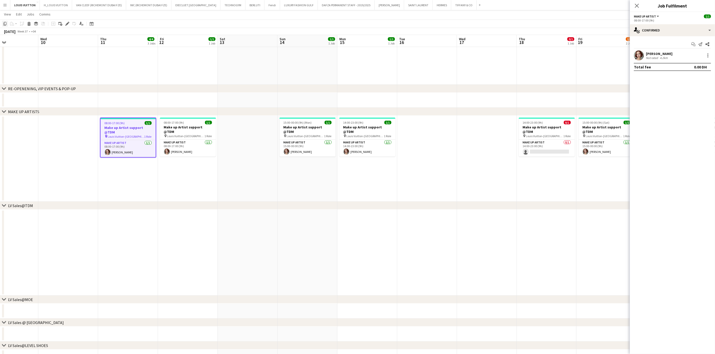
click at [6, 21] on div "Copy" at bounding box center [5, 24] width 6 height 6
drag, startPoint x: 638, startPoint y: 155, endPoint x: 437, endPoint y: 155, distance: 201.1
click at [437, 155] on body "Menu Boards Boards Boards All jobs Status Workforce Workforce My Workforce Recr…" at bounding box center [357, 283] width 715 height 793
drag, startPoint x: 508, startPoint y: 156, endPoint x: 442, endPoint y: 162, distance: 66.3
click at [441, 161] on app-calendar-viewport "Sun 7 1/1 1 Job Mon 8 1/1 1 Job Tue 9 Wed 10 Thu 11 4/4 3 Jobs Fri 12 1/1 1 Job…" at bounding box center [357, 289] width 715 height 765
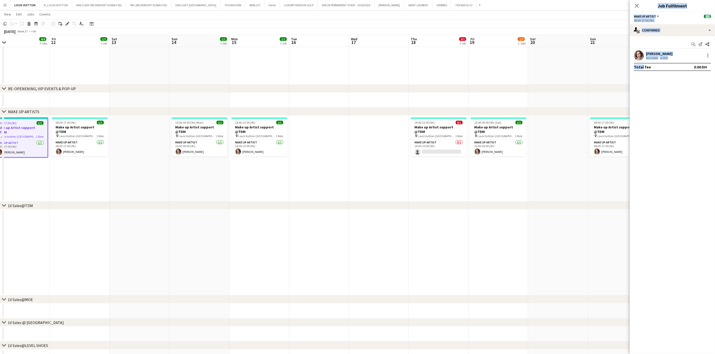
drag, startPoint x: 457, startPoint y: 161, endPoint x: 389, endPoint y: 160, distance: 68.3
click at [365, 162] on app-calendar-viewport "Mon 8 1/1 1 Job Tue 9 Wed 10 Thu 11 4/4 3 Jobs Fri 12 1/1 1 Job Sat 13 Sun 14 1…" at bounding box center [357, 289] width 715 height 765
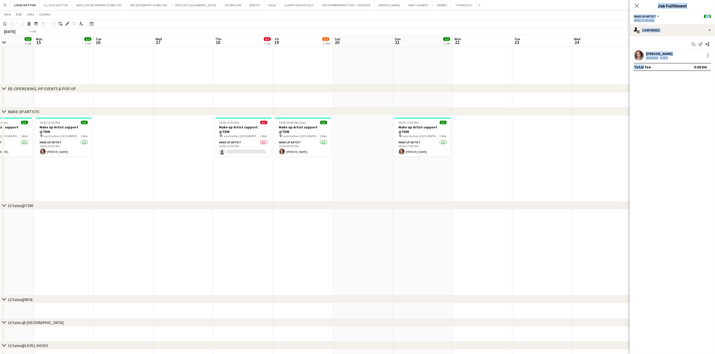
drag, startPoint x: 348, startPoint y: 164, endPoint x: 321, endPoint y: 164, distance: 27.8
click at [321, 164] on app-calendar-viewport "Fri 12 1/1 1 Job Sat 13 Sun 14 1/1 1 Job Mon 15 1/1 1 Job Tue 16 Wed 17 Thu 18 …" at bounding box center [357, 289] width 715 height 765
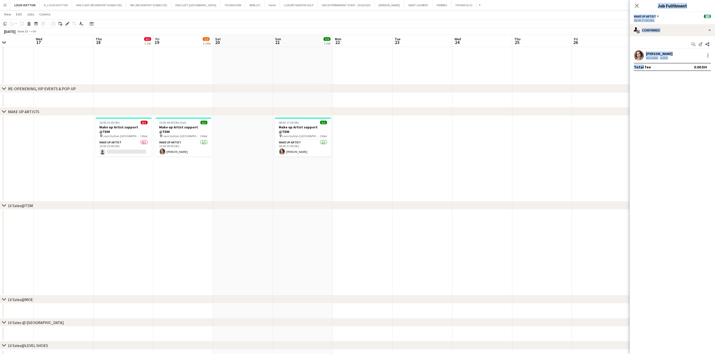
scroll to position [0, 150]
click at [355, 130] on app-date-cell at bounding box center [358, 159] width 60 height 86
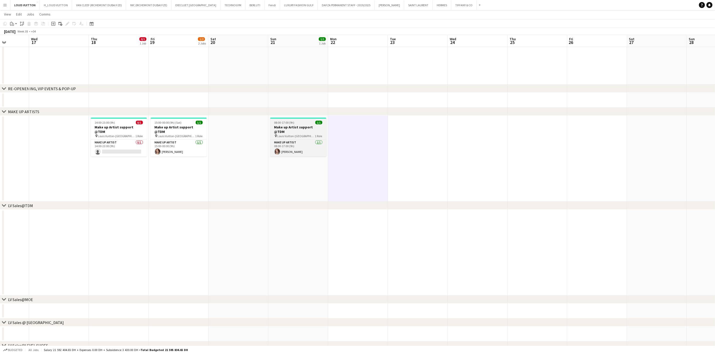
click at [297, 122] on div "08:00-17:00 (9h) 1/1" at bounding box center [298, 123] width 56 height 4
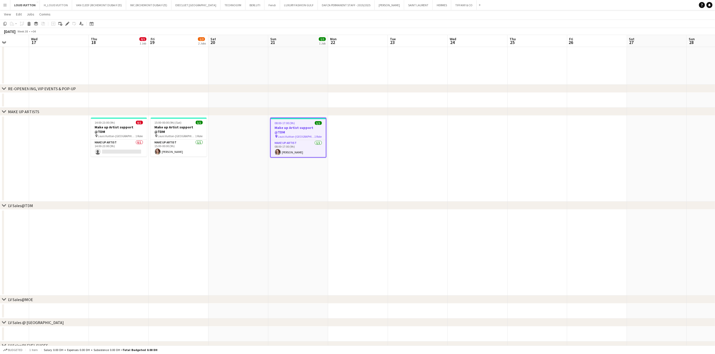
click at [356, 124] on app-date-cell at bounding box center [358, 159] width 60 height 86
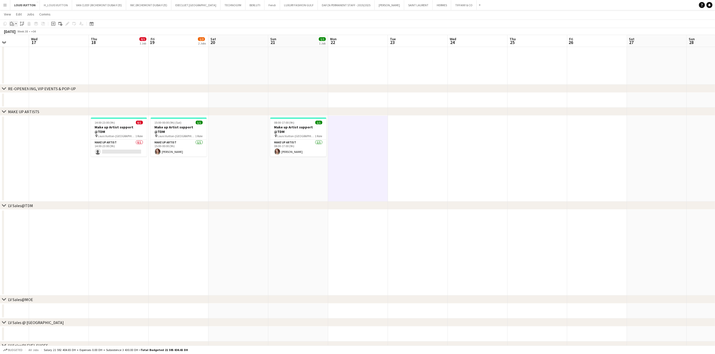
click at [11, 24] on icon "Paste" at bounding box center [12, 24] width 4 height 4
click at [27, 41] on link "Paste with crew Ctrl+Shift+V" at bounding box center [36, 42] width 47 height 5
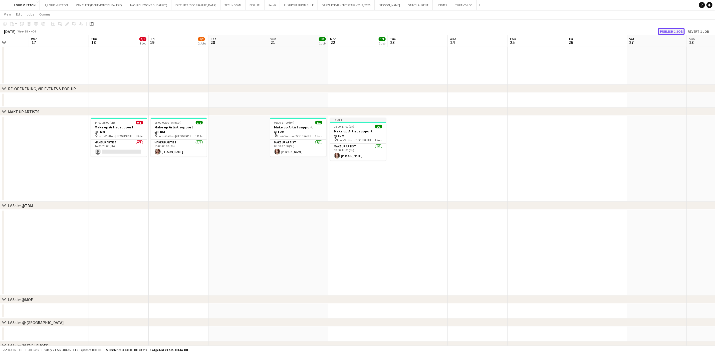
click at [474, 29] on button "Publish 1 job" at bounding box center [671, 31] width 27 height 7
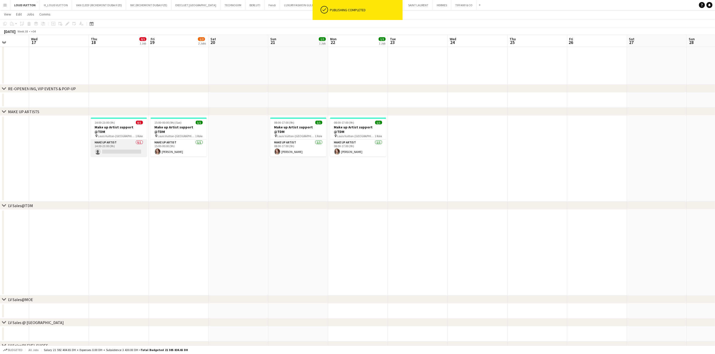
click at [118, 143] on app-card-role "Make up artist 0/1 14:00-23:00 (9h) single-neutral-actions" at bounding box center [119, 148] width 56 height 17
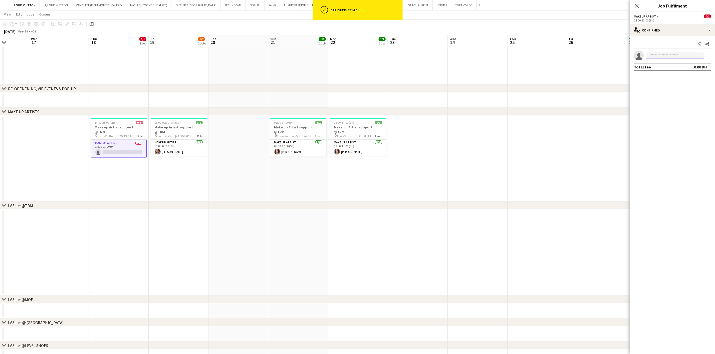
click at [474, 57] on input at bounding box center [675, 56] width 58 height 6
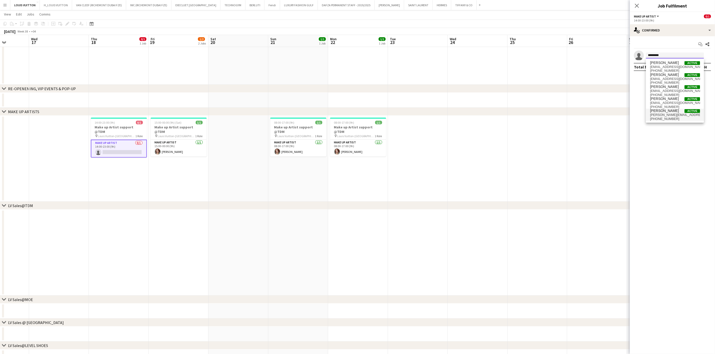
type input "*********"
click at [474, 114] on span "[PERSON_NAME][EMAIL_ADDRESS][DOMAIN_NAME]" at bounding box center [675, 115] width 50 height 4
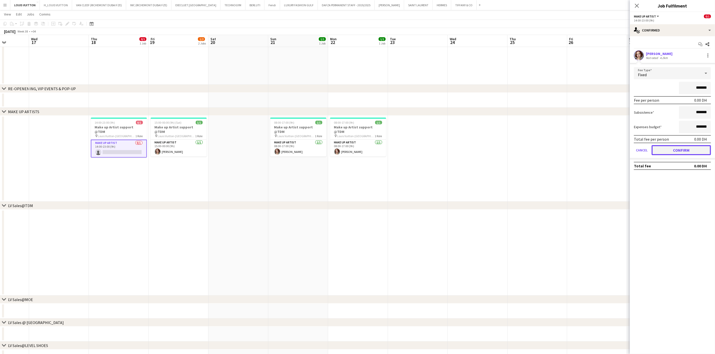
click at [474, 150] on button "Confirm" at bounding box center [680, 150] width 59 height 10
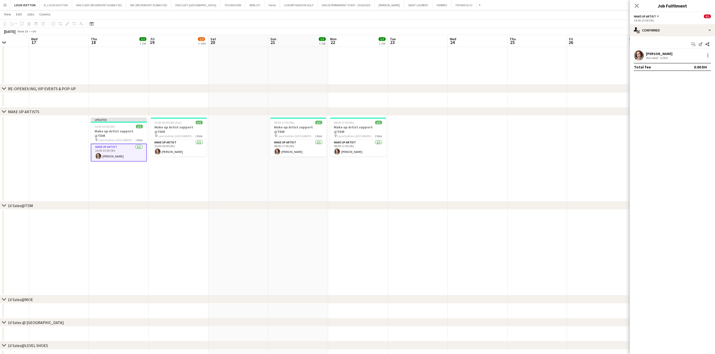
click at [474, 24] on app-toolbar "Copy Paste Paste Ctrl+V Paste with crew Ctrl+Shift+V Paste linked Job [GEOGRAPH…" at bounding box center [357, 24] width 715 height 9
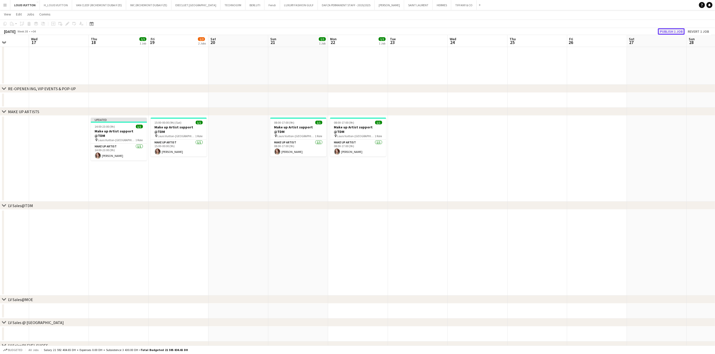
click at [474, 33] on button "Publish 1 job" at bounding box center [671, 31] width 27 height 7
drag, startPoint x: 114, startPoint y: 123, endPoint x: 110, endPoint y: 117, distance: 7.9
click at [114, 123] on span "14:00-23:00 (9h)" at bounding box center [105, 123] width 20 height 4
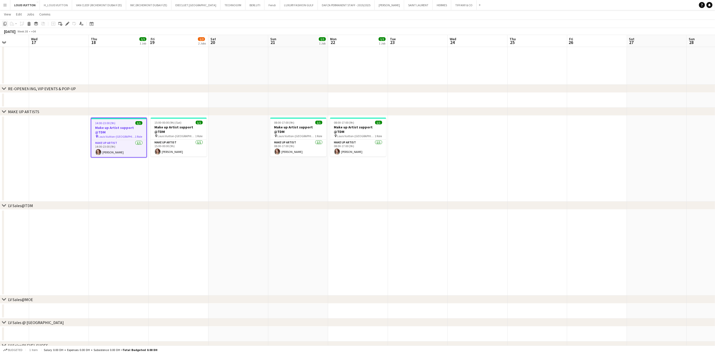
click at [4, 22] on icon "Copy" at bounding box center [5, 24] width 4 height 4
drag, startPoint x: 517, startPoint y: 132, endPoint x: 485, endPoint y: 134, distance: 31.9
click at [474, 134] on app-calendar-viewport "Sun 14 1/1 1 Job Mon 15 1/1 1 Job Tue 16 Wed 17 Thu 18 1/1 1 Job Fri 19 1/2 2 J…" at bounding box center [357, 289] width 715 height 765
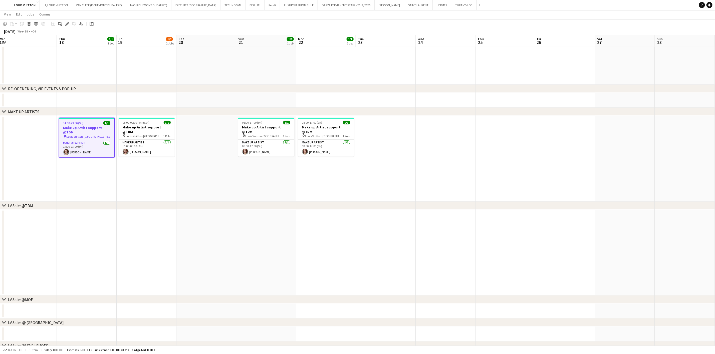
click at [474, 133] on app-date-cell at bounding box center [505, 159] width 60 height 86
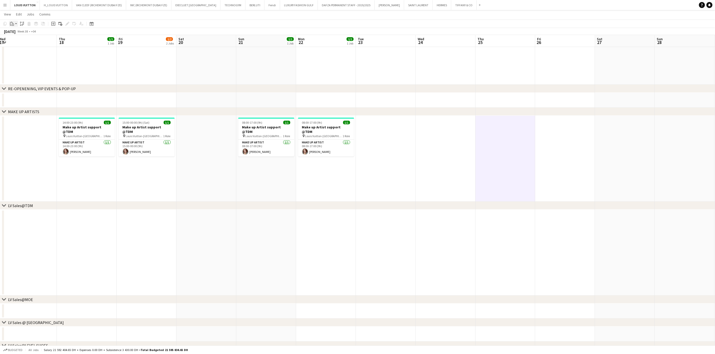
click at [11, 24] on icon "Paste" at bounding box center [12, 24] width 4 height 4
click at [27, 45] on div "Paste Ctrl+V Paste with crew Ctrl+Shift+V" at bounding box center [36, 37] width 55 height 21
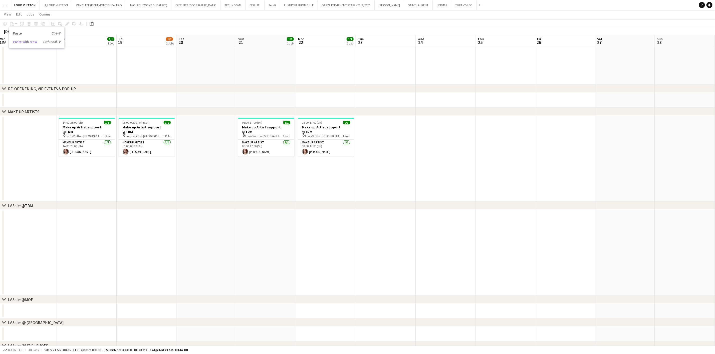
click at [26, 43] on link "Paste with crew Ctrl+Shift+V" at bounding box center [36, 42] width 47 height 5
click at [474, 128] on app-date-cell at bounding box center [505, 159] width 60 height 86
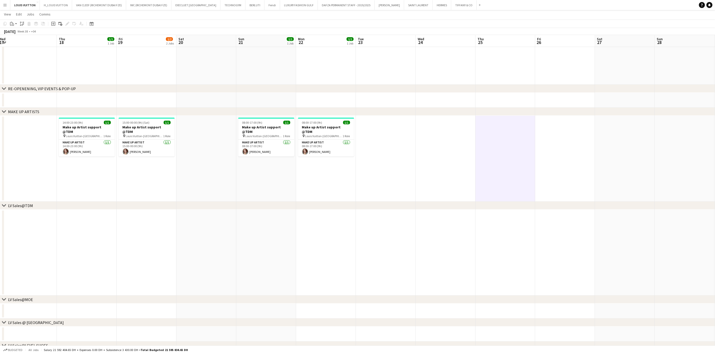
click at [12, 20] on app-toolbar "Copy Paste Paste Ctrl+V Paste with crew Ctrl+Shift+V Paste linked Job [GEOGRAPH…" at bounding box center [357, 24] width 715 height 9
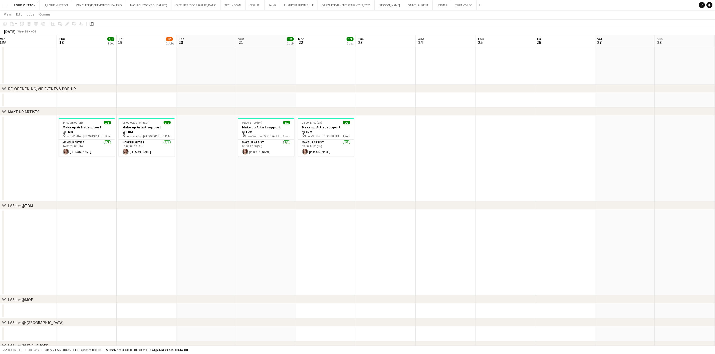
click at [474, 134] on app-date-cell at bounding box center [505, 159] width 60 height 86
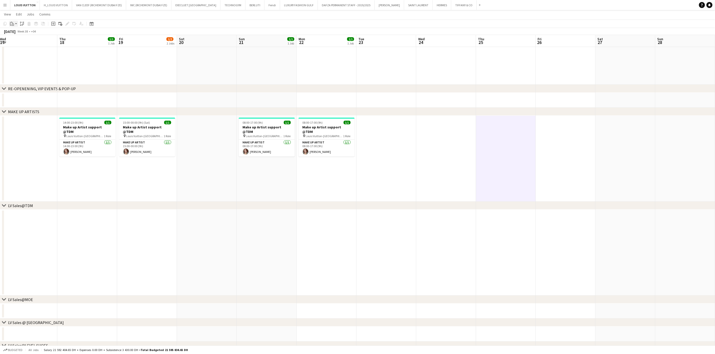
click at [12, 25] on icon at bounding box center [13, 25] width 2 height 2
click at [17, 43] on link "Paste with crew Ctrl+Shift+V" at bounding box center [36, 42] width 47 height 5
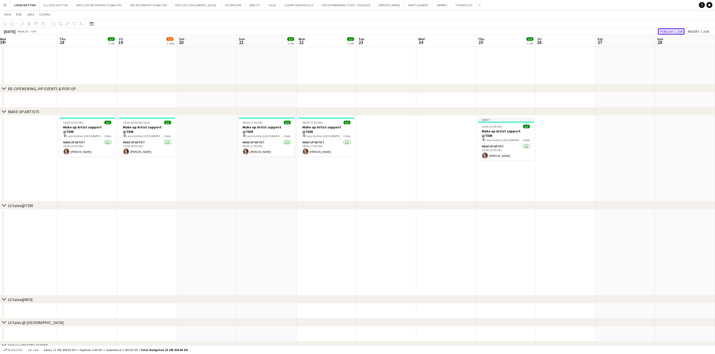
click at [474, 29] on button "Publish 1 job" at bounding box center [671, 31] width 27 height 7
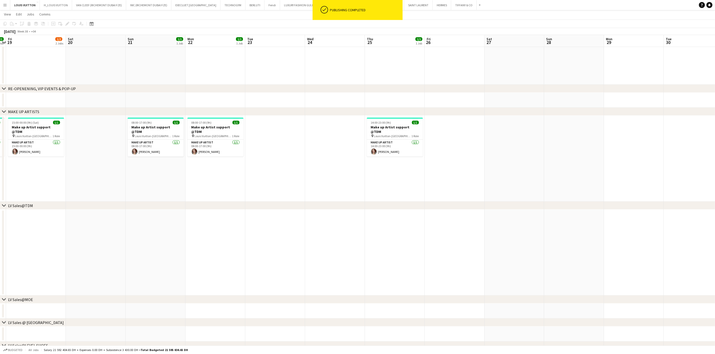
scroll to position [0, 176]
drag, startPoint x: 571, startPoint y: 170, endPoint x: 458, endPoint y: 167, distance: 113.4
click at [458, 167] on app-calendar-viewport "Tue 16 Wed 17 Thu 18 1/1 1 Job Fri 19 1/2 2 Jobs Sat 20 Sun 21 1/1 1 Job Mon 22…" at bounding box center [357, 289] width 715 height 765
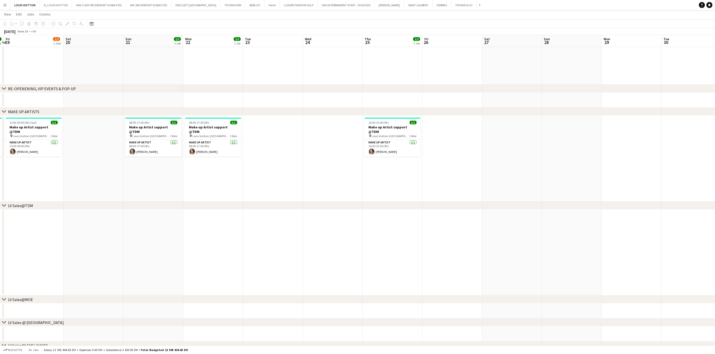
drag, startPoint x: 110, startPoint y: 120, endPoint x: 151, endPoint y: 117, distance: 41.4
click at [151, 117] on app-calendar-viewport "Tue 16 Wed 17 Thu 18 1/1 1 Job Fri 19 1/2 2 Jobs Sat 20 Sun 21 1/1 1 Job Mon 22…" at bounding box center [357, 289] width 715 height 765
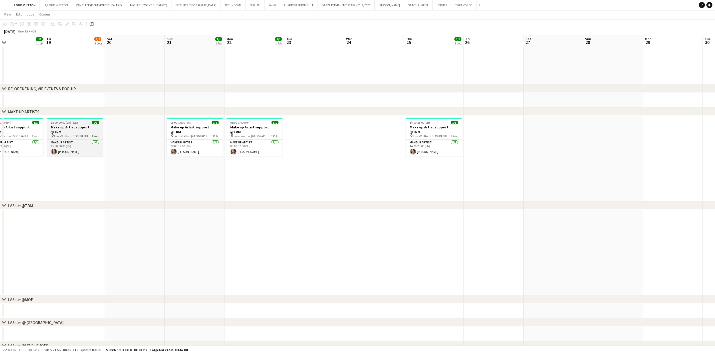
click at [81, 125] on app-job-card "15:00-00:00 (9h) (Sat) 1/1 Make up Artist support @TDM pin Louis Vuitton-Fashio…" at bounding box center [75, 137] width 56 height 39
click at [5, 26] on div "Copy" at bounding box center [5, 24] width 6 height 6
click at [474, 117] on app-date-cell at bounding box center [494, 159] width 60 height 86
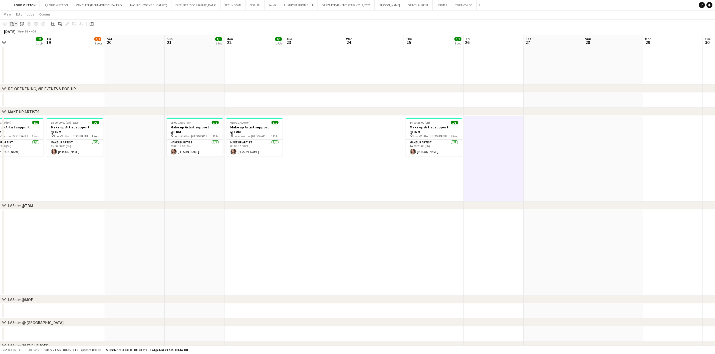
click at [12, 22] on icon "Paste" at bounding box center [12, 24] width 4 height 4
click at [19, 40] on link "Paste with crew Ctrl+Shift+V" at bounding box center [36, 42] width 47 height 5
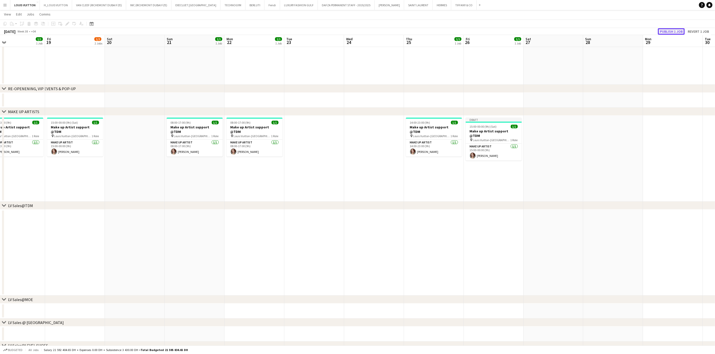
click at [474, 30] on button "Publish 1 job" at bounding box center [671, 31] width 27 height 7
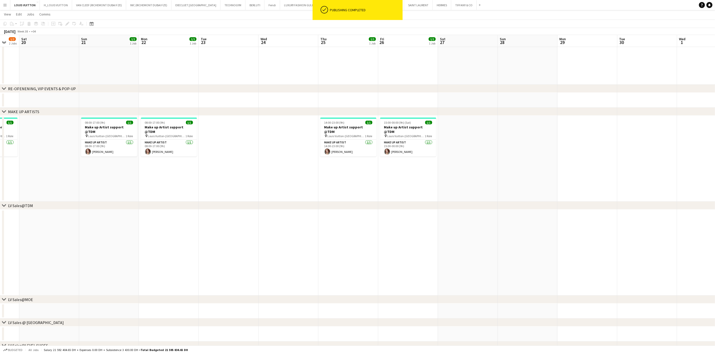
scroll to position [0, 167]
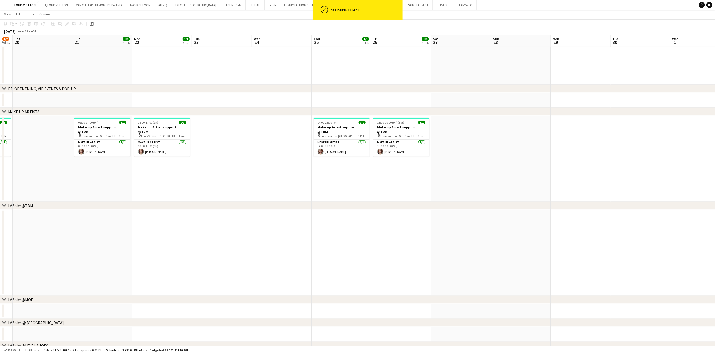
drag, startPoint x: 521, startPoint y: 151, endPoint x: 454, endPoint y: 152, distance: 66.8
click at [454, 152] on app-calendar-viewport "Wed 17 Thu 18 1/1 1 Job Fri 19 1/2 2 Jobs Sat 20 Sun 21 1/1 1 Job Mon 22 1/1 1 …" at bounding box center [357, 289] width 715 height 765
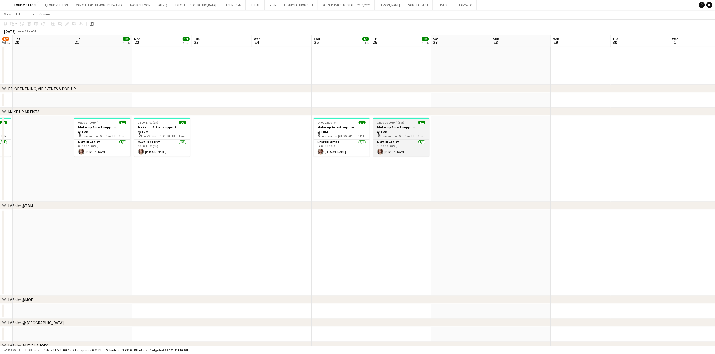
click at [399, 126] on h3 "Make up Artist support @TDM" at bounding box center [401, 129] width 56 height 9
click at [5, 24] on icon "Copy" at bounding box center [5, 24] width 4 height 4
click at [474, 129] on app-date-cell at bounding box center [521, 159] width 60 height 86
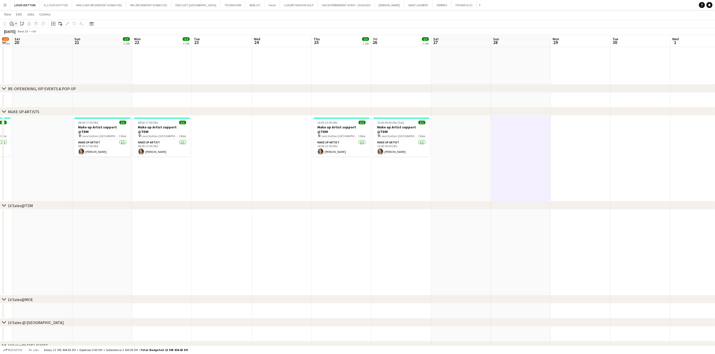
click at [13, 21] on div "Paste" at bounding box center [12, 24] width 6 height 6
click at [27, 43] on link "Paste with crew Ctrl+Shift+V" at bounding box center [36, 42] width 47 height 5
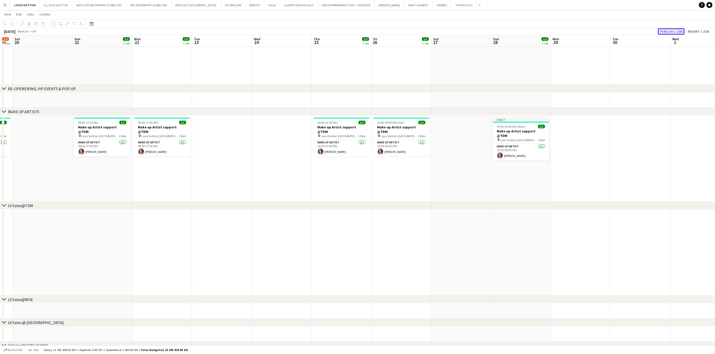
click at [474, 31] on button "Publish 1 job" at bounding box center [671, 31] width 27 height 7
